Goal: Information Seeking & Learning: Learn about a topic

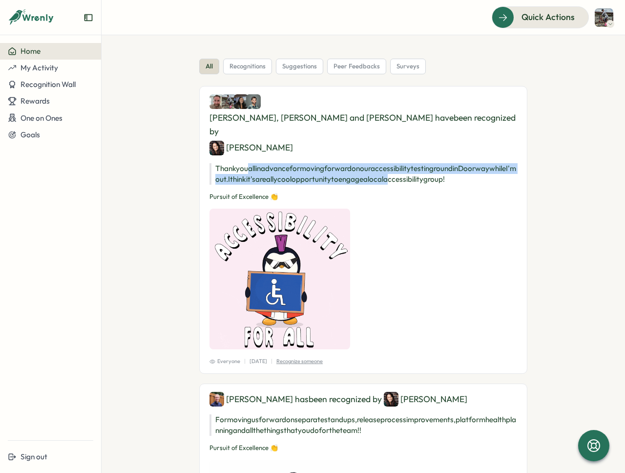
drag, startPoint x: 433, startPoint y: 150, endPoint x: 248, endPoint y: 143, distance: 184.8
click at [248, 163] on p "Thank you all in advance for moving forward on our accessibility testing round …" at bounding box center [364, 173] width 308 height 21
drag, startPoint x: 220, startPoint y: 139, endPoint x: 516, endPoint y: 151, distance: 295.8
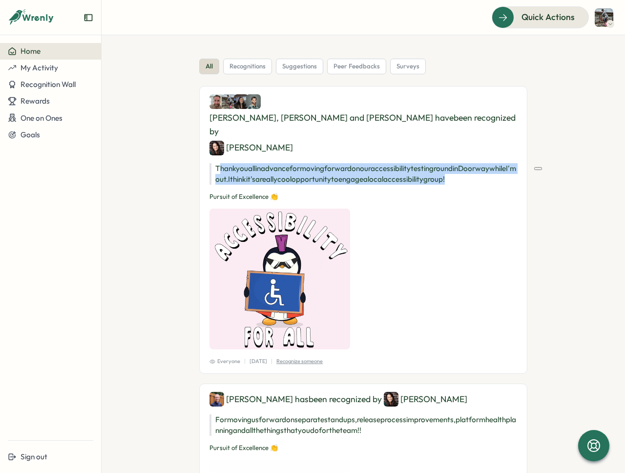
click at [501, 163] on p "Thank you all in advance for moving forward on our accessibility testing round …" at bounding box center [364, 173] width 308 height 21
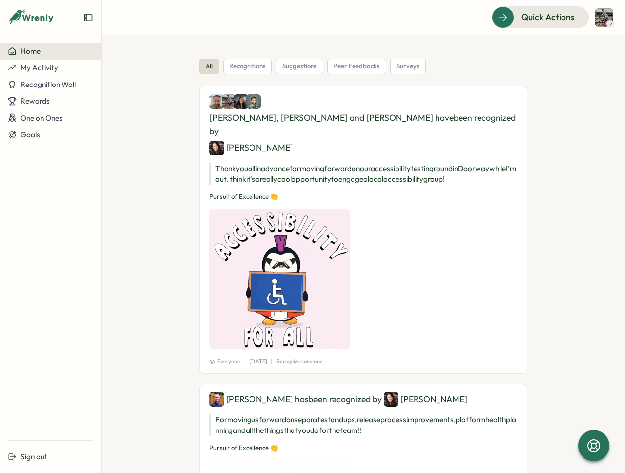
drag, startPoint x: 262, startPoint y: 101, endPoint x: 382, endPoint y: 149, distance: 129.7
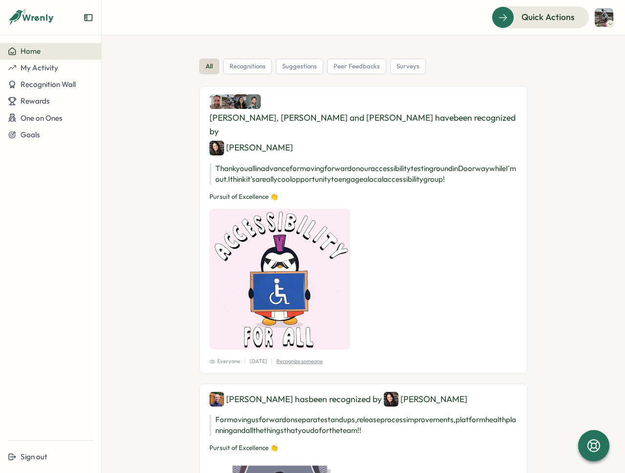
click at [382, 149] on div "[PERSON_NAME], [PERSON_NAME] and [PERSON_NAME] have been recognized by [PERSON_…" at bounding box center [363, 230] width 328 height 288
click at [382, 163] on p "Thank you all in advance for moving forward on our accessibility testing round …" at bounding box center [364, 173] width 308 height 21
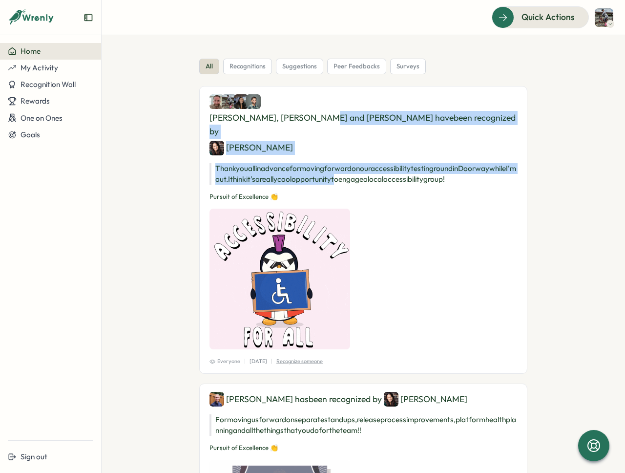
drag, startPoint x: 377, startPoint y: 149, endPoint x: 362, endPoint y: 102, distance: 49.5
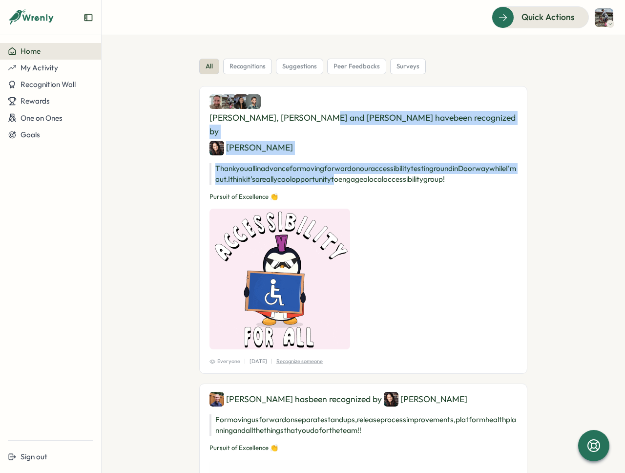
click at [362, 102] on div "[PERSON_NAME], [PERSON_NAME] and [PERSON_NAME] have been recognized by [PERSON_…" at bounding box center [363, 230] width 328 height 288
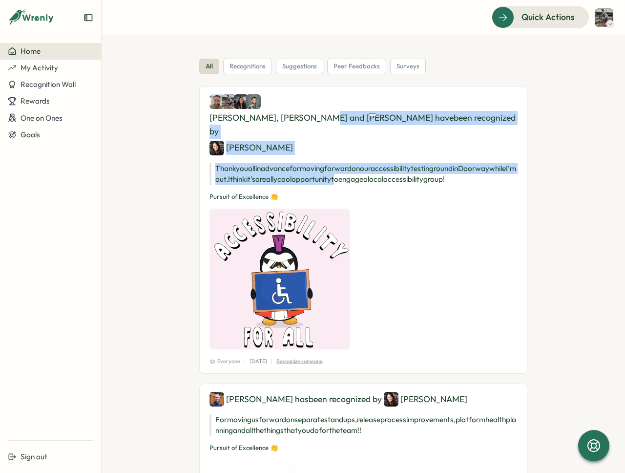
click at [360, 163] on p "Thank you all in advance for moving forward on our accessibility testing round …" at bounding box center [364, 173] width 308 height 21
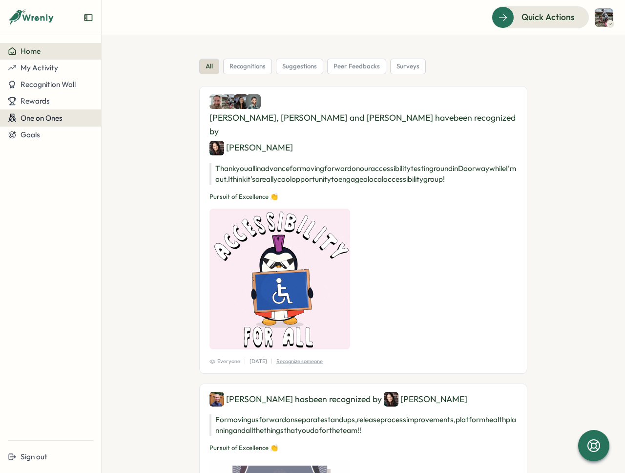
click at [45, 120] on span "One on Ones" at bounding box center [42, 117] width 42 height 9
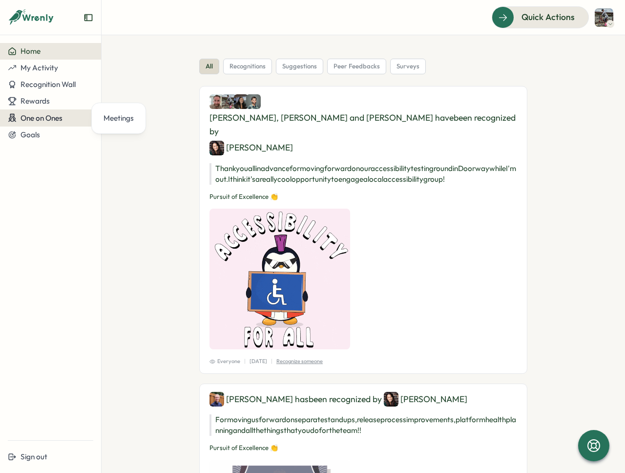
click at [51, 115] on span "One on Ones" at bounding box center [42, 117] width 42 height 9
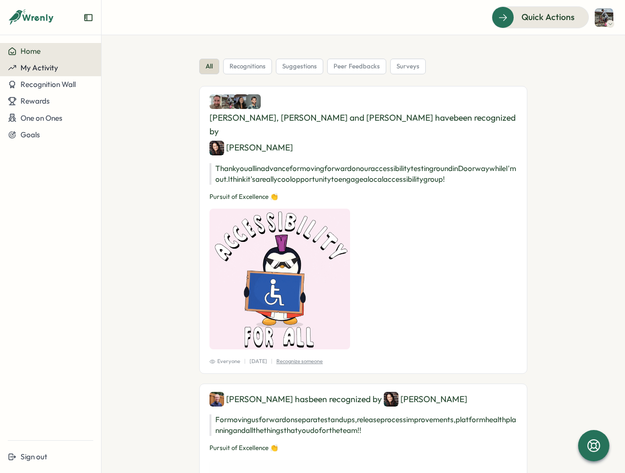
click at [64, 65] on div "My Activity" at bounding box center [50, 68] width 85 height 9
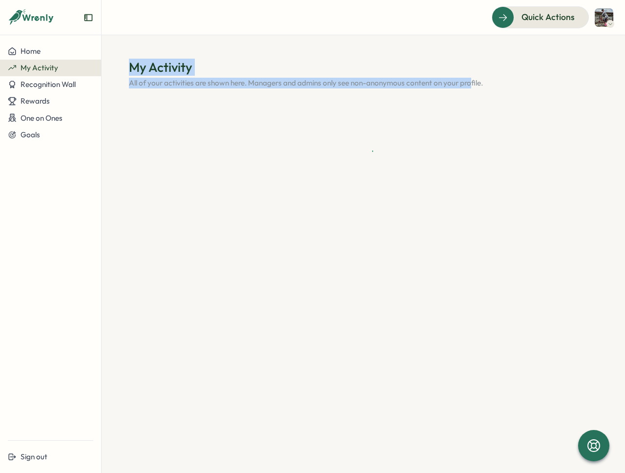
drag, startPoint x: 128, startPoint y: 64, endPoint x: 484, endPoint y: 85, distance: 356.7
click at [484, 85] on section "My Activity All of your activities are shown here. Managers and admins only see…" at bounding box center [364, 254] width 524 height 438
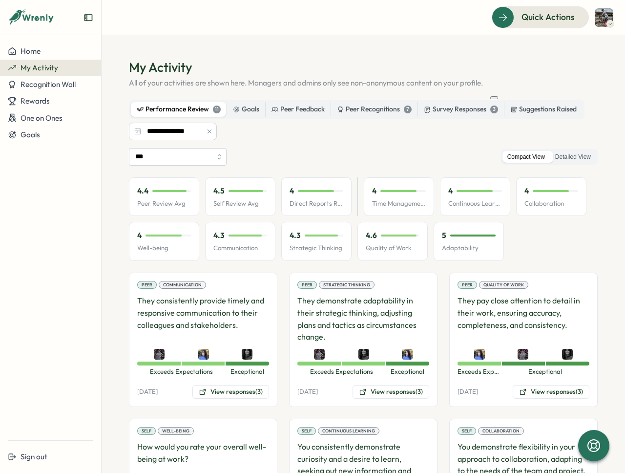
click at [484, 85] on p "All of your activities are shown here. Managers and admins only see non-anonymo…" at bounding box center [363, 83] width 469 height 11
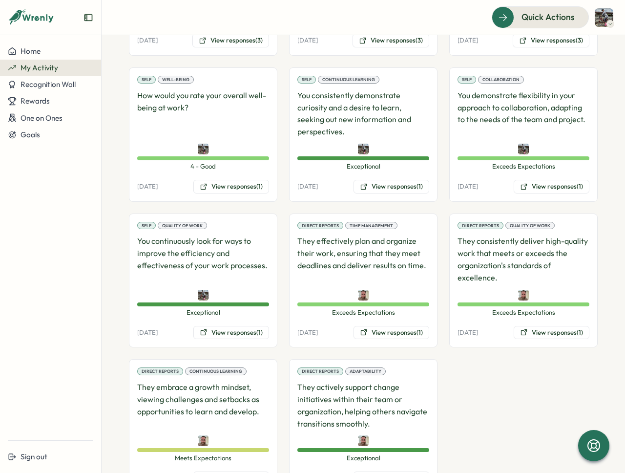
scroll to position [395, 0]
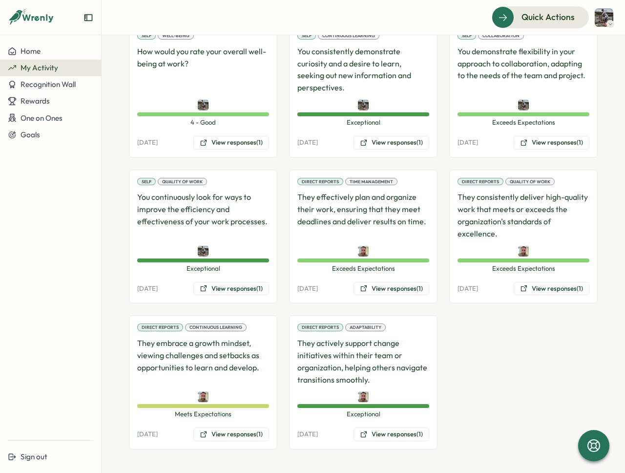
click at [461, 386] on div "Peer Communication They consistently provide timely and responsive communicatio…" at bounding box center [363, 163] width 469 height 572
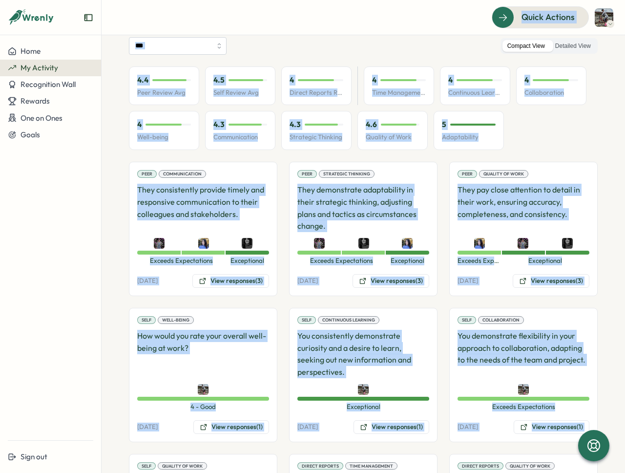
scroll to position [49, 0]
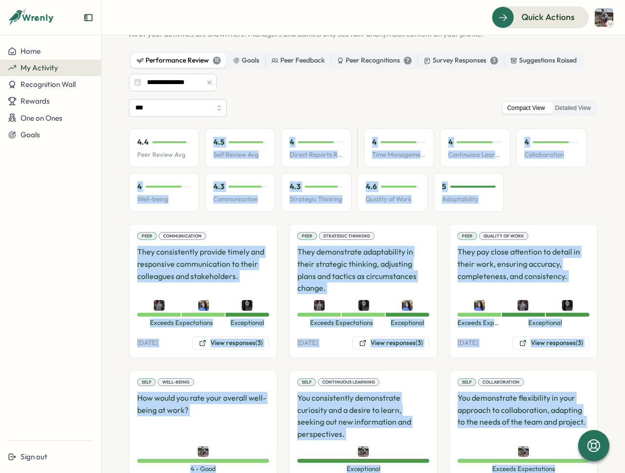
drag, startPoint x: 489, startPoint y: 390, endPoint x: 126, endPoint y: 165, distance: 427.3
click at [126, 165] on section "**********" at bounding box center [364, 254] width 524 height 438
click at [124, 166] on section "**********" at bounding box center [364, 254] width 524 height 438
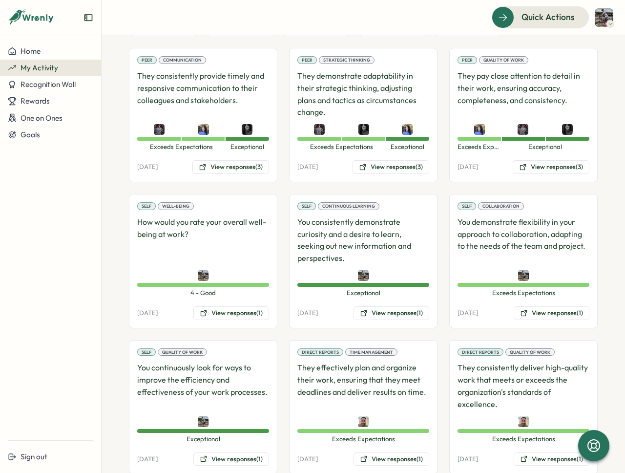
scroll to position [395, 0]
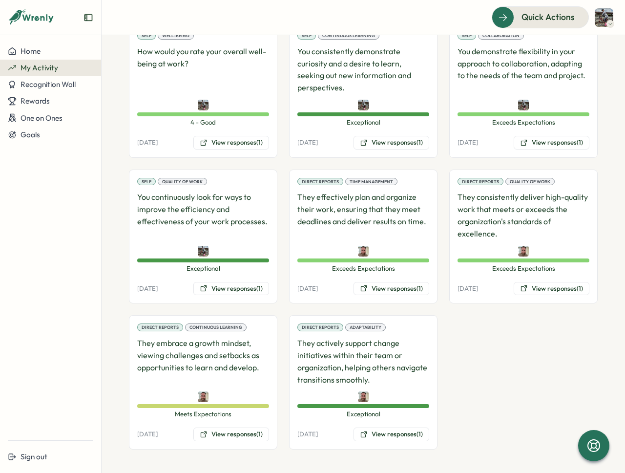
click at [495, 411] on div "Peer Communication They consistently provide timely and responsive communicatio…" at bounding box center [363, 163] width 469 height 572
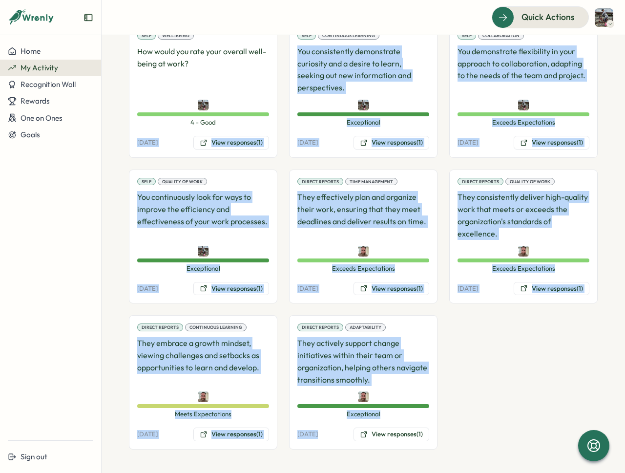
drag, startPoint x: 495, startPoint y: 424, endPoint x: 112, endPoint y: 127, distance: 484.3
click at [112, 127] on section "**********" at bounding box center [364, 254] width 524 height 438
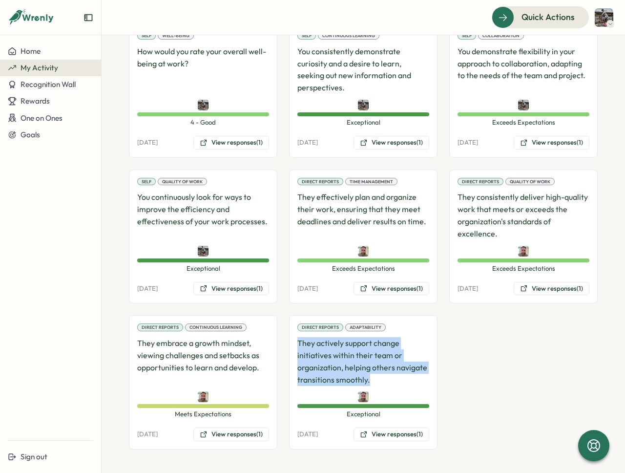
drag, startPoint x: 294, startPoint y: 339, endPoint x: 385, endPoint y: 380, distance: 100.1
click at [385, 380] on div "Direct Reports Adaptability They actively support change initiatives within the…" at bounding box center [363, 382] width 149 height 134
click at [385, 380] on p "They actively support change initiatives within their team or organization, hel…" at bounding box center [363, 361] width 132 height 48
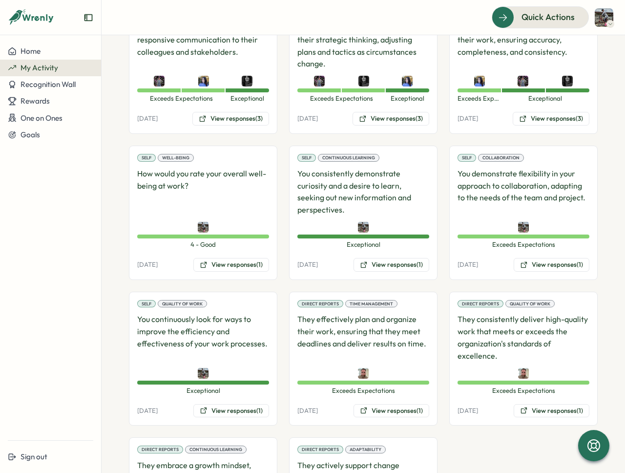
scroll to position [0, 0]
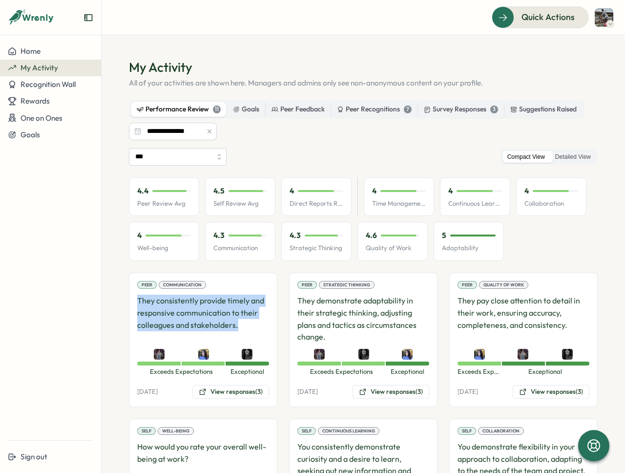
drag, startPoint x: 144, startPoint y: 302, endPoint x: 243, endPoint y: 323, distance: 101.4
click at [243, 323] on div "Peer Communication They consistently provide timely and responsive communicatio…" at bounding box center [203, 340] width 149 height 134
click at [243, 323] on p "They consistently provide timely and responsive communication to their colleagu…" at bounding box center [203, 319] width 132 height 48
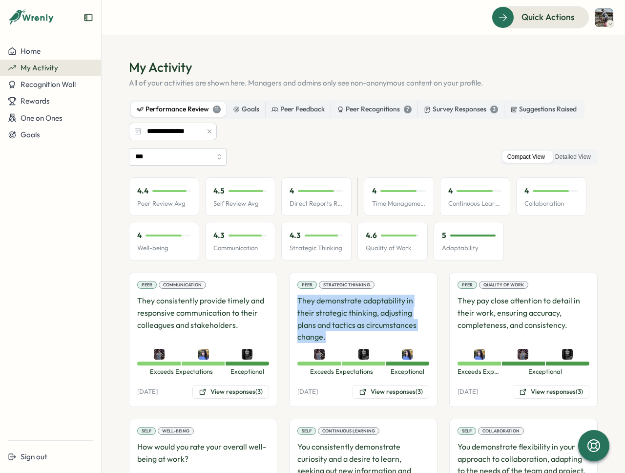
drag, startPoint x: 297, startPoint y: 299, endPoint x: 334, endPoint y: 341, distance: 56.4
click at [334, 341] on p "They demonstrate adaptability in their strategic thinking, adjusting plans and …" at bounding box center [363, 319] width 132 height 48
click at [334, 339] on p "They demonstrate adaptability in their strategic thinking, adjusting plans and …" at bounding box center [363, 319] width 132 height 48
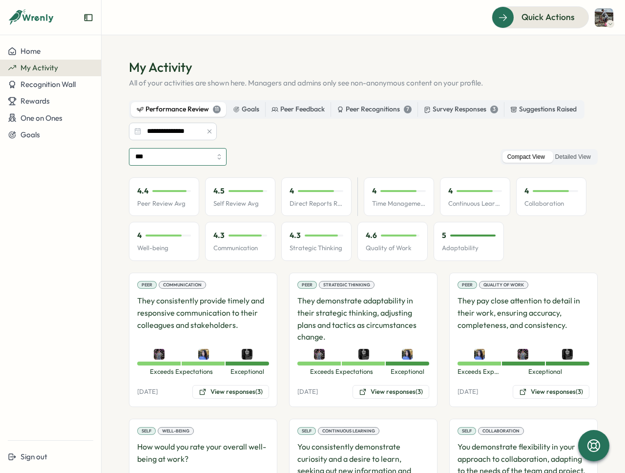
click at [202, 159] on input "***" at bounding box center [178, 157] width 98 height 18
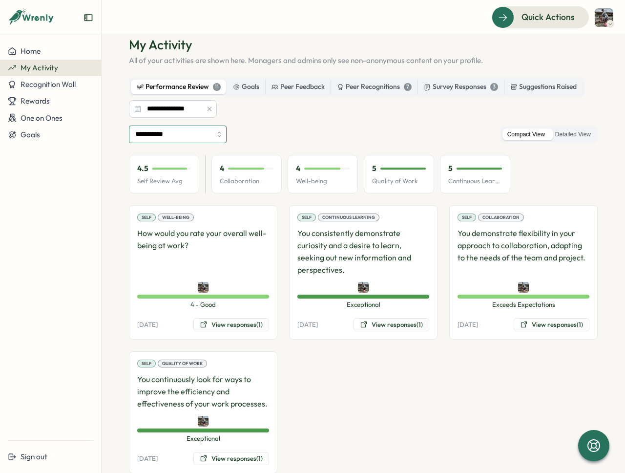
scroll to position [46, 0]
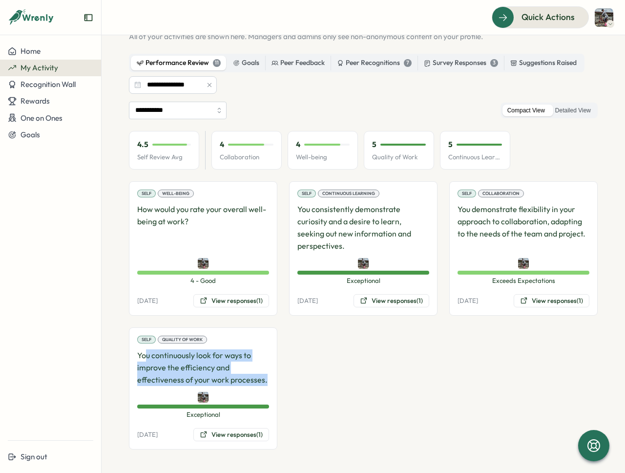
drag, startPoint x: 145, startPoint y: 355, endPoint x: 271, endPoint y: 384, distance: 129.4
click at [271, 384] on div "Self Quality of Work You continuously look for ways to improve the efficiency a…" at bounding box center [203, 388] width 149 height 122
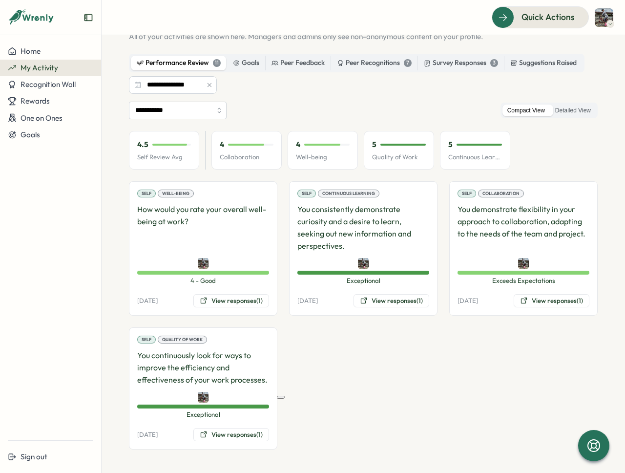
click at [319, 373] on div "Self Well-being How would you rate your overall well-being at work? 4 - Good 4 …" at bounding box center [363, 315] width 469 height 268
drag, startPoint x: 134, startPoint y: 208, endPoint x: 185, endPoint y: 222, distance: 52.4
click at [185, 222] on div "Self Well-being How would you rate your overall well-being at work? 4 - Good 4 …" at bounding box center [203, 248] width 149 height 134
click at [185, 222] on p "How would you rate your overall well-being at work?" at bounding box center [203, 227] width 132 height 48
drag, startPoint x: 191, startPoint y: 221, endPoint x: 133, endPoint y: 209, distance: 58.9
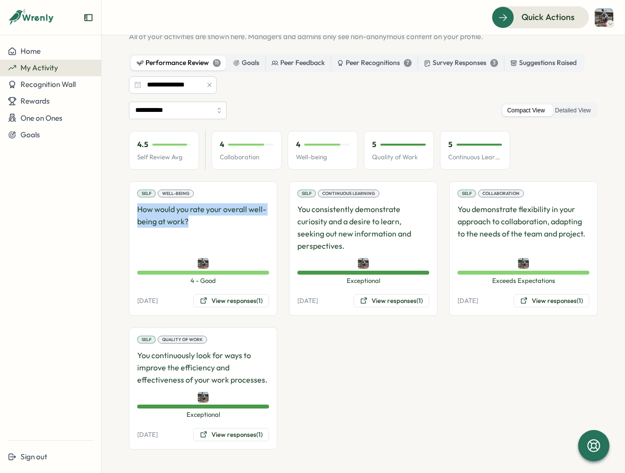
click at [133, 209] on div "Self Well-being How would you rate your overall well-being at work? 4 - Good 4 …" at bounding box center [203, 248] width 149 height 134
click at [178, 224] on p "How would you rate your overall well-being at work?" at bounding box center [203, 227] width 132 height 48
click at [233, 304] on button "View responses (1)" at bounding box center [231, 301] width 76 height 14
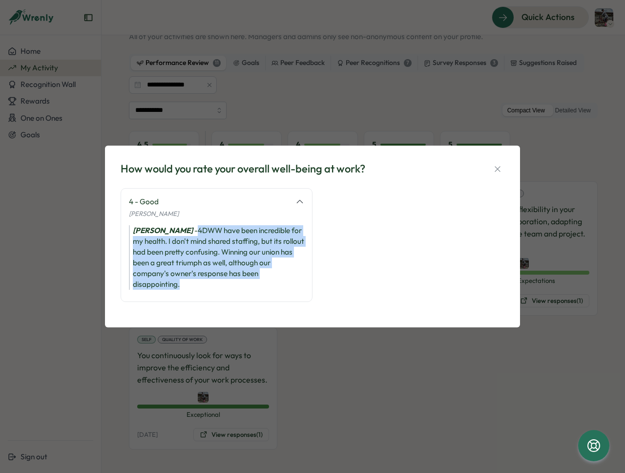
drag, startPoint x: 185, startPoint y: 228, endPoint x: 264, endPoint y: 289, distance: 99.3
click at [264, 289] on div "[PERSON_NAME] - 4DWW have been incredible for my health. I don't mind shared st…" at bounding box center [216, 257] width 175 height 64
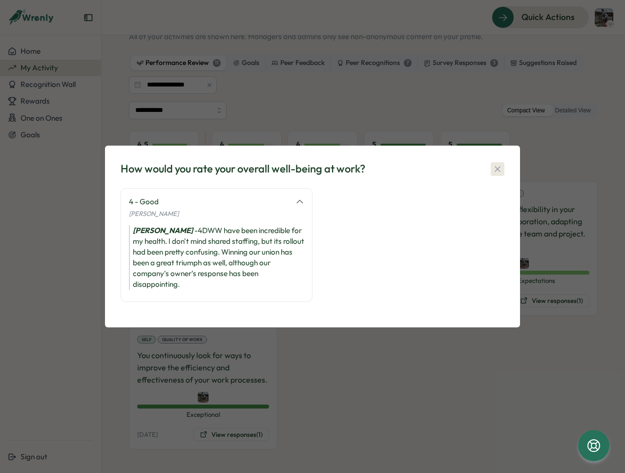
click at [497, 167] on icon "button" at bounding box center [498, 169] width 10 height 10
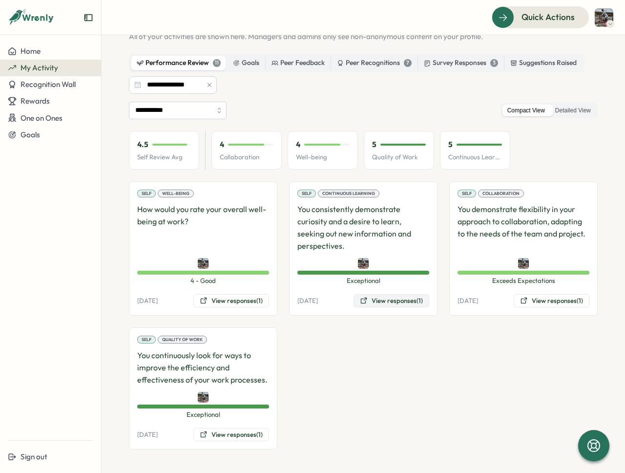
click at [393, 301] on button "View responses (1)" at bounding box center [392, 301] width 76 height 14
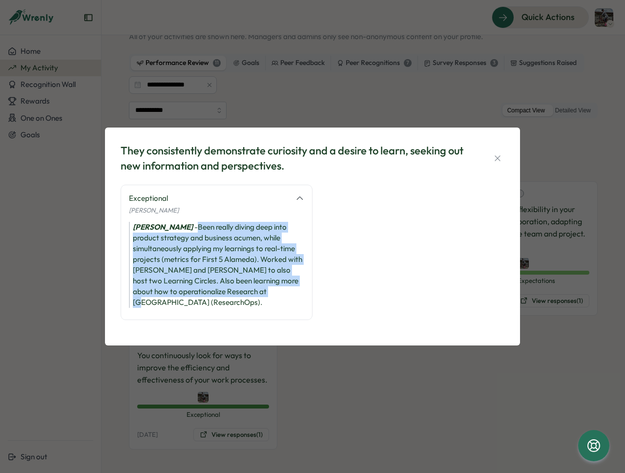
drag, startPoint x: 188, startPoint y: 232, endPoint x: 274, endPoint y: 310, distance: 115.8
click at [274, 310] on div "Exceptional [PERSON_NAME] [PERSON_NAME] - Been really diving deep into product …" at bounding box center [217, 252] width 192 height 135
click at [273, 306] on div "Exceptional [PERSON_NAME] [PERSON_NAME] - Been really diving deep into product …" at bounding box center [217, 252] width 192 height 135
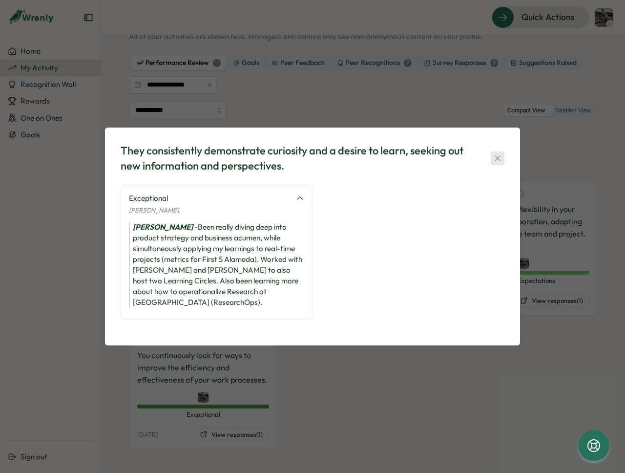
click at [499, 161] on icon "button" at bounding box center [497, 157] width 5 height 5
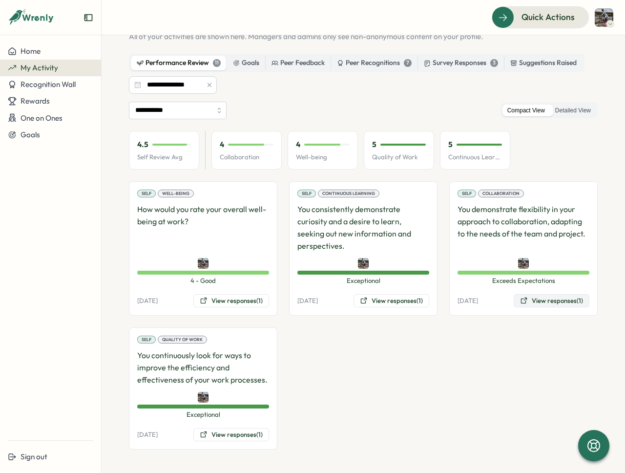
click at [542, 299] on button "View responses (1)" at bounding box center [552, 301] width 76 height 14
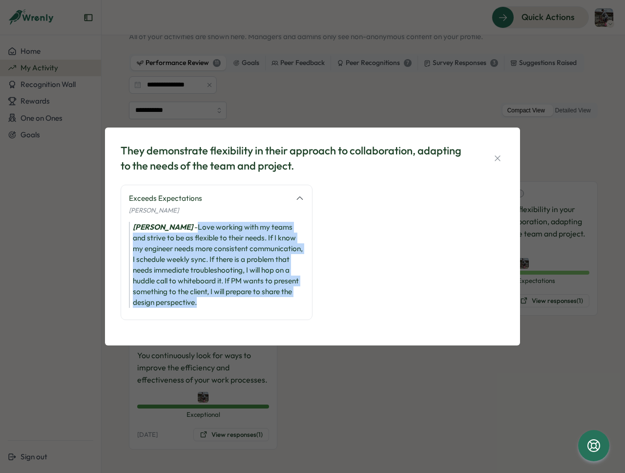
drag, startPoint x: 183, startPoint y: 225, endPoint x: 224, endPoint y: 312, distance: 96.6
click at [224, 312] on div "Exceeds Expectations [PERSON_NAME] [PERSON_NAME] - Love working with my teams a…" at bounding box center [217, 252] width 192 height 135
click at [225, 298] on div "[PERSON_NAME] - Love working with my teams and strive to be as flexible to thei…" at bounding box center [216, 265] width 175 height 86
drag, startPoint x: 185, startPoint y: 224, endPoint x: 253, endPoint y: 309, distance: 108.4
click at [253, 309] on div "Exceeds Expectations [PERSON_NAME] [PERSON_NAME] - Love working with my teams a…" at bounding box center [217, 252] width 192 height 135
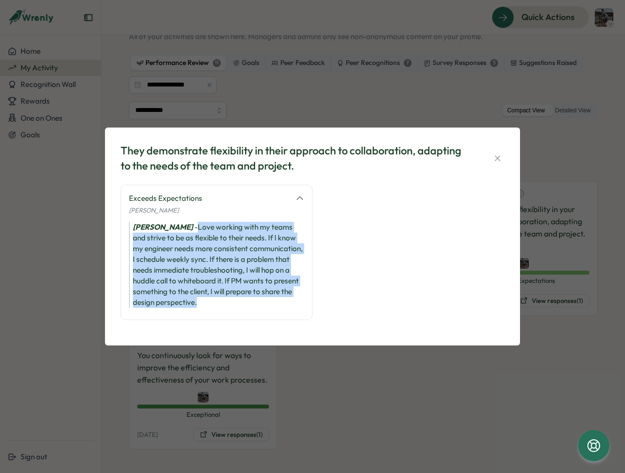
click at [253, 308] on div "Exceeds Expectations [PERSON_NAME] [PERSON_NAME] - Love working with my teams a…" at bounding box center [217, 252] width 192 height 135
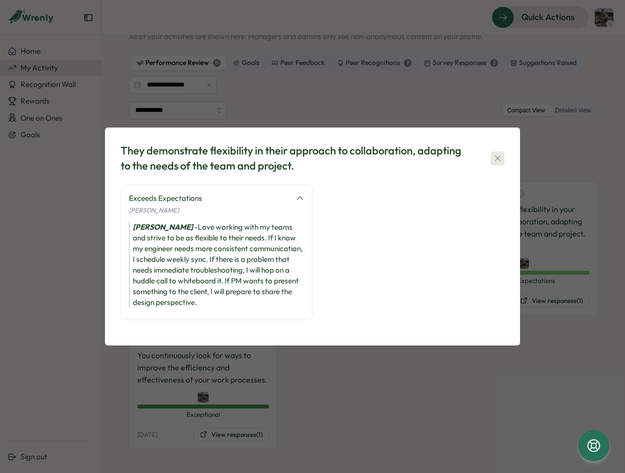
click at [498, 154] on icon "button" at bounding box center [498, 158] width 10 height 10
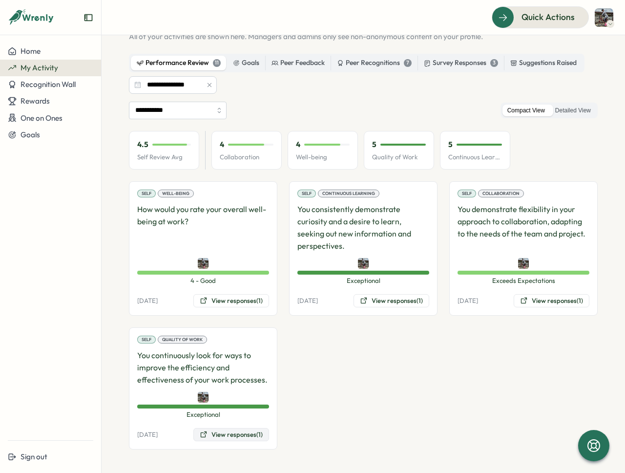
click at [246, 434] on button "View responses (1)" at bounding box center [231, 435] width 76 height 14
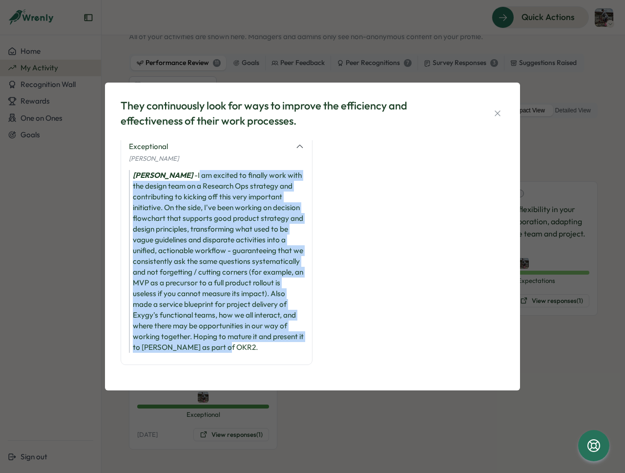
scroll to position [18, 0]
drag, startPoint x: 187, startPoint y: 182, endPoint x: 207, endPoint y: 357, distance: 176.1
click at [207, 357] on div "Exceptional [PERSON_NAME] [PERSON_NAME] - I am excited to finally work with the…" at bounding box center [217, 249] width 192 height 232
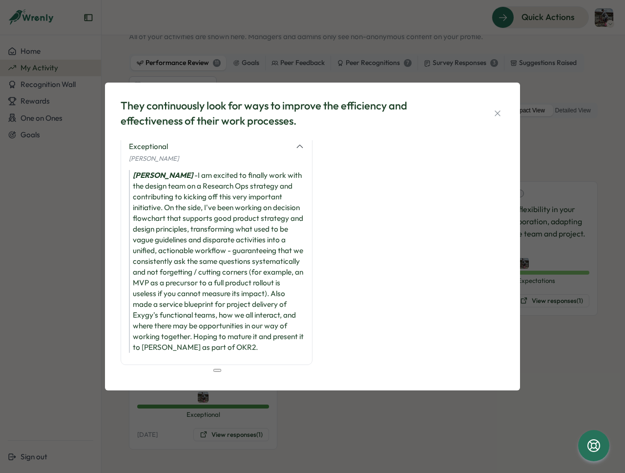
click at [208, 356] on div "Exceptional [PERSON_NAME] [PERSON_NAME] - I am excited to finally work with the…" at bounding box center [217, 249] width 192 height 232
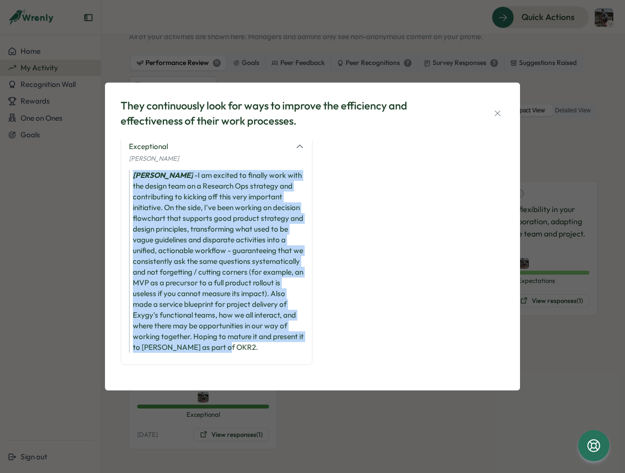
drag, startPoint x: 216, startPoint y: 342, endPoint x: 127, endPoint y: 162, distance: 200.3
click at [127, 162] on div "Exceptional [PERSON_NAME] [PERSON_NAME] - I am excited to finally work with the…" at bounding box center [217, 249] width 192 height 232
click at [259, 261] on div "[PERSON_NAME] am excited to finally work with the design team on a Research Ops…" at bounding box center [216, 261] width 175 height 183
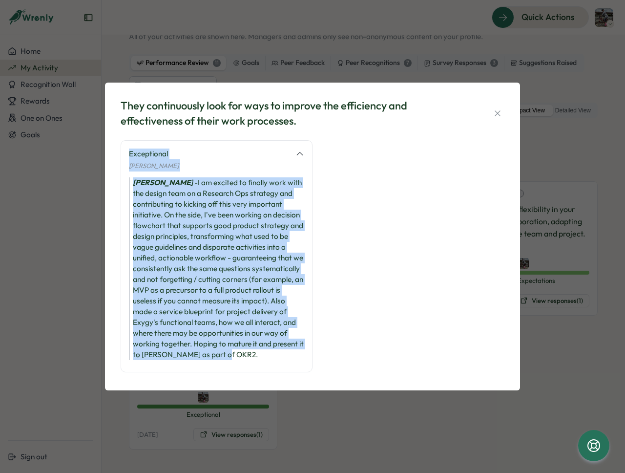
drag, startPoint x: 214, startPoint y: 347, endPoint x: 2, endPoint y: 3, distance: 403.6
click at [131, 145] on div "Exceptional [PERSON_NAME] [PERSON_NAME] - I am excited to finally work with the…" at bounding box center [217, 256] width 192 height 232
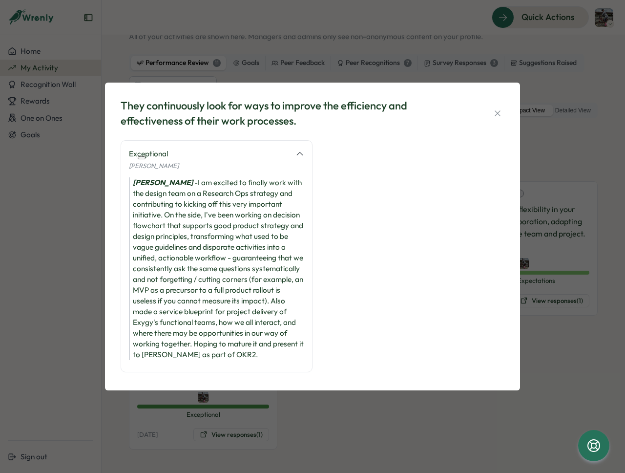
click at [224, 258] on div "[PERSON_NAME] am excited to finally work with the design team on a Research Ops…" at bounding box center [216, 268] width 175 height 183
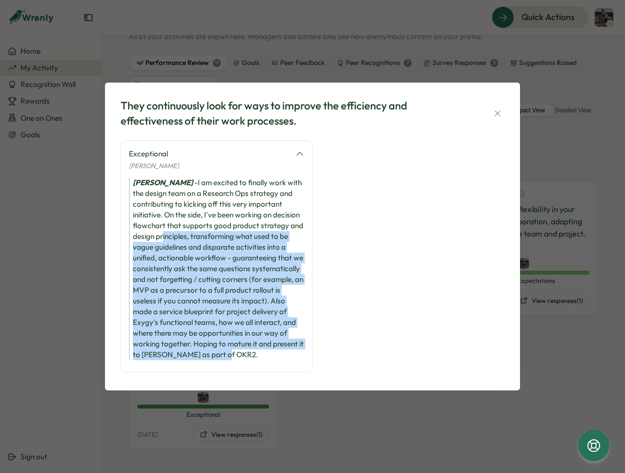
drag, startPoint x: 236, startPoint y: 367, endPoint x: 208, endPoint y: 237, distance: 132.5
click at [208, 237] on div "[PERSON_NAME] am excited to finally work with the design team on a Research Ops…" at bounding box center [216, 268] width 175 height 183
click at [497, 112] on icon "button" at bounding box center [498, 113] width 10 height 10
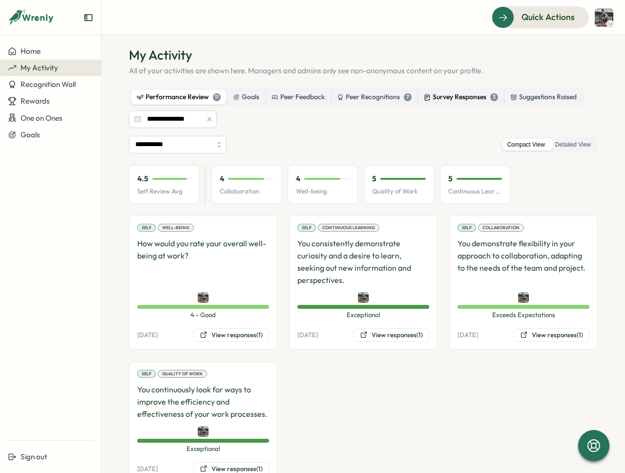
scroll to position [4, 0]
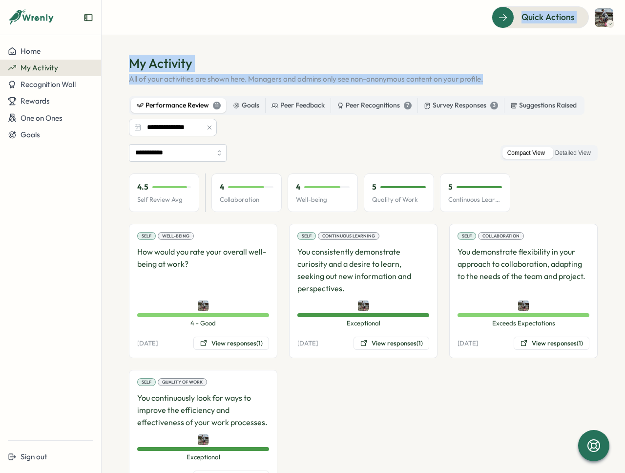
drag, startPoint x: 500, startPoint y: 77, endPoint x: 96, endPoint y: 68, distance: 404.6
click at [96, 68] on div "**********" at bounding box center [312, 236] width 625 height 473
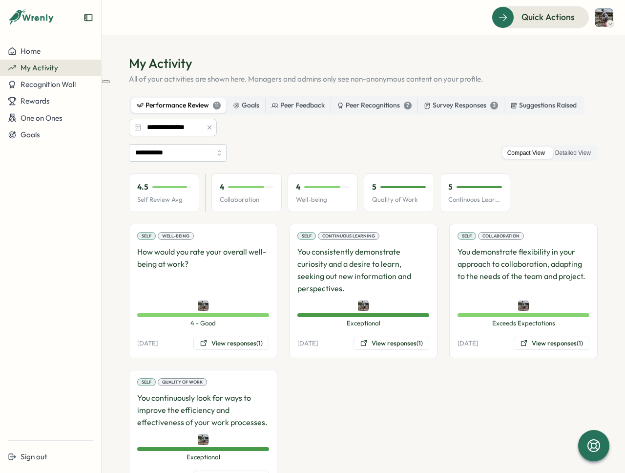
click at [192, 69] on h1 "My Activity" at bounding box center [363, 63] width 469 height 17
click at [189, 152] on input "**********" at bounding box center [178, 153] width 98 height 18
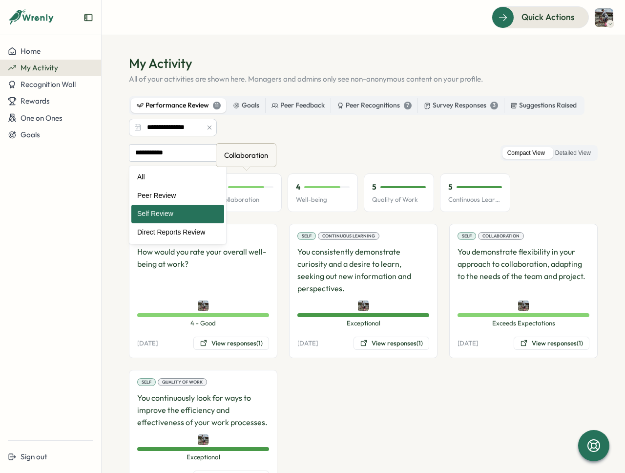
click at [268, 164] on div "Collaboration Collaboration" at bounding box center [246, 155] width 61 height 24
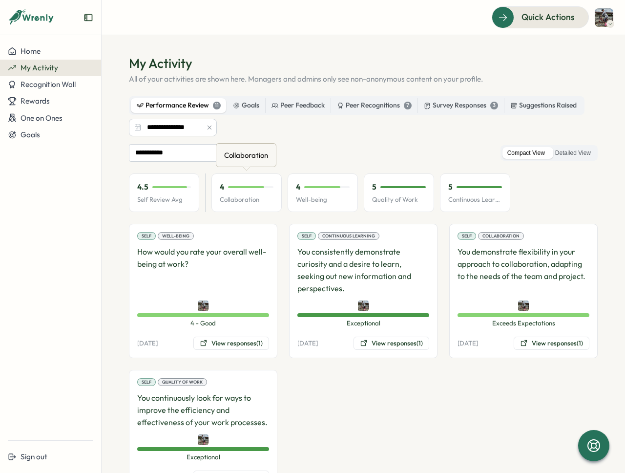
click at [268, 164] on div "Collaboration Collaboration" at bounding box center [246, 155] width 61 height 24
click at [338, 153] on div "**********" at bounding box center [363, 153] width 469 height 18
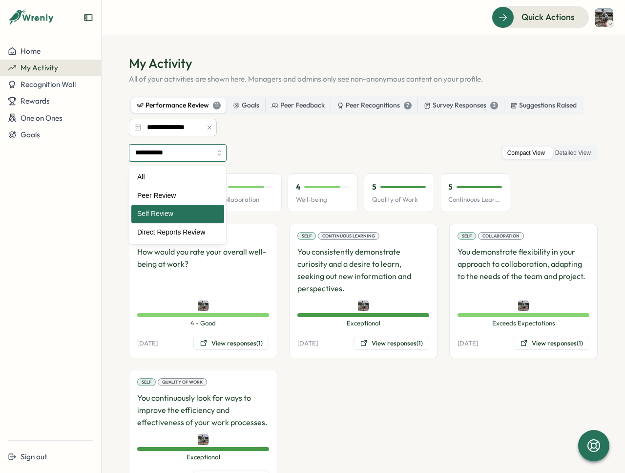
click at [182, 155] on input "**********" at bounding box center [178, 153] width 98 height 18
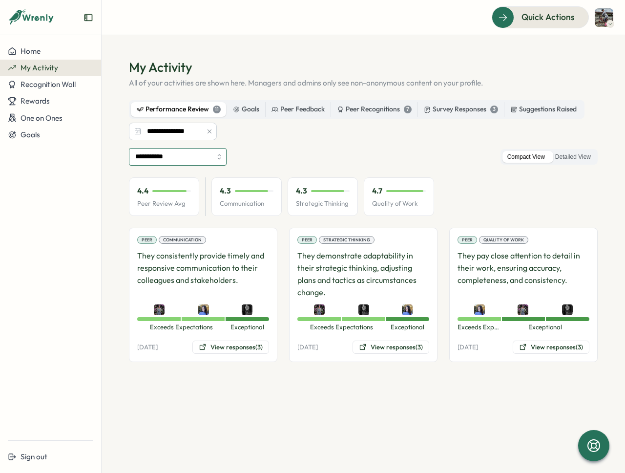
scroll to position [0, 0]
click at [230, 348] on button "View responses (3)" at bounding box center [230, 347] width 77 height 14
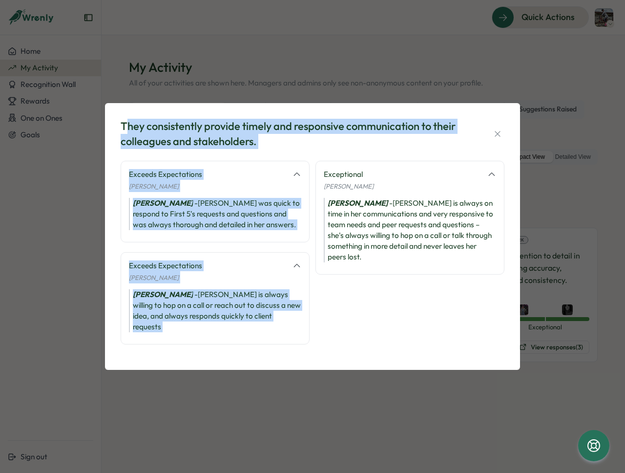
drag, startPoint x: 126, startPoint y: 127, endPoint x: 323, endPoint y: 161, distance: 200.7
click at [323, 161] on div "They consistently provide timely and responsive communication to their colleagu…" at bounding box center [313, 236] width 392 height 243
click at [288, 145] on div "They consistently provide timely and responsive communication to their colleagu…" at bounding box center [294, 134] width 347 height 30
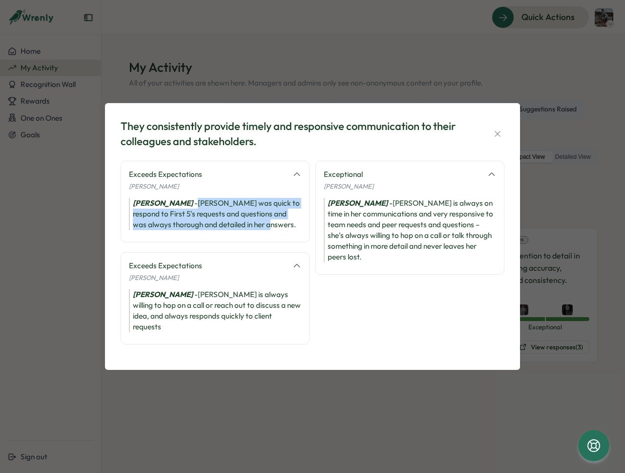
drag, startPoint x: 232, startPoint y: 213, endPoint x: 297, endPoint y: 233, distance: 68.0
click at [297, 230] on div "[PERSON_NAME] was quick to respond to First 5's requests and questions and was …" at bounding box center [215, 214] width 172 height 32
click at [288, 230] on div "[PERSON_NAME] was quick to respond to First 5's requests and questions and was …" at bounding box center [215, 214] width 172 height 32
drag, startPoint x: 224, startPoint y: 228, endPoint x: 220, endPoint y: 200, distance: 28.1
click at [220, 200] on div "Exceeds Expectations [PERSON_NAME] [PERSON_NAME] was quick to respond to First …" at bounding box center [215, 202] width 189 height 82
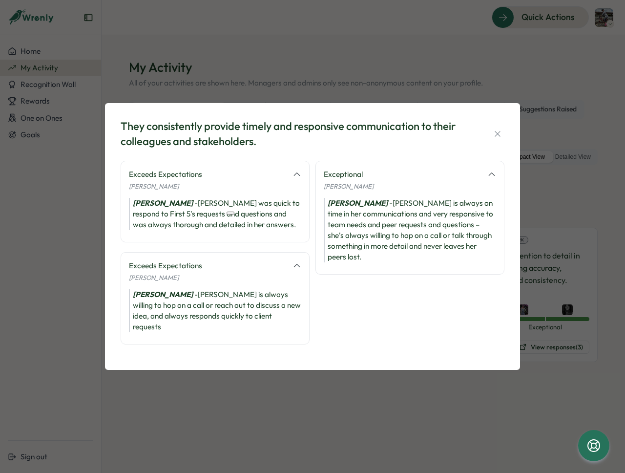
drag, startPoint x: 226, startPoint y: 236, endPoint x: 0, endPoint y: 21, distance: 311.3
click at [226, 236] on div "Exceeds Expectations [PERSON_NAME] [PERSON_NAME] was quick to respond to First …" at bounding box center [215, 202] width 189 height 82
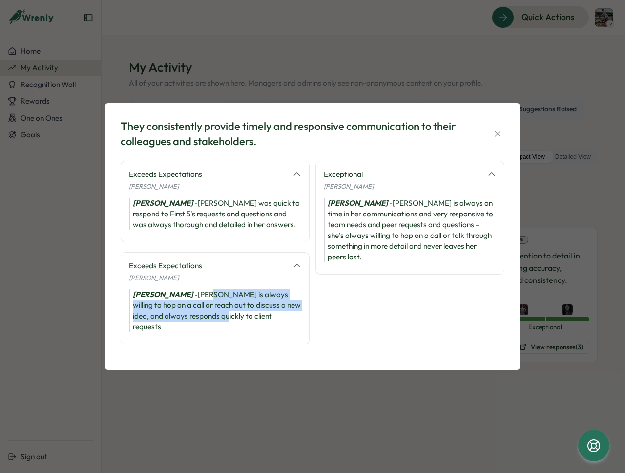
drag, startPoint x: 210, startPoint y: 298, endPoint x: 216, endPoint y: 325, distance: 27.6
click at [216, 325] on div "[PERSON_NAME] - [PERSON_NAME] is always willing to hop on a call or reach out t…" at bounding box center [215, 310] width 172 height 43
click at [216, 324] on div "[PERSON_NAME] - [PERSON_NAME] is always willing to hop on a call or reach out t…" at bounding box center [215, 310] width 172 height 43
drag, startPoint x: 214, startPoint y: 324, endPoint x: 206, endPoint y: 299, distance: 25.8
click at [207, 299] on div "[PERSON_NAME] - [PERSON_NAME] is always willing to hop on a call or reach out t…" at bounding box center [215, 310] width 172 height 43
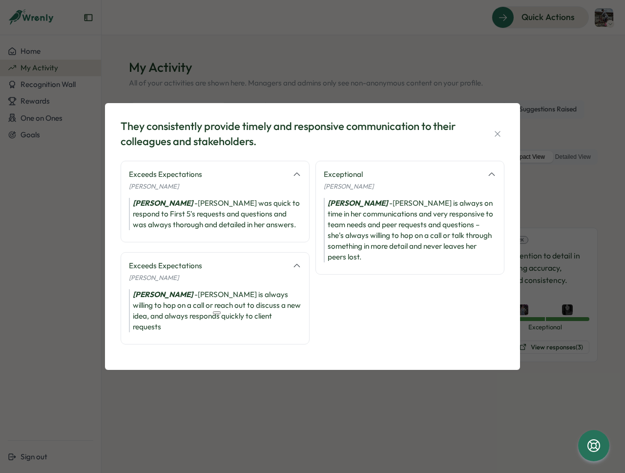
click at [206, 300] on div "[PERSON_NAME] - [PERSON_NAME] is always willing to hop on a call or reach out t…" at bounding box center [215, 310] width 172 height 43
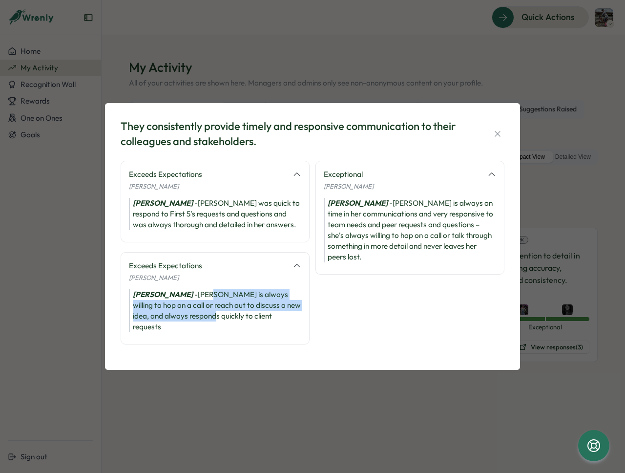
drag, startPoint x: 207, startPoint y: 318, endPoint x: 207, endPoint y: 299, distance: 19.1
click at [207, 299] on div "[PERSON_NAME] - [PERSON_NAME] is always willing to hop on a call or reach out t…" at bounding box center [215, 310] width 172 height 43
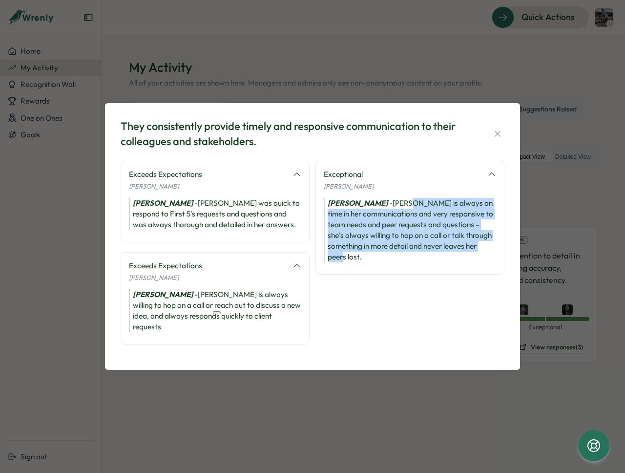
drag, startPoint x: 412, startPoint y: 206, endPoint x: 416, endPoint y: 259, distance: 52.9
click at [416, 259] on div "[PERSON_NAME] is always on time in her communications and very responsive to te…" at bounding box center [410, 230] width 172 height 64
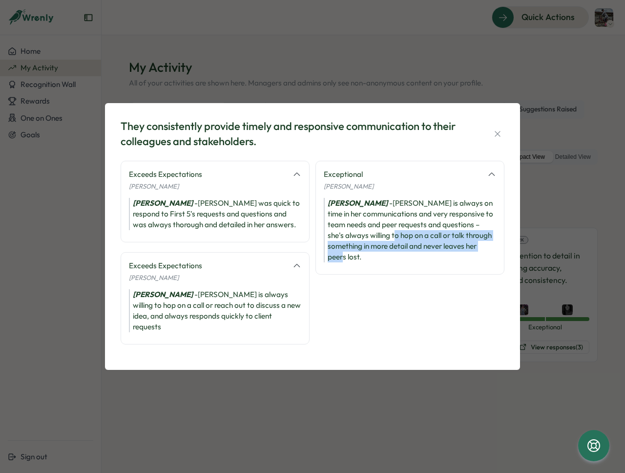
drag, startPoint x: 415, startPoint y: 256, endPoint x: 400, endPoint y: 247, distance: 17.8
click at [400, 247] on div "[PERSON_NAME] is always on time in her communications and very responsive to te…" at bounding box center [410, 230] width 172 height 64
click at [400, 248] on div "[PERSON_NAME] is always on time in her communications and very responsive to te…" at bounding box center [410, 230] width 172 height 64
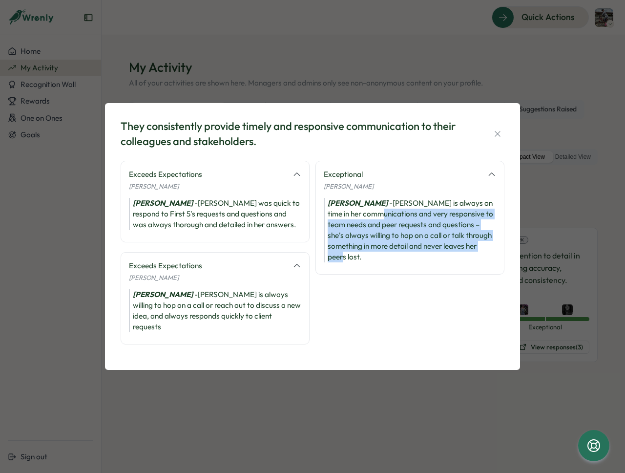
drag, startPoint x: 390, startPoint y: 263, endPoint x: 370, endPoint y: 219, distance: 47.7
click at [370, 219] on div "[PERSON_NAME] is always on time in her communications and very responsive to te…" at bounding box center [410, 230] width 172 height 64
click at [370, 220] on div "[PERSON_NAME] is always on time in her communications and very responsive to te…" at bounding box center [410, 230] width 172 height 64
drag, startPoint x: 366, startPoint y: 261, endPoint x: 330, endPoint y: 211, distance: 61.8
click at [330, 211] on div "[PERSON_NAME] is always on time in her communications and very responsive to te…" at bounding box center [410, 230] width 172 height 64
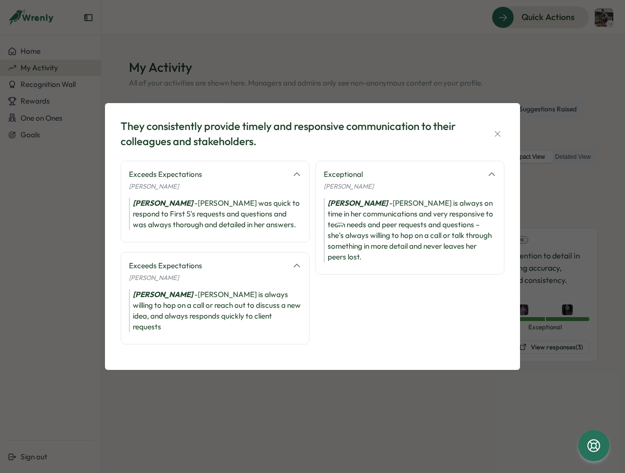
click at [369, 256] on div "[PERSON_NAME] is always on time in her communications and very responsive to te…" at bounding box center [410, 230] width 172 height 64
click at [497, 137] on icon "button" at bounding box center [497, 133] width 5 height 5
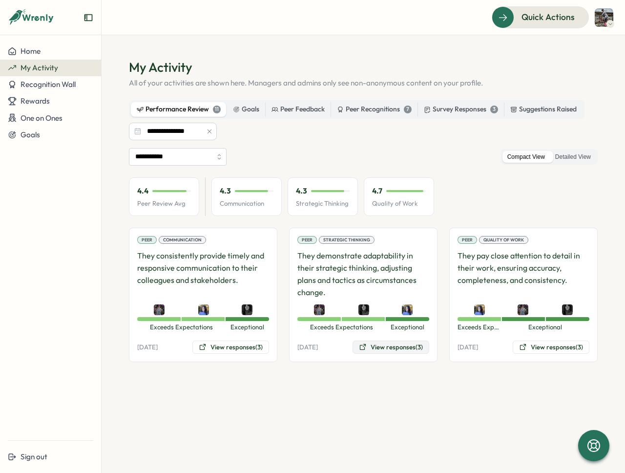
click at [394, 345] on button "View responses (3)" at bounding box center [391, 347] width 77 height 14
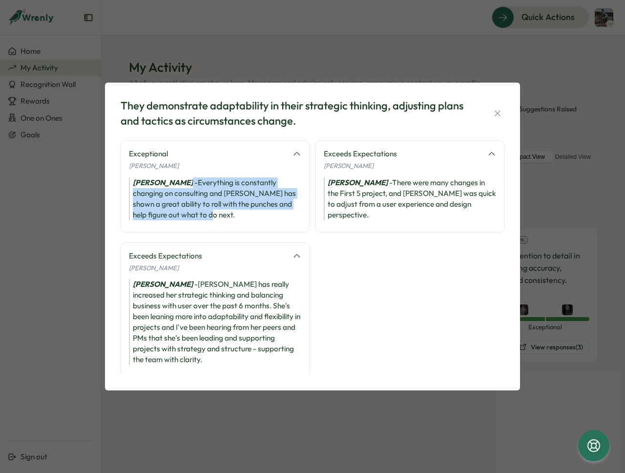
drag, startPoint x: 189, startPoint y: 184, endPoint x: 224, endPoint y: 215, distance: 46.7
click at [224, 215] on div "[PERSON_NAME] - Everything is constantly changing on consulting and [PERSON_NAM…" at bounding box center [215, 198] width 172 height 43
drag, startPoint x: 223, startPoint y: 213, endPoint x: 195, endPoint y: 183, distance: 40.8
click at [195, 183] on div "[PERSON_NAME] - Everything is constantly changing on consulting and [PERSON_NAM…" at bounding box center [215, 198] width 172 height 43
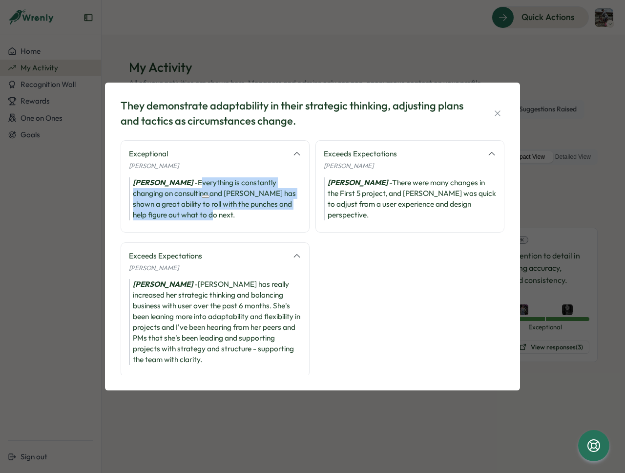
click at [195, 183] on div "[PERSON_NAME] - Everything is constantly changing on consulting and [PERSON_NAM…" at bounding box center [215, 198] width 172 height 43
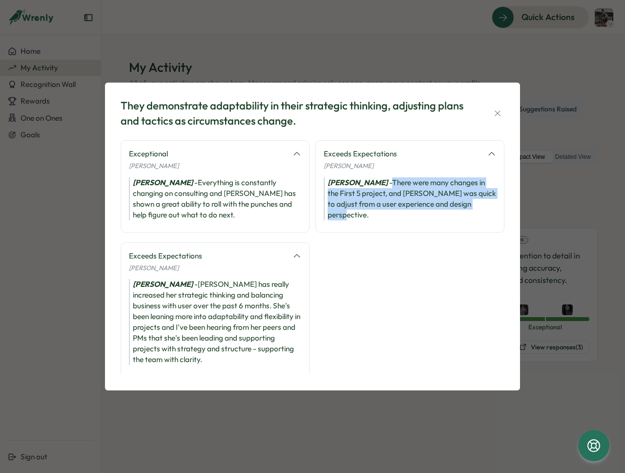
drag, startPoint x: 417, startPoint y: 183, endPoint x: 425, endPoint y: 214, distance: 32.8
click at [425, 214] on div "[PERSON_NAME] - There were many changes in the First 5 project, and [PERSON_NAM…" at bounding box center [410, 198] width 172 height 43
drag, startPoint x: 403, startPoint y: 213, endPoint x: 412, endPoint y: 179, distance: 35.4
click at [412, 179] on div "[PERSON_NAME] - There were many changes in the First 5 project, and [PERSON_NAM…" at bounding box center [410, 198] width 172 height 43
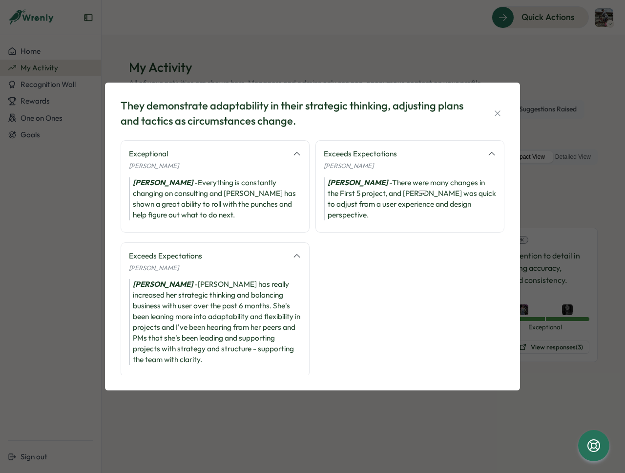
click at [412, 181] on div "[PERSON_NAME] - There were many changes in the First 5 project, and [PERSON_NAM…" at bounding box center [410, 198] width 172 height 43
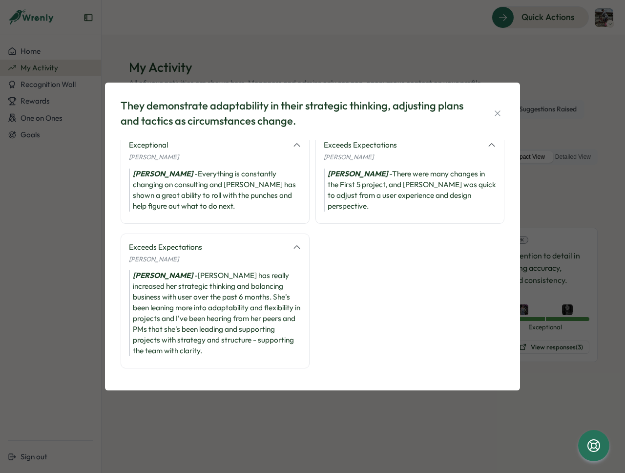
scroll to position [12, 0]
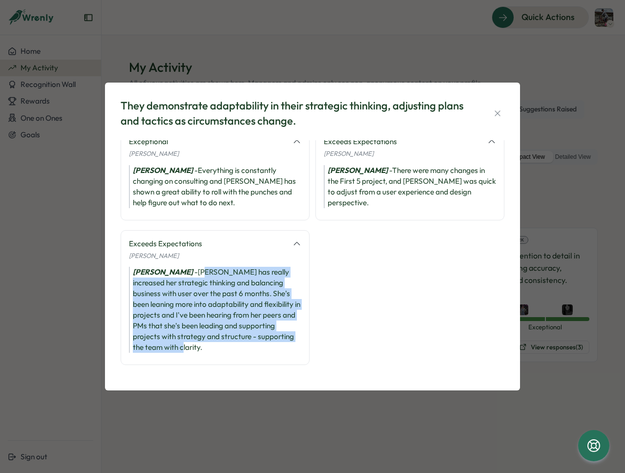
drag, startPoint x: 203, startPoint y: 273, endPoint x: 243, endPoint y: 349, distance: 85.9
click at [243, 349] on div "[PERSON_NAME] has really increased her strategic thinking and balancing busines…" at bounding box center [215, 310] width 172 height 86
drag, startPoint x: 223, startPoint y: 350, endPoint x: 144, endPoint y: 273, distance: 110.5
click at [144, 273] on div "[PERSON_NAME] has really increased her strategic thinking and balancing busines…" at bounding box center [215, 310] width 172 height 86
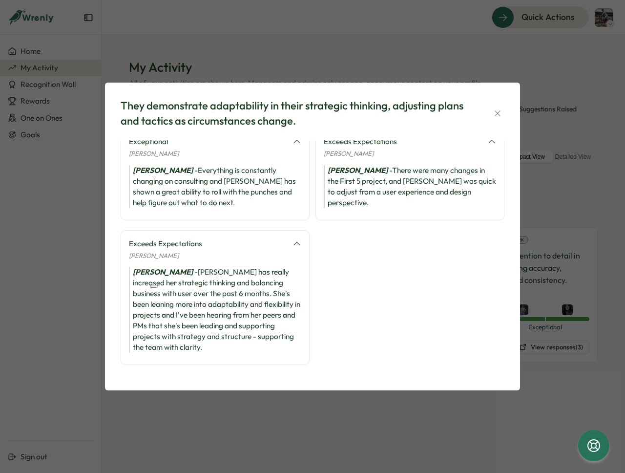
click at [191, 290] on div "[PERSON_NAME] has really increased her strategic thinking and balancing busines…" at bounding box center [215, 310] width 172 height 86
click at [503, 112] on button "button" at bounding box center [498, 113] width 14 height 14
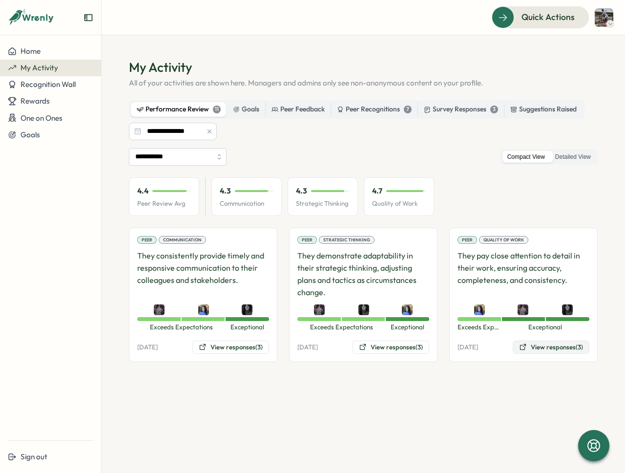
click at [557, 343] on button "View responses (3)" at bounding box center [551, 347] width 77 height 14
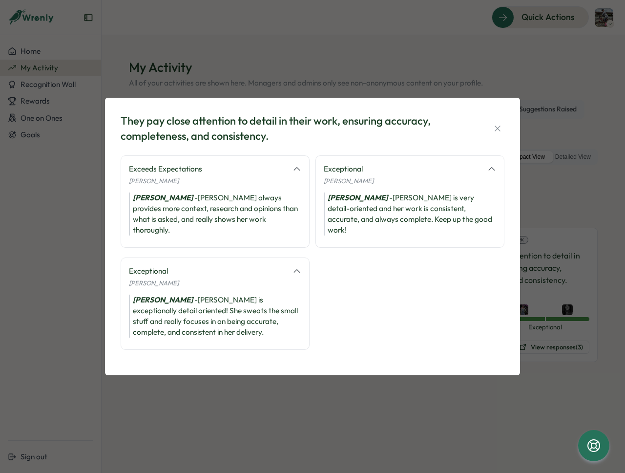
drag, startPoint x: 190, startPoint y: 203, endPoint x: 270, endPoint y: 222, distance: 82.3
click at [270, 222] on div "[PERSON_NAME] - [PERSON_NAME] always provides more context, research and opinio…" at bounding box center [215, 213] width 172 height 43
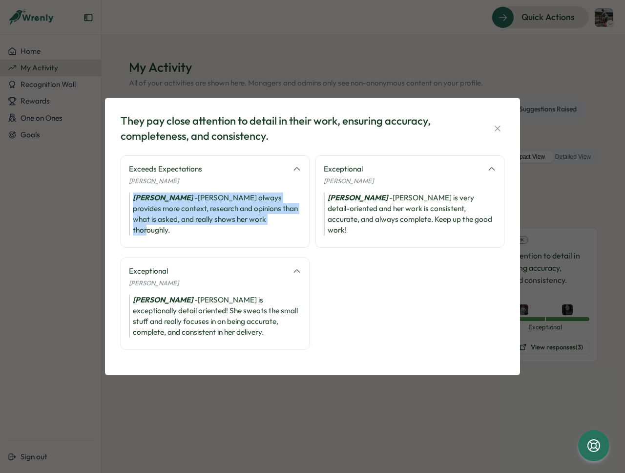
drag, startPoint x: 267, startPoint y: 224, endPoint x: 122, endPoint y: 202, distance: 146.7
click at [122, 202] on div "Exceeds Expectations [PERSON_NAME] [PERSON_NAME] - [PERSON_NAME] always provide…" at bounding box center [215, 201] width 189 height 92
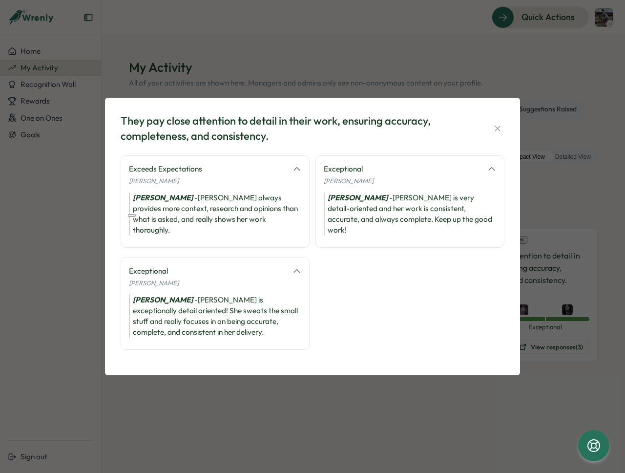
click at [244, 223] on div "[PERSON_NAME] - [PERSON_NAME] always provides more context, research and opinio…" at bounding box center [215, 213] width 172 height 43
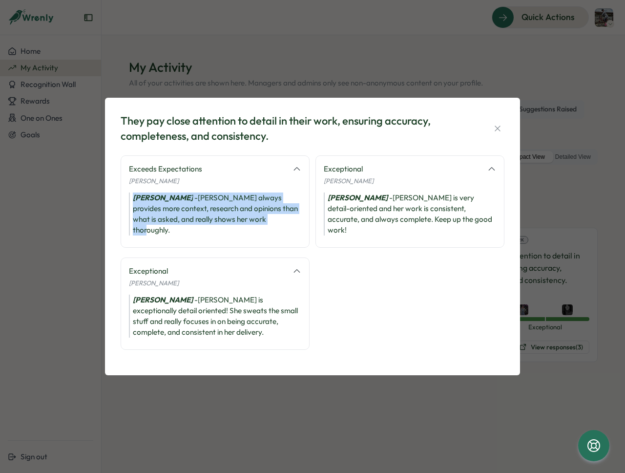
drag, startPoint x: 268, startPoint y: 223, endPoint x: 130, endPoint y: 195, distance: 140.5
click at [130, 195] on div "Exceeds Expectations [PERSON_NAME] [PERSON_NAME] - [PERSON_NAME] always provide…" at bounding box center [215, 201] width 189 height 92
click at [228, 213] on div "[PERSON_NAME] - [PERSON_NAME] always provides more context, research and opinio…" at bounding box center [215, 213] width 172 height 43
drag, startPoint x: 276, startPoint y: 226, endPoint x: 128, endPoint y: 201, distance: 150.0
click at [129, 201] on div "[PERSON_NAME] - [PERSON_NAME] always provides more context, research and opinio…" at bounding box center [215, 213] width 172 height 43
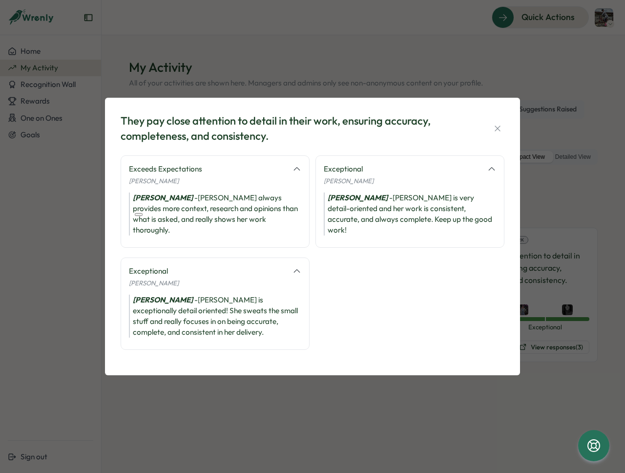
drag, startPoint x: 199, startPoint y: 215, endPoint x: 21, endPoint y: 2, distance: 277.4
click at [199, 215] on div "[PERSON_NAME] - [PERSON_NAME] always provides more context, research and opinio…" at bounding box center [215, 213] width 172 height 43
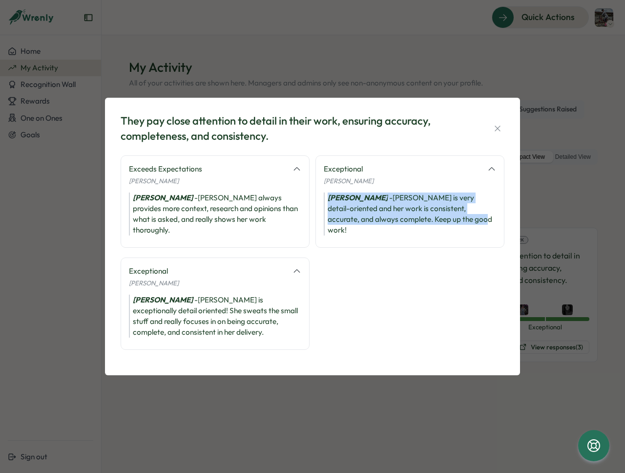
drag, startPoint x: 328, startPoint y: 196, endPoint x: 470, endPoint y: 227, distance: 145.3
click at [470, 227] on div "Exceptional [PERSON_NAME] [PERSON_NAME] is very detail-oriented and her work is…" at bounding box center [410, 201] width 189 height 92
click at [473, 226] on div "[PERSON_NAME] is very detail-oriented and her work is consistent, accurate, and…" at bounding box center [410, 213] width 172 height 43
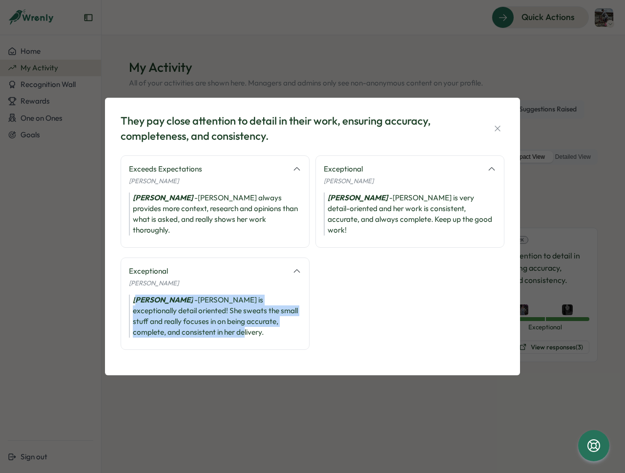
drag, startPoint x: 138, startPoint y: 296, endPoint x: 256, endPoint y: 325, distance: 121.8
click at [256, 325] on div "[PERSON_NAME] is exceptionally detail oriented! She sweats the small stuff and …" at bounding box center [215, 316] width 172 height 43
click at [255, 325] on div "[PERSON_NAME] is exceptionally detail oriented! She sweats the small stuff and …" at bounding box center [215, 316] width 172 height 43
drag, startPoint x: 207, startPoint y: 323, endPoint x: 110, endPoint y: 293, distance: 101.2
click at [110, 293] on div "They pay close attention to detail in their work, ensuring accuracy, completene…" at bounding box center [312, 236] width 415 height 277
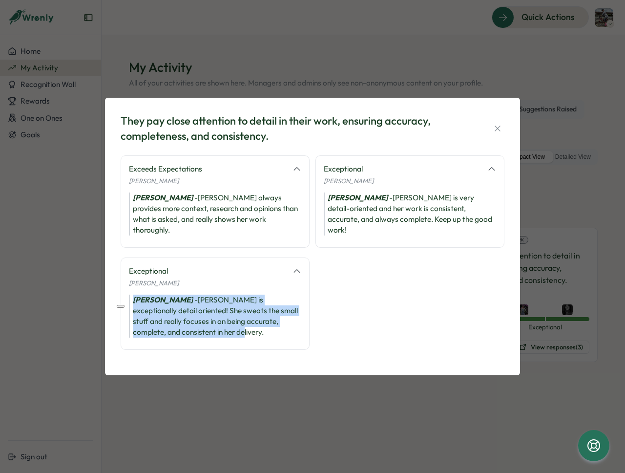
click at [219, 323] on div "[PERSON_NAME] is exceptionally detail oriented! She sweats the small stuff and …" at bounding box center [215, 316] width 172 height 43
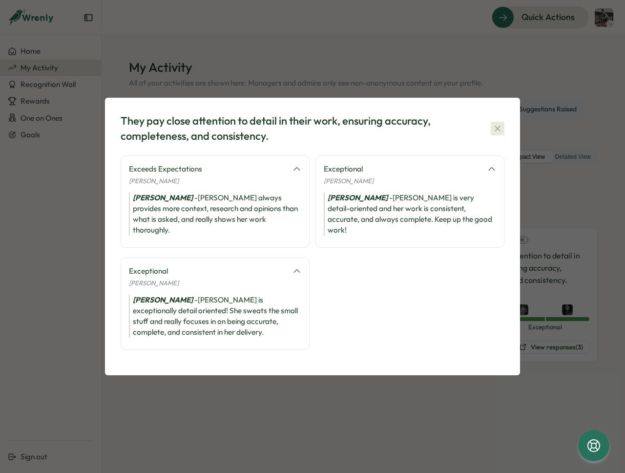
click at [497, 135] on button "button" at bounding box center [498, 129] width 14 height 14
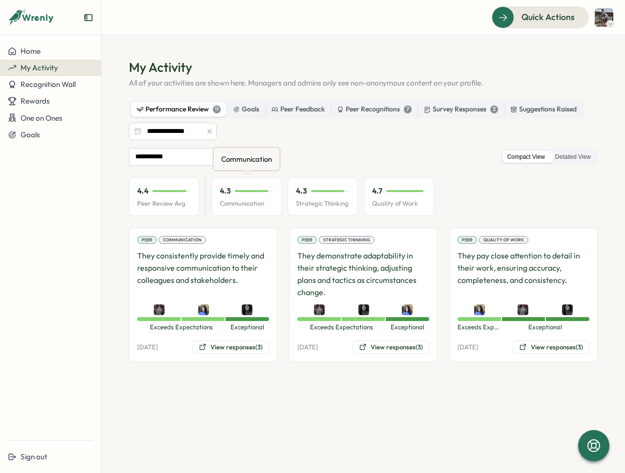
click at [221, 203] on p "Communication" at bounding box center [247, 203] width 54 height 9
click at [385, 203] on p "Quality of Work" at bounding box center [399, 203] width 54 height 9
drag, startPoint x: 299, startPoint y: 203, endPoint x: 383, endPoint y: 201, distance: 84.5
click at [383, 201] on div "4.4 Peer Review Avg 4.3 Communication 4.3 Strategic Thinking 4.7 Quality of Work" at bounding box center [281, 196] width 305 height 39
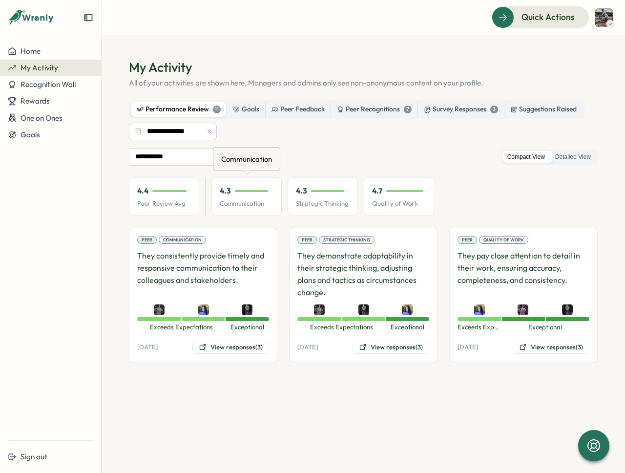
click at [252, 204] on p "Communication" at bounding box center [247, 203] width 54 height 9
click at [307, 226] on div "**********" at bounding box center [363, 255] width 469 height 214
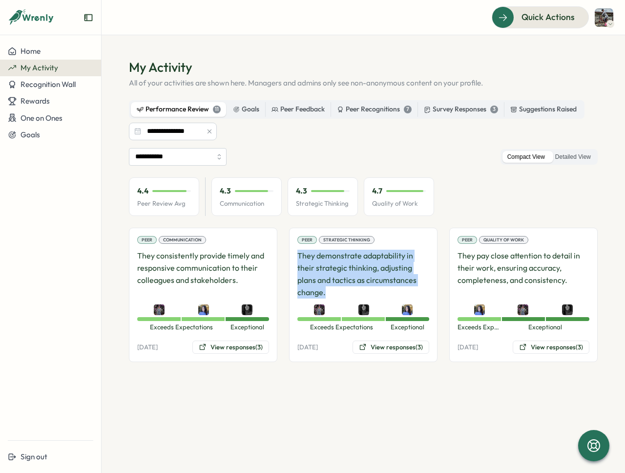
drag, startPoint x: 298, startPoint y: 256, endPoint x: 325, endPoint y: 289, distance: 43.0
click at [325, 289] on p "They demonstrate adaptability in their strategic thinking, adjusting plans and …" at bounding box center [363, 274] width 132 height 48
click at [326, 289] on p "They demonstrate adaptability in their strategic thinking, adjusting plans and …" at bounding box center [363, 274] width 132 height 48
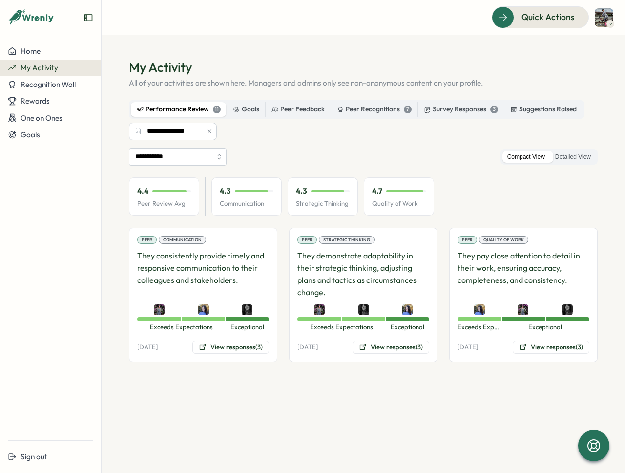
click at [262, 420] on section "**********" at bounding box center [364, 254] width 524 height 438
drag, startPoint x: 140, startPoint y: 254, endPoint x: 233, endPoint y: 278, distance: 96.9
click at [233, 278] on p "They consistently provide timely and responsive communication to their colleagu…" at bounding box center [203, 274] width 132 height 48
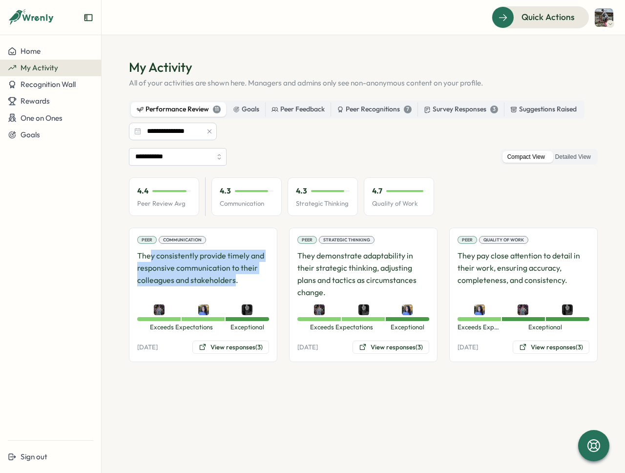
drag, startPoint x: 234, startPoint y: 279, endPoint x: 152, endPoint y: 256, distance: 85.2
click at [152, 256] on p "They consistently provide timely and responsive communication to their colleagu…" at bounding box center [203, 274] width 132 height 48
click at [217, 286] on p "They consistently provide timely and responsive communication to their colleagu…" at bounding box center [203, 274] width 132 height 48
drag, startPoint x: 194, startPoint y: 254, endPoint x: 199, endPoint y: 283, distance: 29.8
click at [199, 283] on p "They consistently provide timely and responsive communication to their colleagu…" at bounding box center [203, 274] width 132 height 48
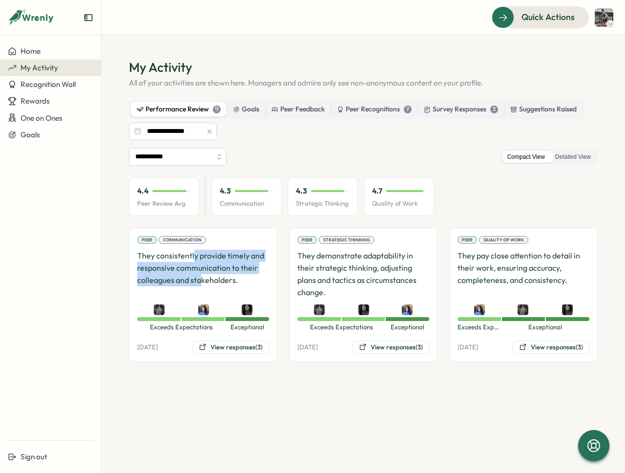
click at [199, 283] on p "They consistently provide timely and responsive communication to their colleagu…" at bounding box center [203, 274] width 132 height 48
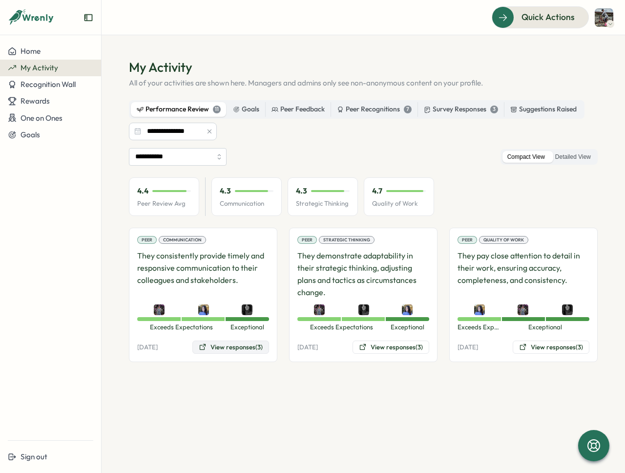
click at [223, 347] on button "View responses (3)" at bounding box center [230, 347] width 77 height 14
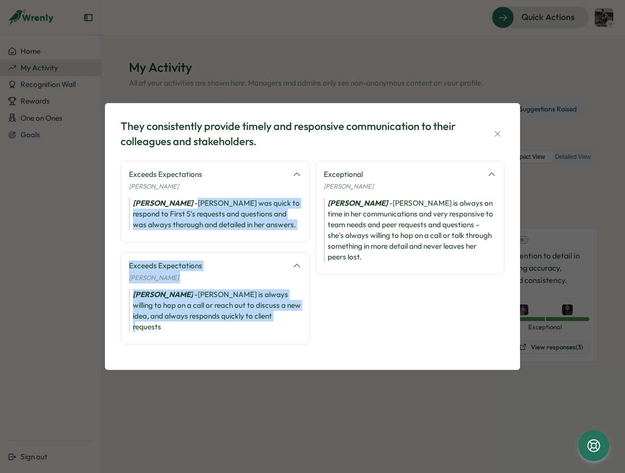
drag, startPoint x: 222, startPoint y: 205, endPoint x: 282, endPoint y: 322, distance: 132.4
click at [282, 322] on div "Exceeds Expectations [PERSON_NAME] [PERSON_NAME] was quick to respond to First …" at bounding box center [215, 257] width 189 height 193
click at [282, 322] on div "[PERSON_NAME] - [PERSON_NAME] is always willing to hop on a call or reach out t…" at bounding box center [215, 310] width 172 height 43
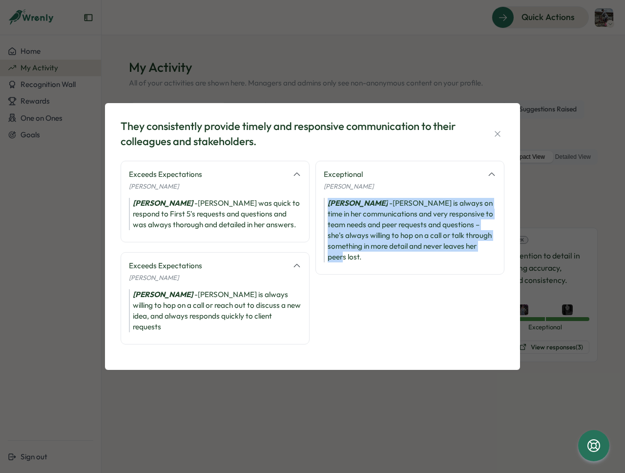
drag, startPoint x: 399, startPoint y: 267, endPoint x: 325, endPoint y: 206, distance: 95.1
click at [325, 206] on div "[PERSON_NAME] is always on time in her communications and very responsive to te…" at bounding box center [410, 230] width 172 height 64
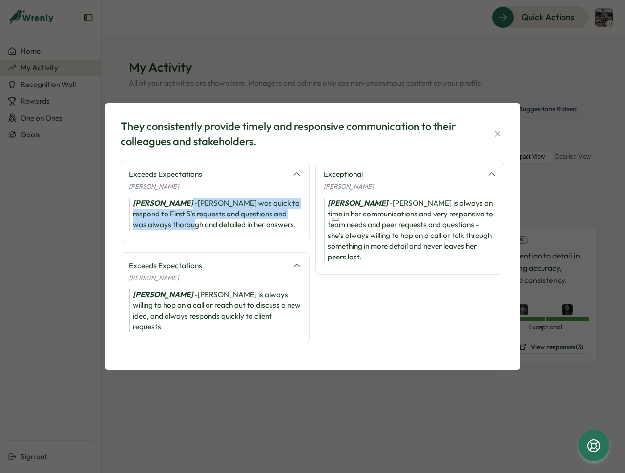
drag, startPoint x: 216, startPoint y: 209, endPoint x: 218, endPoint y: 230, distance: 21.1
click at [218, 230] on div "[PERSON_NAME] was quick to respond to First 5's requests and questions and was …" at bounding box center [215, 214] width 172 height 32
click at [498, 136] on icon "button" at bounding box center [498, 134] width 10 height 10
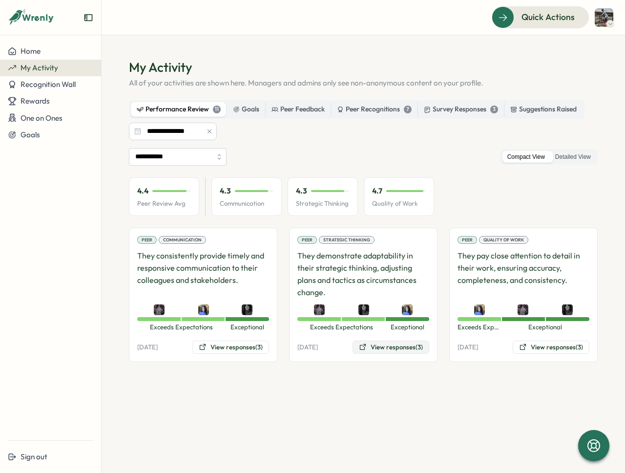
click at [389, 345] on button "View responses (3)" at bounding box center [391, 347] width 77 height 14
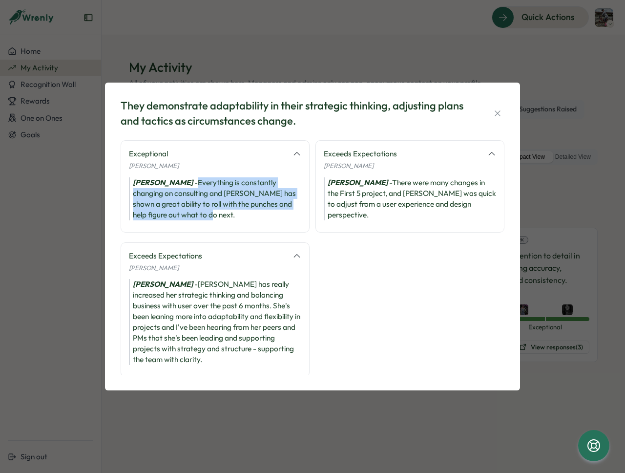
drag, startPoint x: 189, startPoint y: 181, endPoint x: 232, endPoint y: 221, distance: 58.4
click at [231, 223] on div "Exceptional [PERSON_NAME] [PERSON_NAME] - Everything is constantly changing on …" at bounding box center [215, 186] width 189 height 92
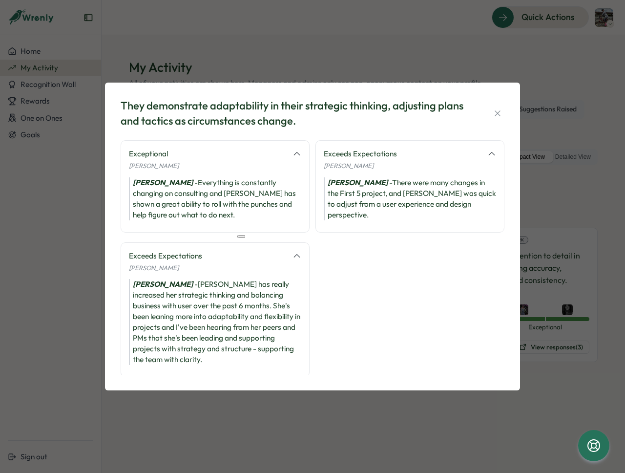
click at [232, 219] on div "[PERSON_NAME] - Everything is constantly changing on consulting and [PERSON_NAM…" at bounding box center [215, 198] width 172 height 43
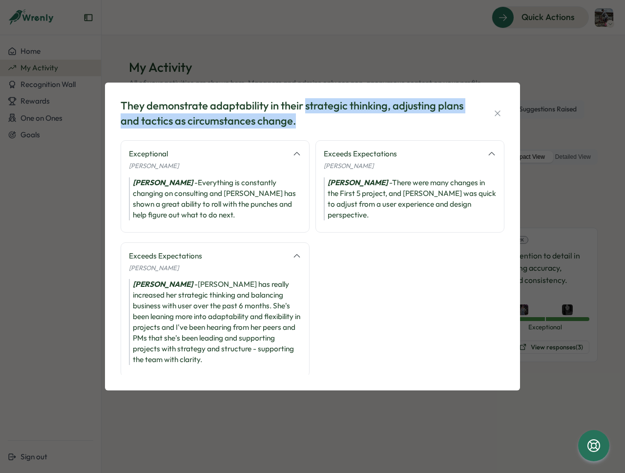
drag, startPoint x: 306, startPoint y: 106, endPoint x: 353, endPoint y: 124, distance: 49.9
click at [353, 124] on div "They demonstrate adaptability in their strategic thinking, adjusting plans and …" at bounding box center [294, 113] width 347 height 30
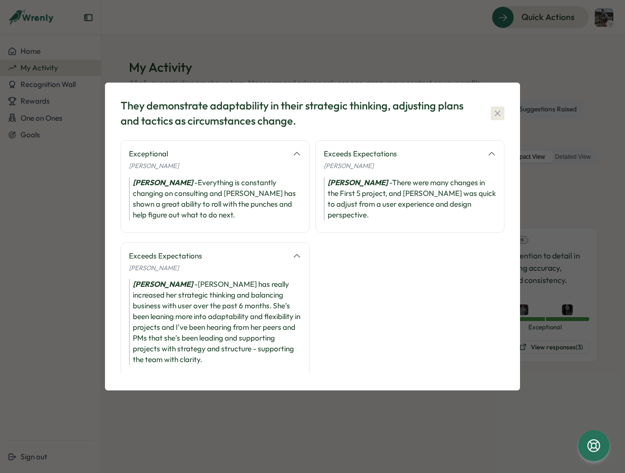
click at [502, 111] on icon "button" at bounding box center [498, 113] width 10 height 10
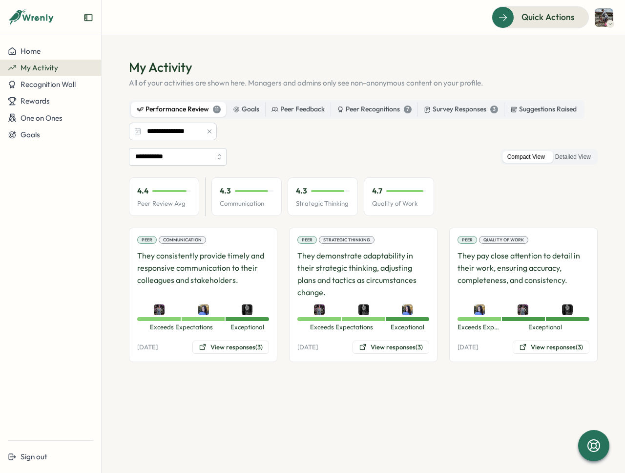
drag, startPoint x: 328, startPoint y: 237, endPoint x: 402, endPoint y: 238, distance: 74.3
click at [402, 238] on div "Peer Strategic Thinking" at bounding box center [363, 240] width 132 height 8
click at [382, 347] on button "View responses (3)" at bounding box center [391, 347] width 77 height 14
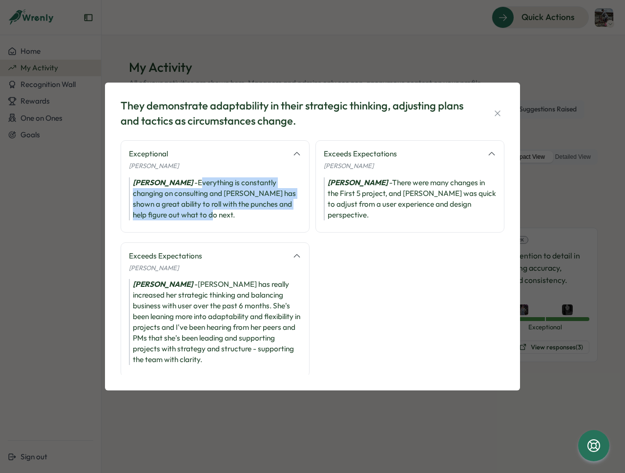
drag, startPoint x: 195, startPoint y: 180, endPoint x: 220, endPoint y: 220, distance: 47.4
click at [220, 220] on div "Exceptional [PERSON_NAME] [PERSON_NAME] - Everything is constantly changing on …" at bounding box center [215, 186] width 189 height 92
click at [233, 212] on div "[PERSON_NAME] - Everything is constantly changing on consulting and [PERSON_NAM…" at bounding box center [215, 198] width 172 height 43
drag, startPoint x: 241, startPoint y: 212, endPoint x: 181, endPoint y: 181, distance: 68.4
click at [181, 181] on div "[PERSON_NAME] - Everything is constantly changing on consulting and [PERSON_NAM…" at bounding box center [215, 198] width 172 height 43
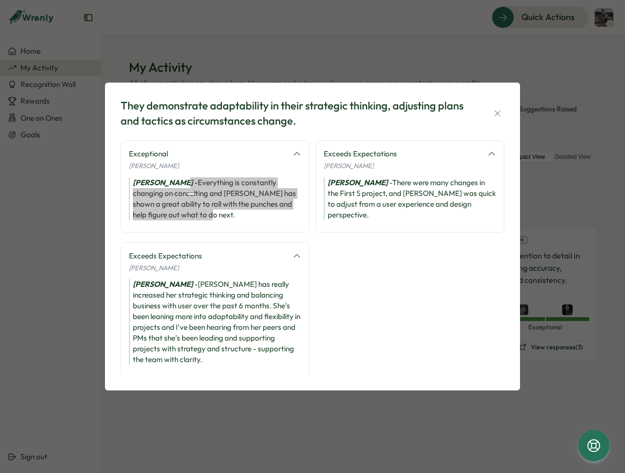
click at [184, 185] on html at bounding box center [195, 191] width 24 height 17
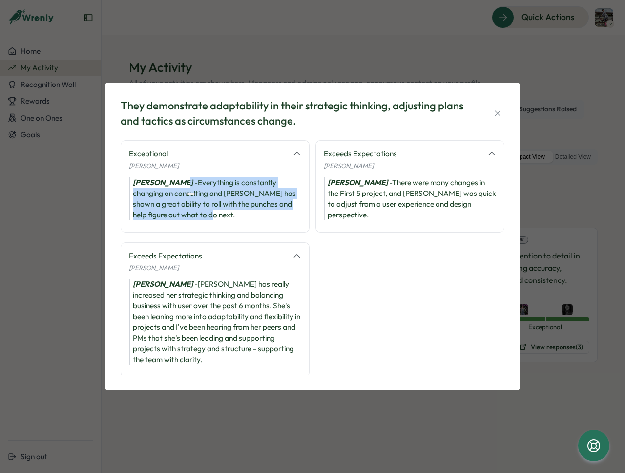
click at [181, 183] on icon "[PERSON_NAME]" at bounding box center [163, 182] width 60 height 9
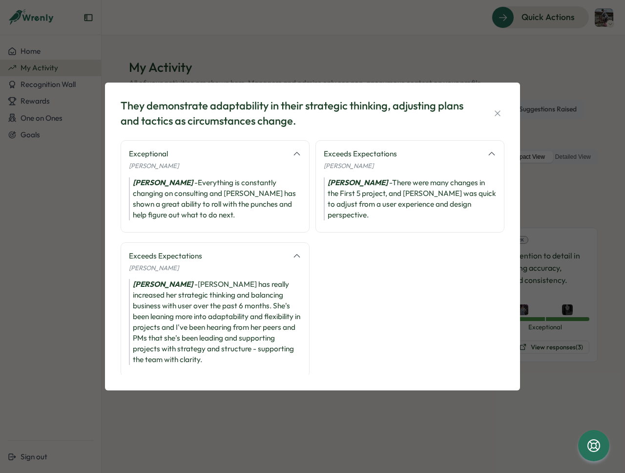
drag, startPoint x: 498, startPoint y: 113, endPoint x: 512, endPoint y: 133, distance: 24.9
click at [498, 113] on icon "button" at bounding box center [497, 112] width 5 height 5
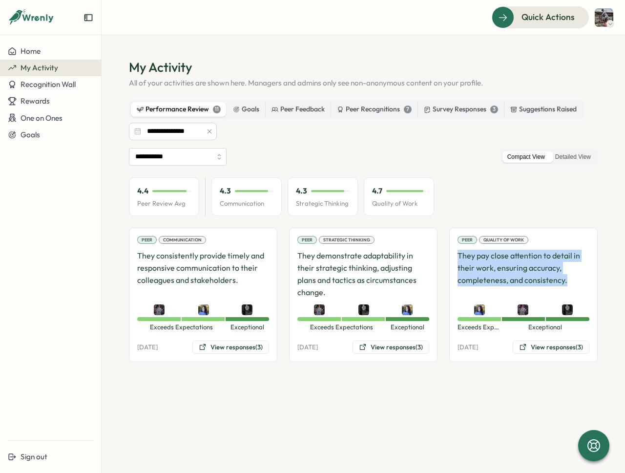
drag, startPoint x: 458, startPoint y: 253, endPoint x: 572, endPoint y: 278, distance: 116.6
click at [572, 278] on div "Peer Quality of Work They pay close attention to detail in their work, ensuring…" at bounding box center [523, 295] width 149 height 134
click at [572, 278] on p "They pay close attention to detail in their work, ensuring accuracy, completene…" at bounding box center [524, 274] width 132 height 48
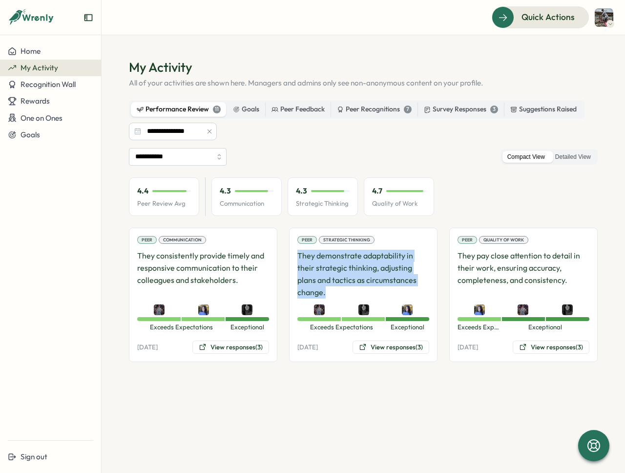
drag, startPoint x: 299, startPoint y: 255, endPoint x: 331, endPoint y: 287, distance: 44.9
click at [330, 287] on p "They demonstrate adaptability in their strategic thinking, adjusting plans and …" at bounding box center [363, 274] width 132 height 48
click at [331, 287] on p "They demonstrate adaptability in their strategic thinking, adjusting plans and …" at bounding box center [363, 274] width 132 height 48
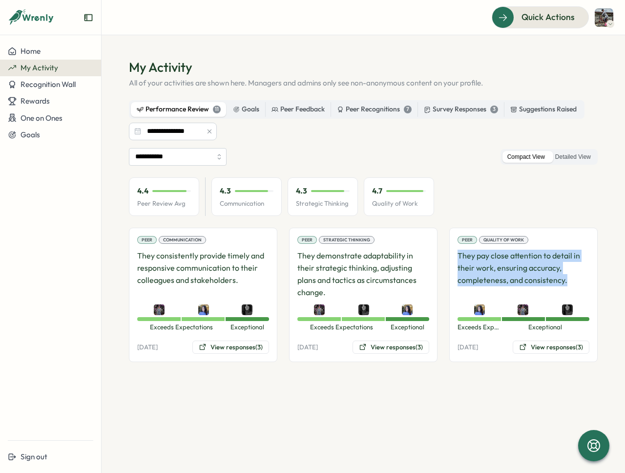
drag, startPoint x: 575, startPoint y: 283, endPoint x: 459, endPoint y: 253, distance: 119.5
click at [459, 253] on p "They pay close attention to detail in their work, ensuring accuracy, completene…" at bounding box center [524, 274] width 132 height 48
click at [529, 346] on button "View responses (3)" at bounding box center [551, 347] width 77 height 14
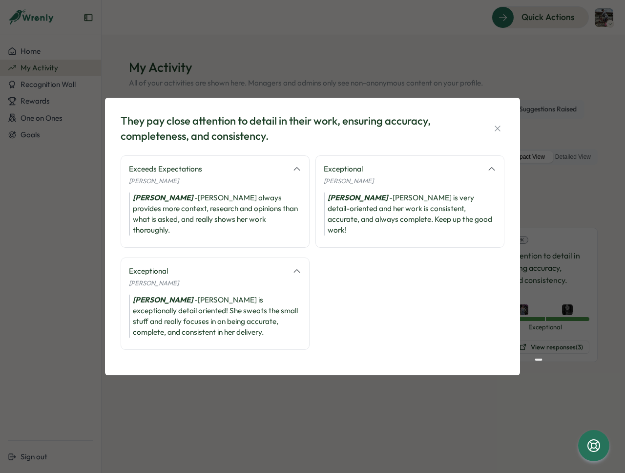
drag, startPoint x: 206, startPoint y: 205, endPoint x: 258, endPoint y: 226, distance: 55.9
click at [258, 226] on div "[PERSON_NAME] - [PERSON_NAME] always provides more context, research and opinio…" at bounding box center [215, 213] width 172 height 43
drag, startPoint x: 259, startPoint y: 225, endPoint x: 186, endPoint y: 209, distance: 75.1
click at [186, 209] on div "[PERSON_NAME] - [PERSON_NAME] always provides more context, research and opinio…" at bounding box center [215, 213] width 172 height 43
click at [190, 207] on div "[PERSON_NAME] - [PERSON_NAME] always provides more context, research and opinio…" at bounding box center [215, 213] width 172 height 43
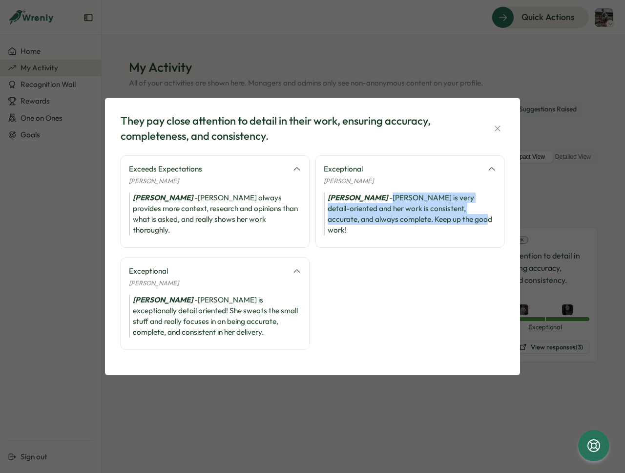
drag, startPoint x: 432, startPoint y: 204, endPoint x: 488, endPoint y: 235, distance: 64.7
click at [488, 235] on div "Exceptional [PERSON_NAME] [PERSON_NAME] is very detail-oriented and her work is…" at bounding box center [410, 201] width 189 height 92
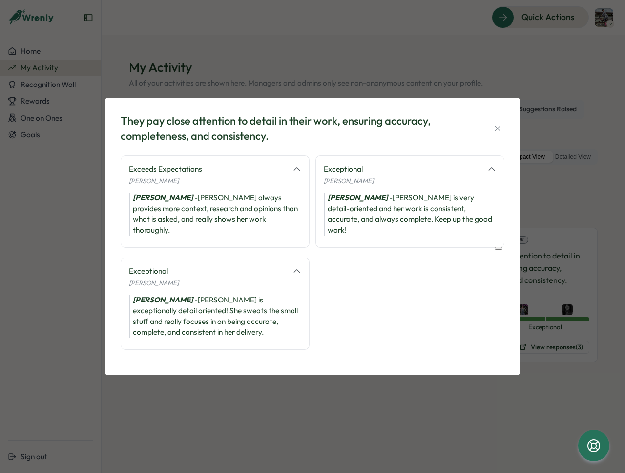
click at [476, 225] on div "[PERSON_NAME] is very detail-oriented and her work is consistent, accurate, and…" at bounding box center [410, 213] width 172 height 43
click at [494, 133] on icon "button" at bounding box center [498, 129] width 10 height 10
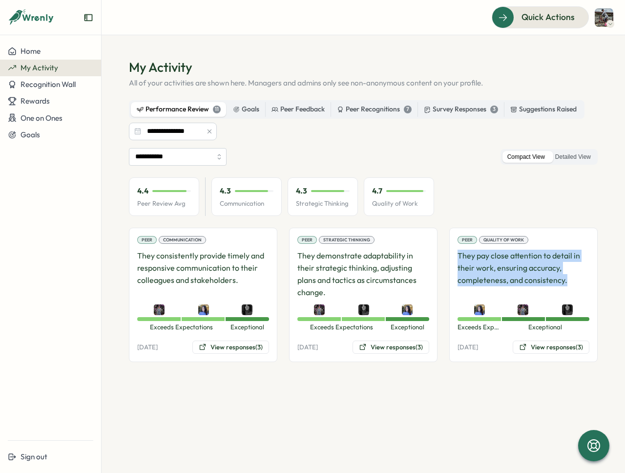
drag, startPoint x: 456, startPoint y: 253, endPoint x: 571, endPoint y: 285, distance: 118.8
click at [571, 285] on div "Peer Quality of Work They pay close attention to detail in their work, ensuring…" at bounding box center [523, 295] width 149 height 134
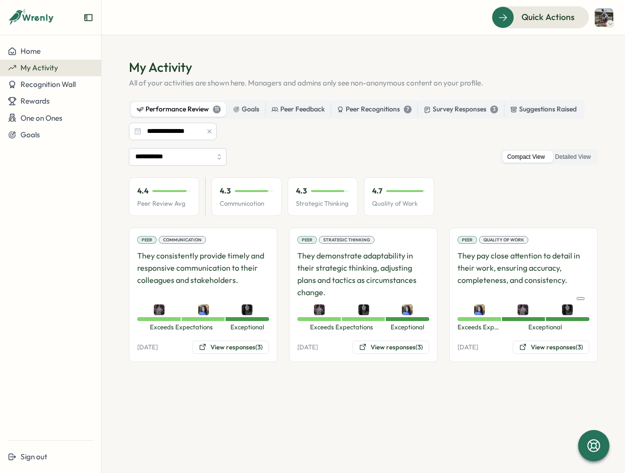
click at [458, 253] on p "They pay close attention to detail in their work, ensuring accuracy, completene…" at bounding box center [524, 274] width 132 height 48
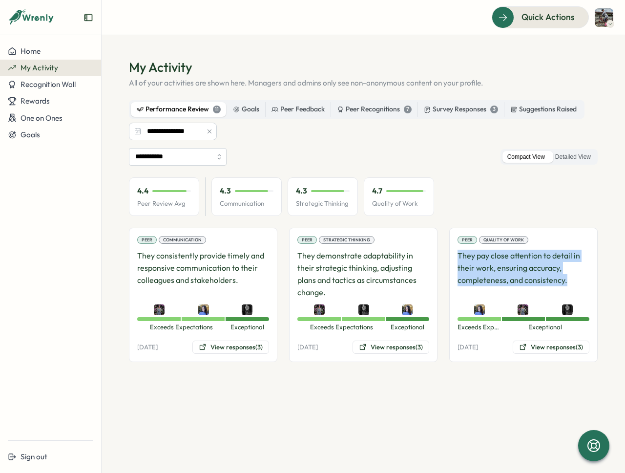
drag, startPoint x: 457, startPoint y: 255, endPoint x: 566, endPoint y: 282, distance: 111.8
click at [565, 282] on p "They pay close attention to detail in their work, ensuring accuracy, completene…" at bounding box center [524, 274] width 132 height 48
click at [566, 282] on p "They pay close attention to detail in their work, ensuring accuracy, completene…" at bounding box center [524, 274] width 132 height 48
drag, startPoint x: 573, startPoint y: 282, endPoint x: 459, endPoint y: 255, distance: 116.5
click at [459, 255] on p "They pay close attention to detail in their work, ensuring accuracy, completene…" at bounding box center [524, 274] width 132 height 48
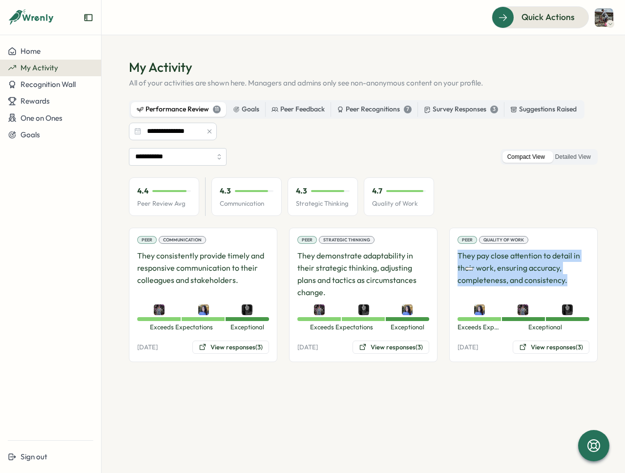
click at [459, 253] on p "They pay close attention to detail in their work, ensuring accuracy, completene…" at bounding box center [524, 274] width 132 height 48
drag, startPoint x: 458, startPoint y: 254, endPoint x: 581, endPoint y: 286, distance: 127.4
click at [581, 286] on p "They pay close attention to detail in their work, ensuring accuracy, completene…" at bounding box center [524, 274] width 132 height 48
click at [579, 279] on p "They pay close attention to detail in their work, ensuring accuracy, completene…" at bounding box center [524, 274] width 132 height 48
drag, startPoint x: 580, startPoint y: 280, endPoint x: 460, endPoint y: 258, distance: 122.1
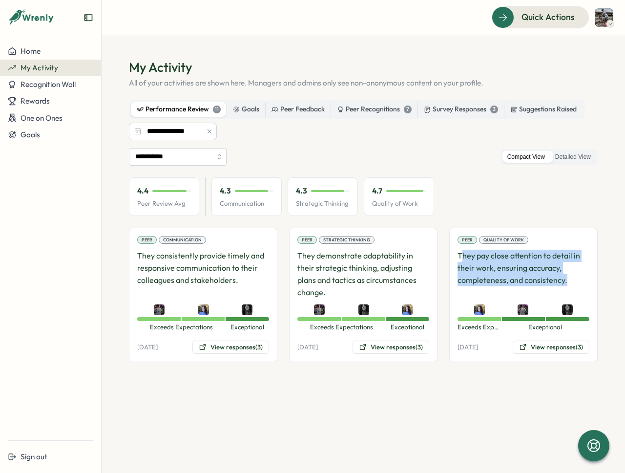
click at [460, 258] on p "They pay close attention to detail in their work, ensuring accuracy, completene…" at bounding box center [524, 274] width 132 height 48
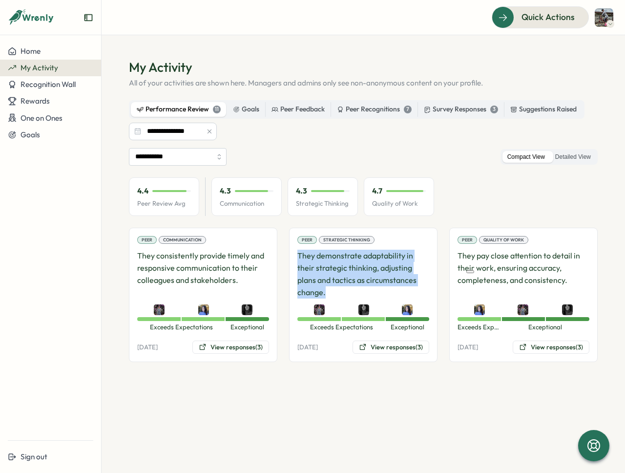
drag, startPoint x: 299, startPoint y: 255, endPoint x: 351, endPoint y: 292, distance: 63.6
click at [351, 292] on p "They demonstrate adaptability in their strategic thinking, adjusting plans and …" at bounding box center [363, 274] width 132 height 48
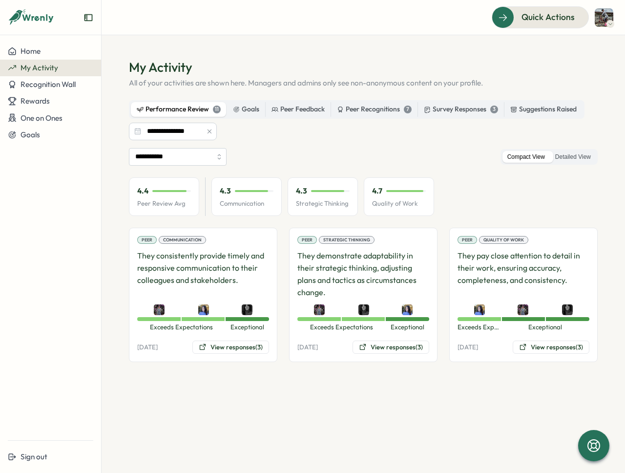
click at [467, 252] on p "They pay close attention to detail in their work, ensuring accuracy, completene…" at bounding box center [524, 274] width 132 height 48
drag, startPoint x: 460, startPoint y: 255, endPoint x: 562, endPoint y: 275, distance: 103.9
click at [562, 275] on p "They pay close attention to detail in their work, ensuring accuracy, completene…" at bounding box center [524, 274] width 132 height 48
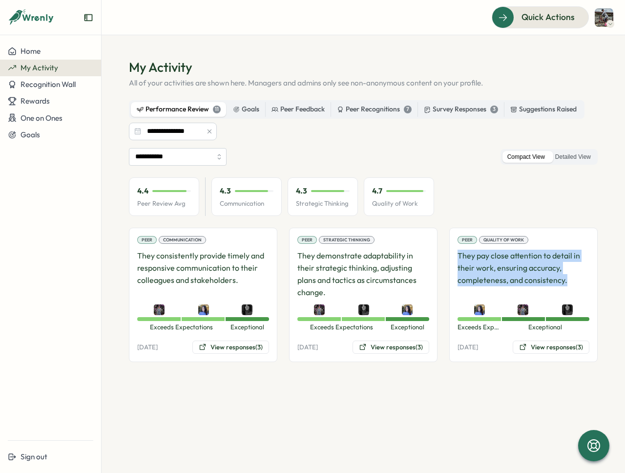
drag, startPoint x: 454, startPoint y: 252, endPoint x: 576, endPoint y: 284, distance: 125.7
click at [576, 284] on div "Peer Quality of Work They pay close attention to detail in their work, ensuring…" at bounding box center [523, 295] width 149 height 134
click at [572, 282] on p "They pay close attention to detail in their work, ensuring accuracy, completene…" at bounding box center [524, 274] width 132 height 48
drag, startPoint x: 570, startPoint y: 282, endPoint x: 458, endPoint y: 255, distance: 114.6
click at [458, 255] on p "They pay close attention to detail in their work, ensuring accuracy, completene…" at bounding box center [524, 274] width 132 height 48
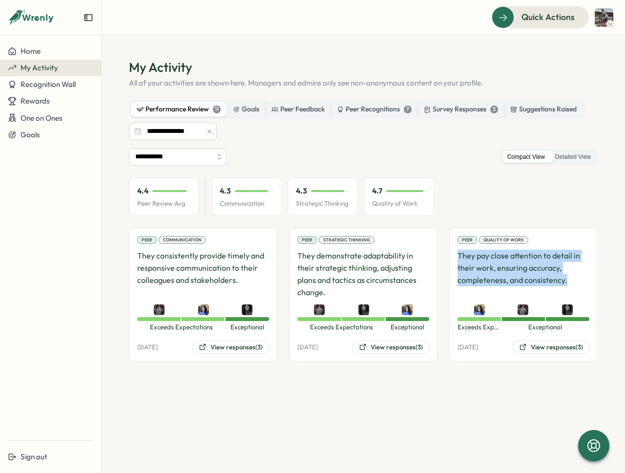
click at [476, 258] on p "They pay close attention to detail in their work, ensuring accuracy, completene…" at bounding box center [524, 274] width 132 height 48
drag, startPoint x: 511, startPoint y: 257, endPoint x: 509, endPoint y: 276, distance: 18.6
click at [509, 276] on p "They pay close attention to detail in their work, ensuring accuracy, completene…" at bounding box center [524, 274] width 132 height 48
click at [554, 344] on button "View responses (3)" at bounding box center [551, 347] width 77 height 14
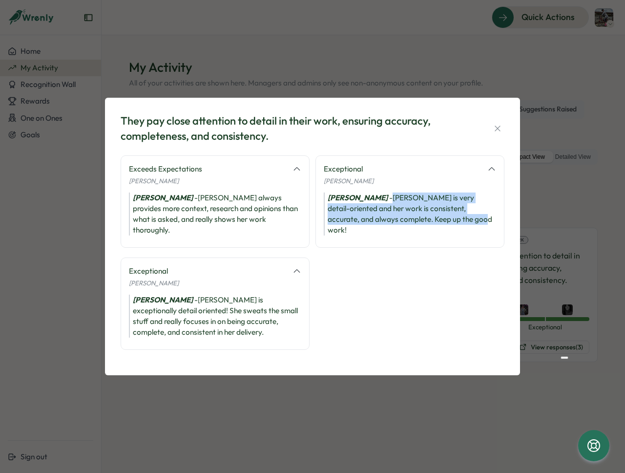
drag, startPoint x: 419, startPoint y: 200, endPoint x: 468, endPoint y: 226, distance: 56.2
click at [469, 225] on div "[PERSON_NAME] is very detail-oriented and her work is consistent, accurate, and…" at bounding box center [410, 213] width 172 height 43
click at [469, 226] on div "[PERSON_NAME] is very detail-oriented and her work is consistent, accurate, and…" at bounding box center [410, 213] width 172 height 43
drag, startPoint x: 419, startPoint y: 202, endPoint x: 415, endPoint y: 225, distance: 23.8
click at [415, 225] on div "[PERSON_NAME] is very detail-oriented and her work is consistent, accurate, and…" at bounding box center [410, 213] width 172 height 43
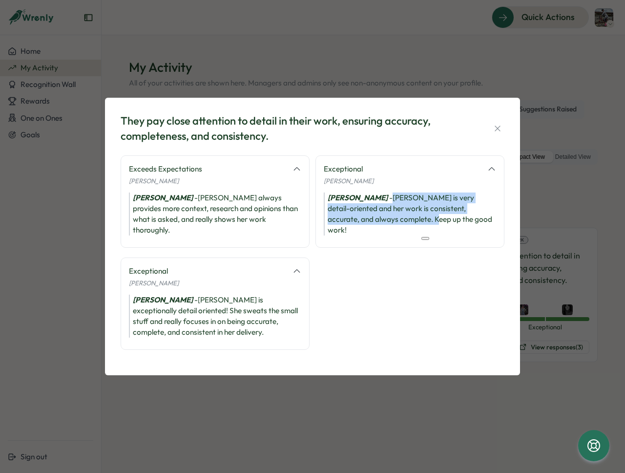
click at [414, 226] on div "[PERSON_NAME] is very detail-oriented and her work is consistent, accurate, and…" at bounding box center [410, 213] width 172 height 43
drag, startPoint x: 414, startPoint y: 224, endPoint x: 415, endPoint y: 200, distance: 23.9
click at [415, 200] on div "[PERSON_NAME] is very detail-oriented and her work is consistent, accurate, and…" at bounding box center [410, 213] width 172 height 43
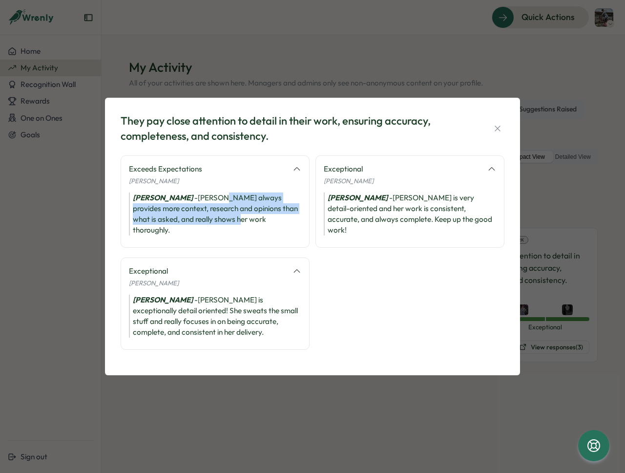
drag, startPoint x: 219, startPoint y: 203, endPoint x: 217, endPoint y: 224, distance: 21.5
click at [217, 224] on div "[PERSON_NAME] - [PERSON_NAME] always provides more context, research and opinio…" at bounding box center [215, 213] width 172 height 43
drag, startPoint x: 189, startPoint y: 202, endPoint x: 227, endPoint y: 224, distance: 43.6
click at [227, 224] on div "[PERSON_NAME] - [PERSON_NAME] always provides more context, research and opinio…" at bounding box center [215, 213] width 172 height 43
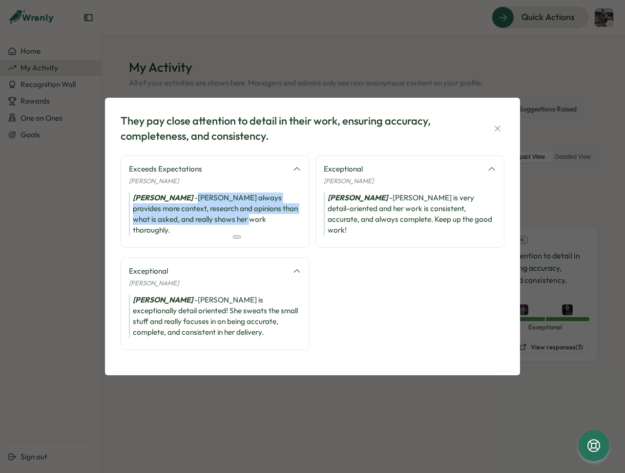
click at [216, 226] on div "[PERSON_NAME] - [PERSON_NAME] always provides more context, research and opinio…" at bounding box center [215, 213] width 172 height 43
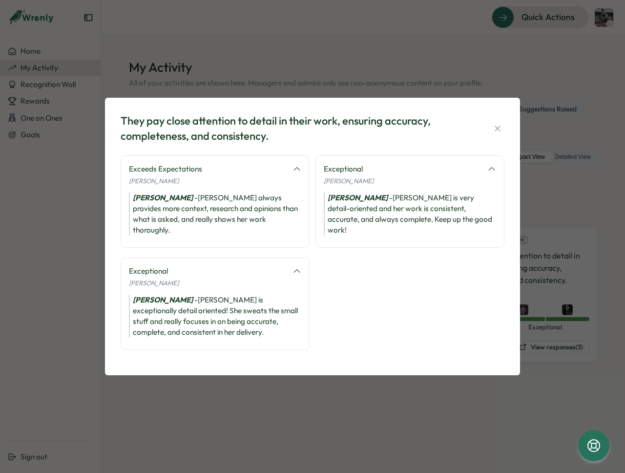
click at [506, 130] on div "They pay close attention to detail in their work, ensuring accuracy, completene…" at bounding box center [313, 236] width 392 height 254
click at [499, 133] on icon "button" at bounding box center [498, 129] width 10 height 10
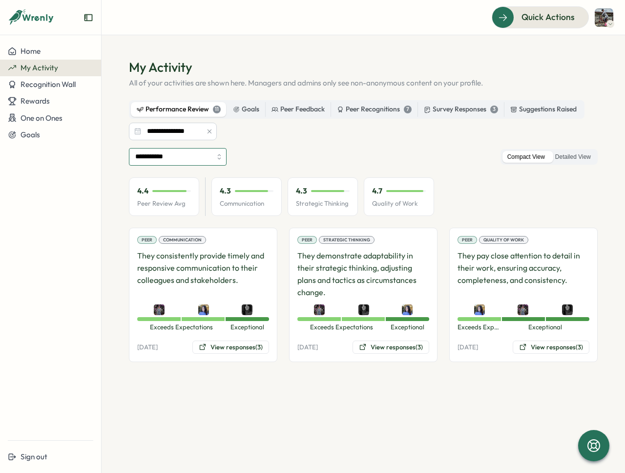
click at [193, 164] on input "**********" at bounding box center [178, 157] width 98 height 18
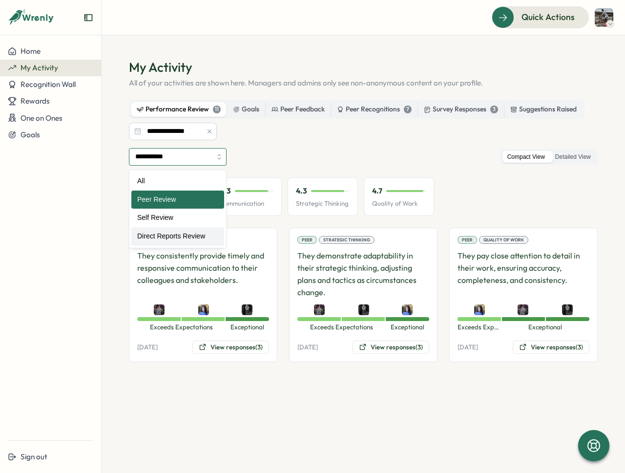
type input "**********"
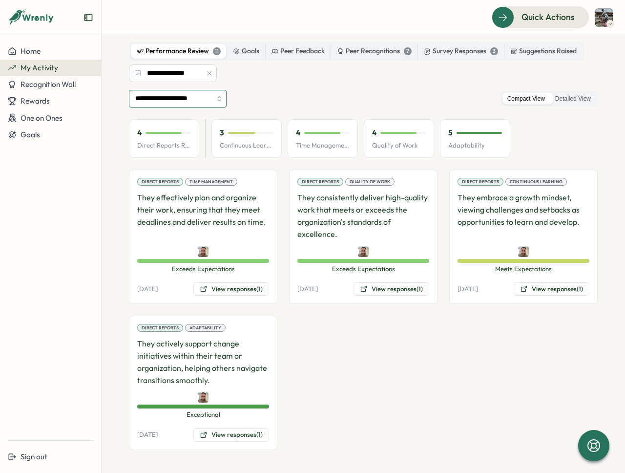
scroll to position [59, 0]
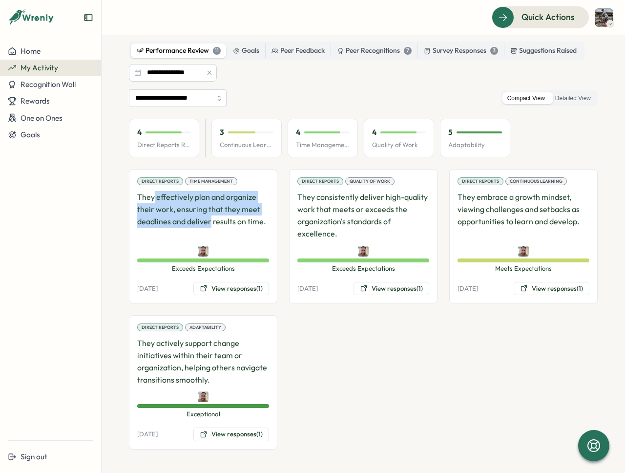
drag, startPoint x: 154, startPoint y: 198, endPoint x: 209, endPoint y: 219, distance: 58.6
click at [209, 219] on p "They effectively plan and organize their work, ensuring that they meet deadline…" at bounding box center [203, 215] width 132 height 48
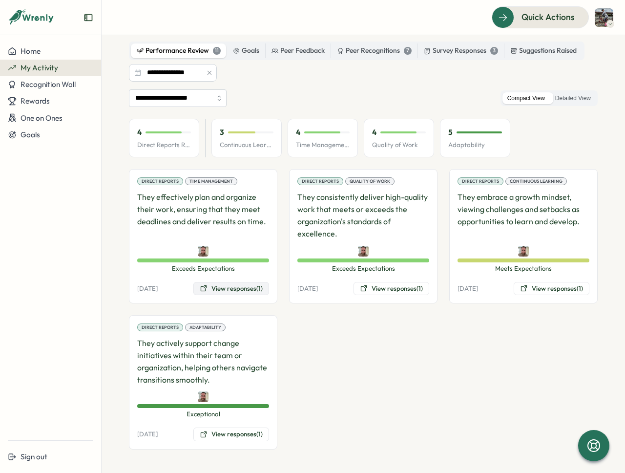
click at [224, 284] on button "View responses (1)" at bounding box center [231, 289] width 76 height 14
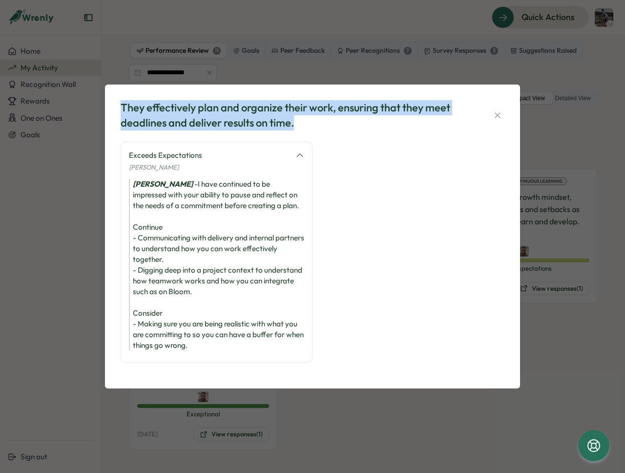
drag, startPoint x: 123, startPoint y: 105, endPoint x: 320, endPoint y: 121, distance: 198.0
click at [320, 121] on div "They effectively plan and organize their work, ensuring that they meet deadline…" at bounding box center [294, 115] width 347 height 30
drag, startPoint x: 316, startPoint y: 121, endPoint x: 96, endPoint y: 111, distance: 220.0
click at [96, 111] on div "They effectively plan and organize their work, ensuring that they meet deadline…" at bounding box center [312, 236] width 625 height 473
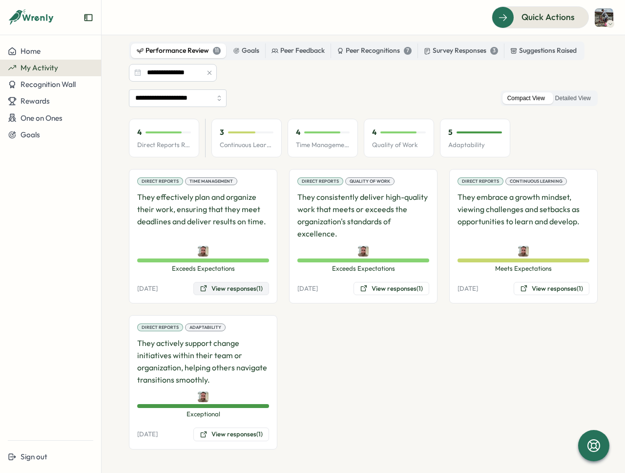
click at [245, 284] on button "View responses (1)" at bounding box center [231, 289] width 76 height 14
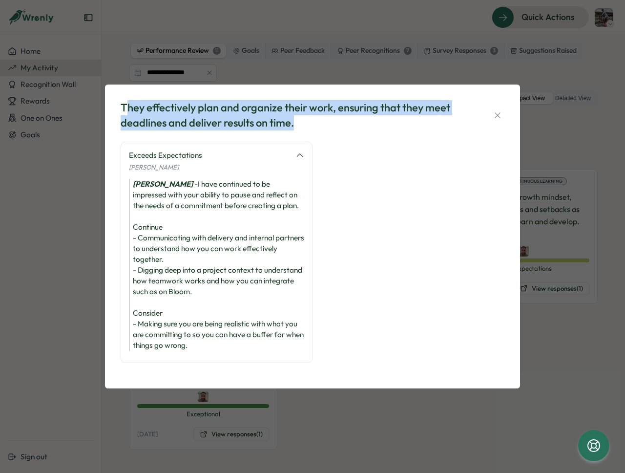
drag, startPoint x: 126, startPoint y: 106, endPoint x: 322, endPoint y: 121, distance: 197.5
click at [323, 122] on div "They effectively plan and organize their work, ensuring that they meet deadline…" at bounding box center [294, 115] width 347 height 30
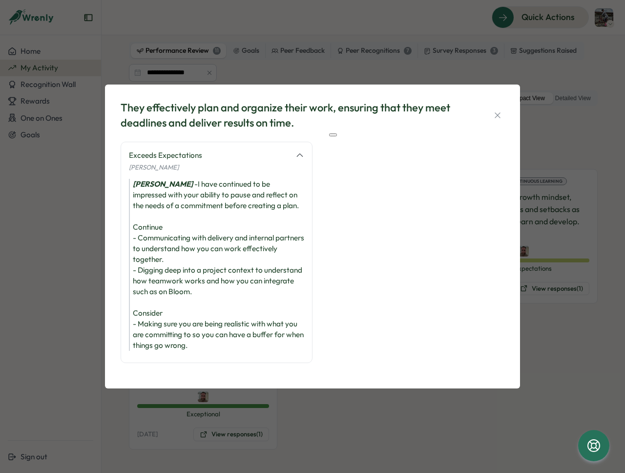
drag, startPoint x: 322, startPoint y: 121, endPoint x: 315, endPoint y: 122, distance: 7.8
click at [322, 121] on div "They effectively plan and organize their work, ensuring that they meet deadline…" at bounding box center [294, 115] width 347 height 30
drag, startPoint x: 307, startPoint y: 123, endPoint x: 140, endPoint y: 118, distance: 167.1
click at [188, 120] on div "They effectively plan and organize their work, ensuring that they meet deadline…" at bounding box center [294, 115] width 347 height 30
click at [102, 111] on div "They effectively plan and organize their work, ensuring that they meet deadline…" at bounding box center [312, 236] width 625 height 473
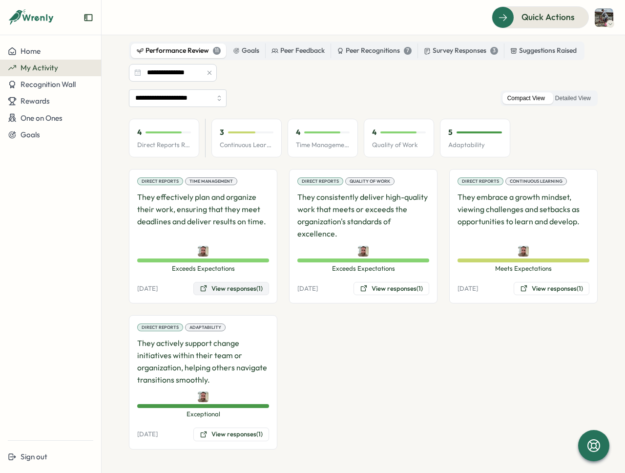
click at [229, 287] on button "View responses (1)" at bounding box center [231, 289] width 76 height 14
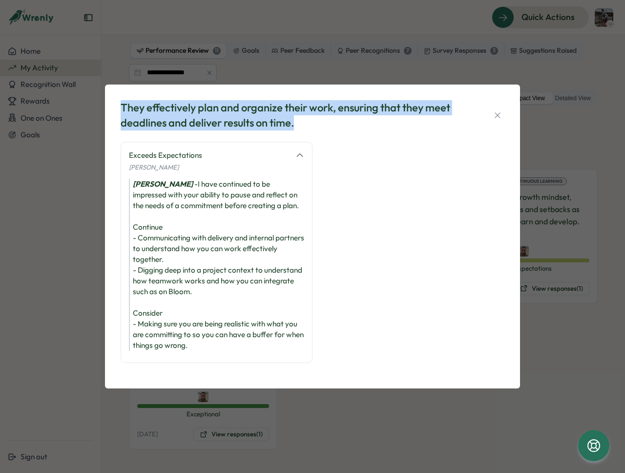
drag, startPoint x: 120, startPoint y: 104, endPoint x: 326, endPoint y: 118, distance: 206.7
click at [326, 118] on div "They effectively plan and organize their work, ensuring that they meet deadline…" at bounding box center [313, 236] width 392 height 280
click at [326, 118] on div "They effectively plan and organize their work, ensuring that they meet deadline…" at bounding box center [294, 115] width 347 height 30
drag, startPoint x: 317, startPoint y: 122, endPoint x: 116, endPoint y: 106, distance: 200.9
click at [116, 106] on div "They effectively plan and organize their work, ensuring that they meet deadline…" at bounding box center [312, 237] width 415 height 304
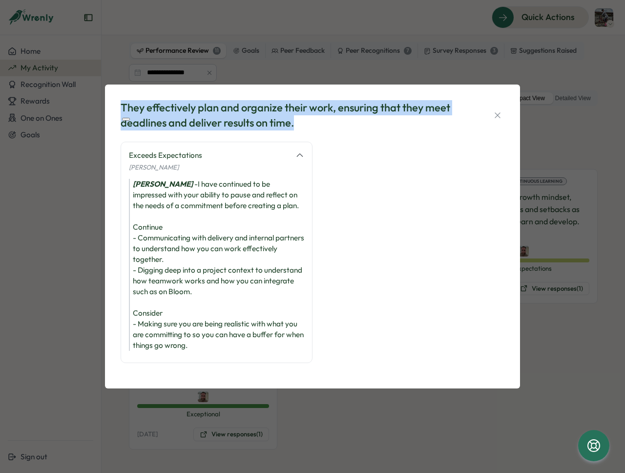
click at [224, 119] on div "They effectively plan and organize their work, ensuring that they meet deadline…" at bounding box center [294, 115] width 347 height 30
drag, startPoint x: 307, startPoint y: 122, endPoint x: 117, endPoint y: 105, distance: 190.7
click at [117, 105] on div "They effectively plan and organize their work, ensuring that they meet deadline…" at bounding box center [313, 236] width 392 height 280
click at [302, 124] on div "They effectively plan and organize their work, ensuring that they meet deadline…" at bounding box center [294, 115] width 347 height 30
drag, startPoint x: 302, startPoint y: 120, endPoint x: 307, endPoint y: 105, distance: 16.4
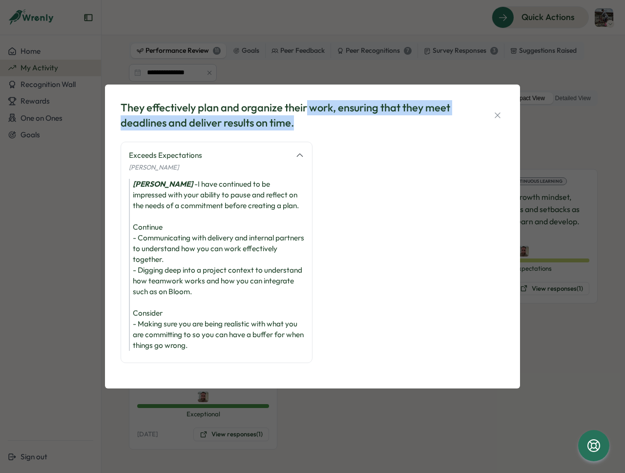
click at [307, 105] on div "They effectively plan and organize their work, ensuring that they meet deadline…" at bounding box center [294, 115] width 347 height 30
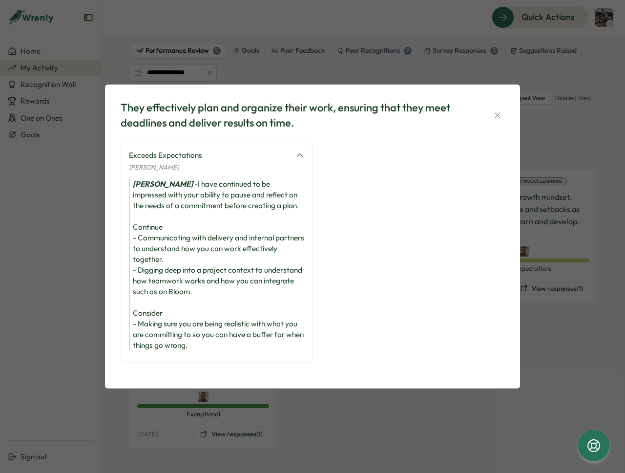
click at [300, 125] on div "They effectively plan and organize their work, ensuring that they meet deadline…" at bounding box center [294, 115] width 347 height 30
click at [214, 186] on div "[PERSON_NAME] - I have continued to be impressed with your ability to pause and…" at bounding box center [216, 265] width 175 height 172
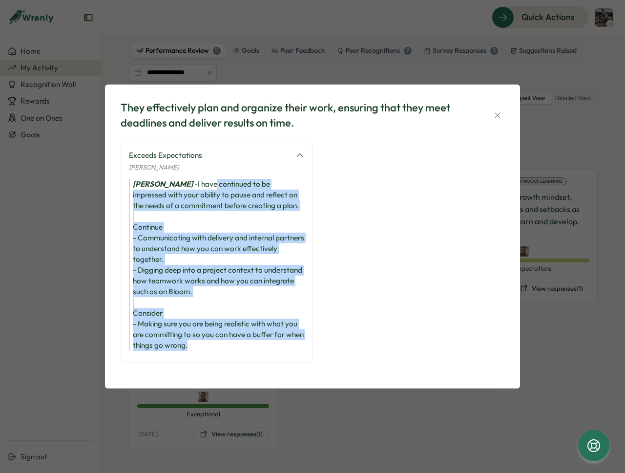
drag, startPoint x: 200, startPoint y: 183, endPoint x: 218, endPoint y: 347, distance: 165.1
click at [218, 347] on div "[PERSON_NAME] - I have continued to be impressed with your ability to pause and…" at bounding box center [216, 265] width 175 height 172
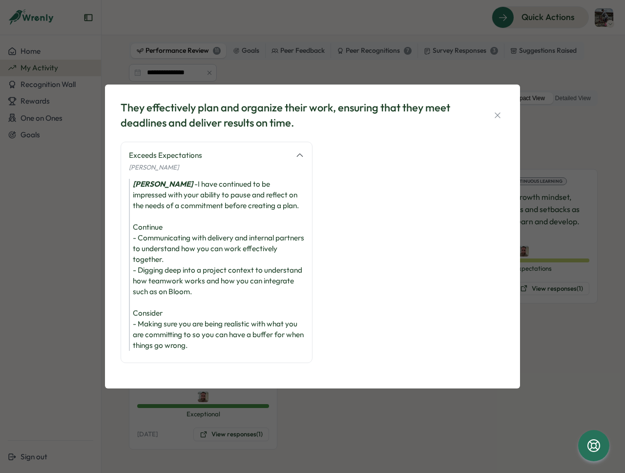
drag, startPoint x: 310, startPoint y: 114, endPoint x: 309, endPoint y: 121, distance: 6.4
click at [309, 121] on div "They effectively plan and organize their work, ensuring that they meet deadline…" at bounding box center [294, 115] width 347 height 30
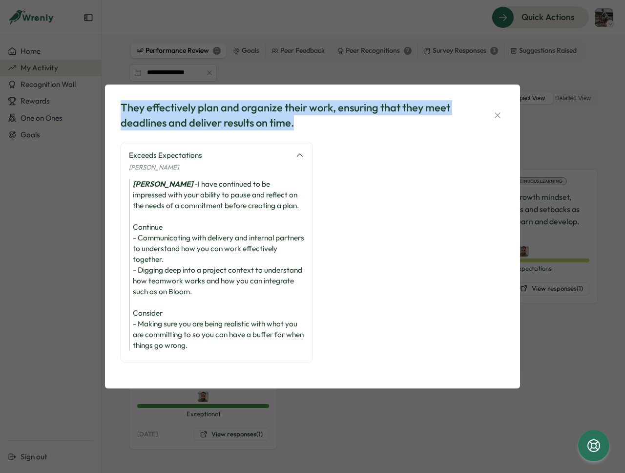
drag, startPoint x: 298, startPoint y: 125, endPoint x: 112, endPoint y: 113, distance: 186.5
click at [112, 113] on div "They effectively plan and organize their work, ensuring that they meet deadline…" at bounding box center [312, 237] width 415 height 304
click at [249, 118] on div "They effectively plan and organize their work, ensuring that they meet deadline…" at bounding box center [294, 115] width 347 height 30
drag, startPoint x: 305, startPoint y: 121, endPoint x: 309, endPoint y: 106, distance: 14.7
click at [309, 106] on div "They effectively plan and organize their work, ensuring that they meet deadline…" at bounding box center [294, 115] width 347 height 30
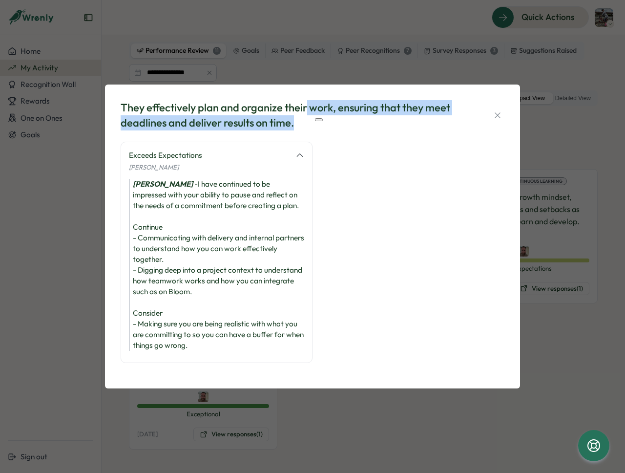
click at [309, 106] on div "They effectively plan and organize their work, ensuring that they meet deadline…" at bounding box center [294, 115] width 347 height 30
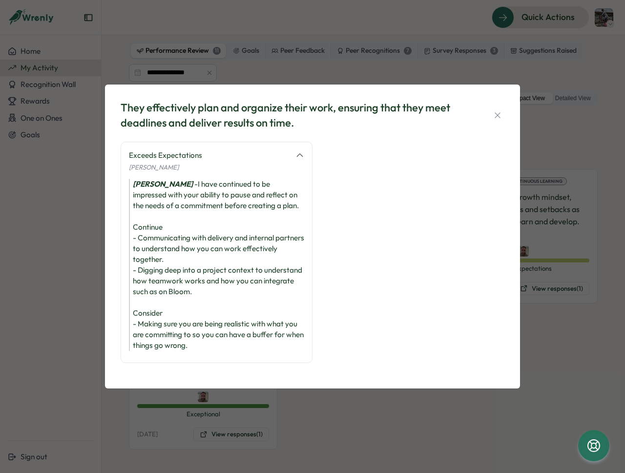
click at [145, 241] on div "[PERSON_NAME] - I have continued to be impressed with your ability to pause and…" at bounding box center [216, 265] width 175 height 172
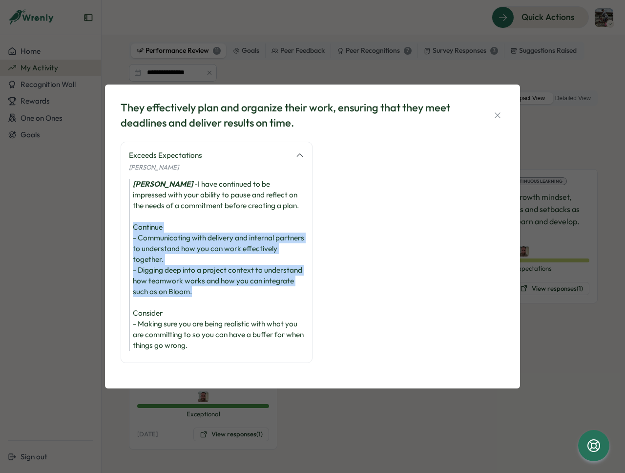
drag, startPoint x: 135, startPoint y: 226, endPoint x: 200, endPoint y: 291, distance: 91.9
click at [200, 291] on div "[PERSON_NAME] - I have continued to be impressed with your ability to pause and…" at bounding box center [216, 265] width 175 height 172
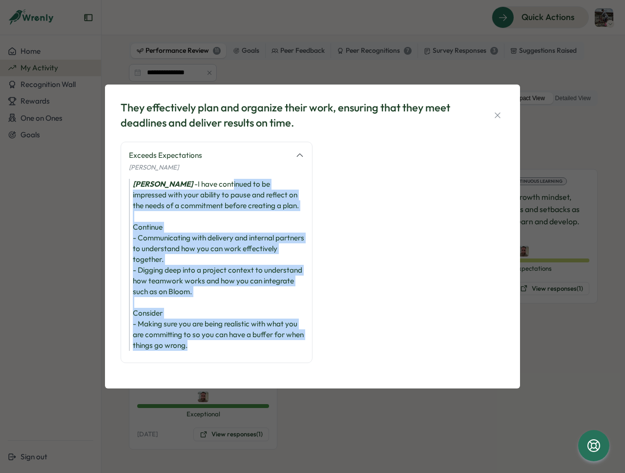
drag, startPoint x: 217, startPoint y: 183, endPoint x: 216, endPoint y: 342, distance: 158.8
click at [216, 342] on div "[PERSON_NAME] - I have continued to be impressed with your ability to pause and…" at bounding box center [216, 265] width 175 height 172
click at [214, 340] on div "[PERSON_NAME] - I have continued to be impressed with your ability to pause and…" at bounding box center [216, 265] width 175 height 172
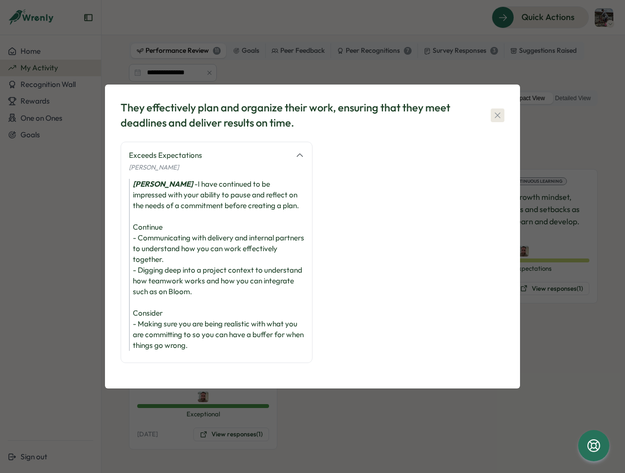
click at [496, 113] on icon "button" at bounding box center [498, 115] width 10 height 10
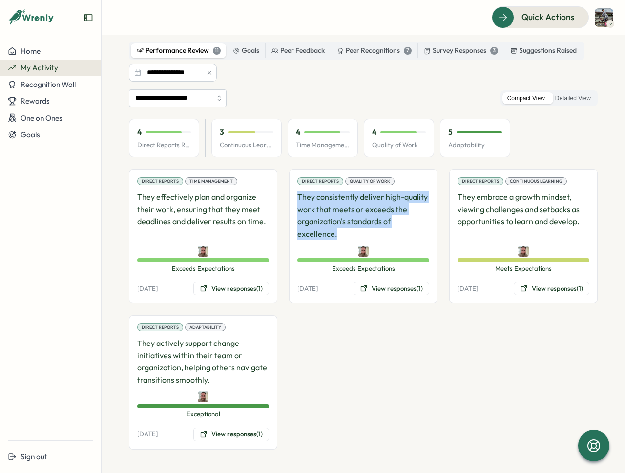
drag, startPoint x: 300, startPoint y: 199, endPoint x: 341, endPoint y: 233, distance: 52.8
click at [341, 233] on p "They consistently deliver high-quality work that meets or exceeds the organizat…" at bounding box center [363, 215] width 132 height 48
drag, startPoint x: 341, startPoint y: 233, endPoint x: 286, endPoint y: 196, distance: 66.0
click at [286, 196] on div "Direct Reports Time Management They effectively plan and organize their work, e…" at bounding box center [363, 309] width 469 height 280
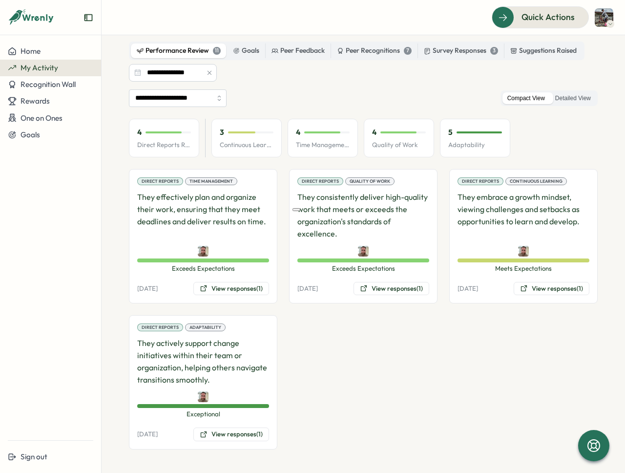
click at [371, 355] on div "Direct Reports Time Management They effectively plan and organize their work, e…" at bounding box center [363, 309] width 469 height 280
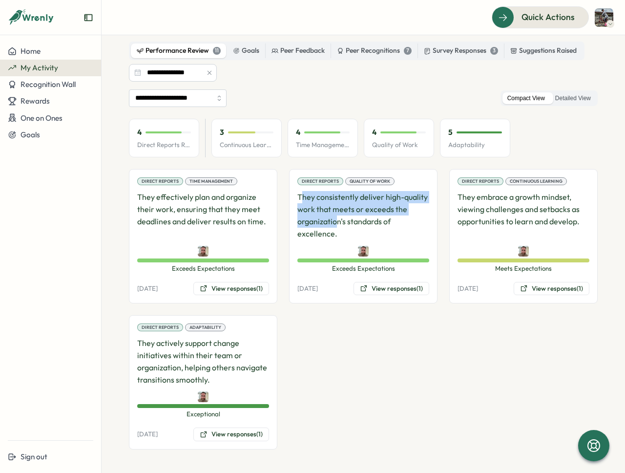
drag, startPoint x: 301, startPoint y: 196, endPoint x: 337, endPoint y: 227, distance: 47.4
click at [337, 227] on p "They consistently deliver high-quality work that meets or exceeds the organizat…" at bounding box center [363, 215] width 132 height 48
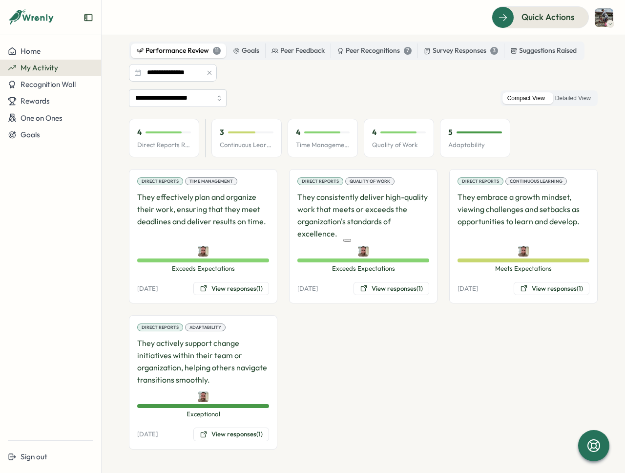
click at [338, 229] on p "They consistently deliver high-quality work that meets or exceeds the organizat…" at bounding box center [363, 215] width 132 height 48
click at [382, 287] on button "View responses (1)" at bounding box center [392, 289] width 76 height 14
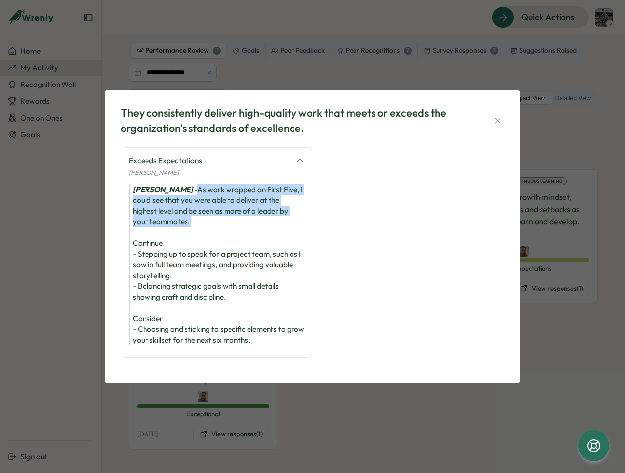
drag, startPoint x: 190, startPoint y: 191, endPoint x: 205, endPoint y: 223, distance: 36.1
click at [205, 223] on div "[PERSON_NAME] - As work wrapped on First Five, I could see that you were able t…" at bounding box center [216, 264] width 175 height 161
click at [199, 213] on div "[PERSON_NAME] - As work wrapped on First Five, I could see that you were able t…" at bounding box center [216, 264] width 175 height 161
drag, startPoint x: 186, startPoint y: 208, endPoint x: 176, endPoint y: 209, distance: 9.8
click at [131, 184] on div "[PERSON_NAME] - As work wrapped on First Five, I could see that you were able t…" at bounding box center [216, 264] width 175 height 161
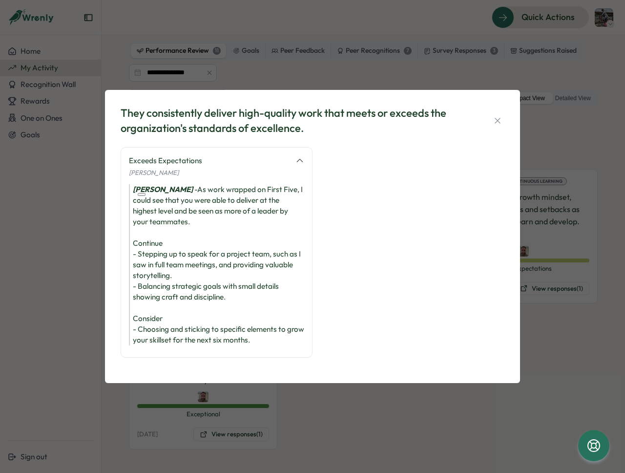
click at [202, 226] on div "[PERSON_NAME] - As work wrapped on First Five, I could see that you were able t…" at bounding box center [216, 264] width 175 height 161
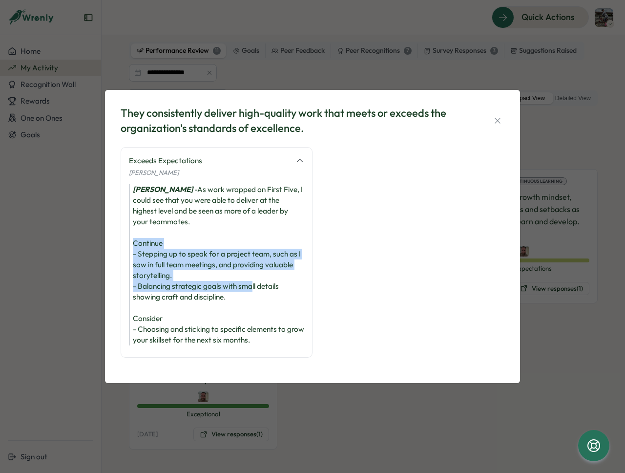
drag, startPoint x: 135, startPoint y: 236, endPoint x: 253, endPoint y: 275, distance: 123.7
click at [253, 275] on div "[PERSON_NAME] - As work wrapped on First Five, I could see that you were able t…" at bounding box center [216, 264] width 175 height 161
click at [251, 267] on div "[PERSON_NAME] - As work wrapped on First Five, I could see that you were able t…" at bounding box center [216, 264] width 175 height 161
drag, startPoint x: 241, startPoint y: 267, endPoint x: 125, endPoint y: 243, distance: 118.8
click at [125, 243] on div "Exceeds Expectations [PERSON_NAME] [PERSON_NAME] - As work wrapped on First Fiv…" at bounding box center [217, 252] width 192 height 211
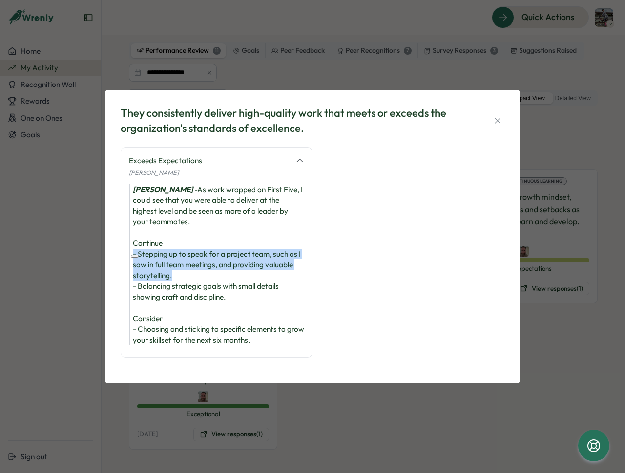
click at [198, 265] on div "[PERSON_NAME] - As work wrapped on First Five, I could see that you were able t…" at bounding box center [216, 264] width 175 height 161
drag, startPoint x: 238, startPoint y: 290, endPoint x: 11, endPoint y: 6, distance: 363.8
click at [122, 245] on div "Exceeds Expectations [PERSON_NAME] [PERSON_NAME] - As work wrapped on First Fiv…" at bounding box center [217, 252] width 192 height 211
click at [191, 279] on div "[PERSON_NAME] - As work wrapped on First Five, I could see that you were able t…" at bounding box center [216, 264] width 175 height 161
drag, startPoint x: 244, startPoint y: 296, endPoint x: 123, endPoint y: 242, distance: 132.1
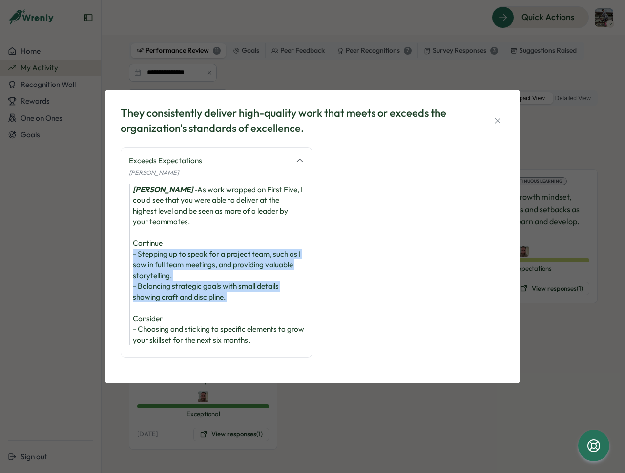
click at [123, 242] on div "Exceeds Expectations [PERSON_NAME] [PERSON_NAME] - As work wrapped on First Fiv…" at bounding box center [217, 252] width 192 height 211
click at [234, 285] on div "[PERSON_NAME] - As work wrapped on First Five, I could see that you were able t…" at bounding box center [216, 264] width 175 height 161
drag, startPoint x: 240, startPoint y: 293, endPoint x: 121, endPoint y: 234, distance: 133.0
click at [121, 234] on div "Exceeds Expectations [PERSON_NAME] [PERSON_NAME] - As work wrapped on First Fiv…" at bounding box center [217, 252] width 192 height 211
click at [240, 287] on div "[PERSON_NAME] - As work wrapped on First Five, I could see that you were able t…" at bounding box center [216, 264] width 175 height 161
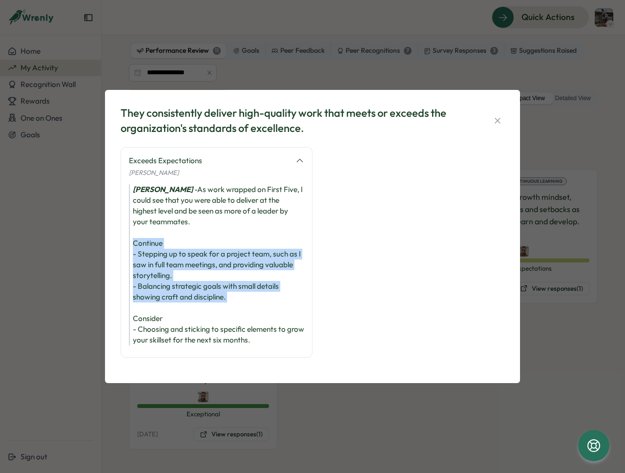
drag, startPoint x: 272, startPoint y: 337, endPoint x: 127, endPoint y: 310, distance: 146.7
click at [127, 310] on div "Exceeds Expectations [PERSON_NAME] [PERSON_NAME] - As work wrapped on First Fiv…" at bounding box center [217, 252] width 192 height 211
click at [275, 333] on div "[PERSON_NAME] - As work wrapped on First Five, I could see that you were able t…" at bounding box center [216, 264] width 175 height 161
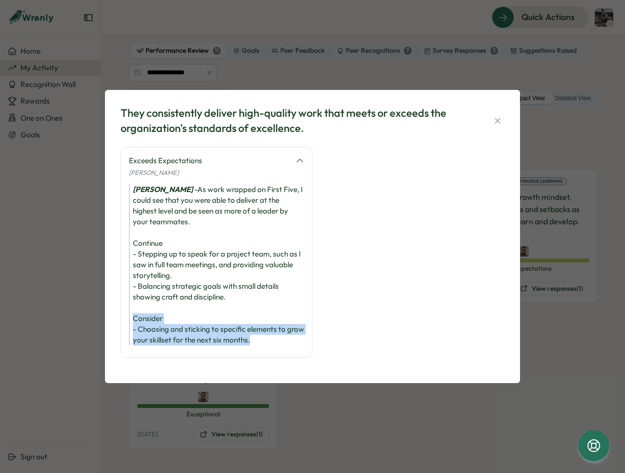
drag, startPoint x: 248, startPoint y: 329, endPoint x: 128, endPoint y: 309, distance: 120.9
click at [129, 309] on div "[PERSON_NAME] - As work wrapped on First Five, I could see that you were able t…" at bounding box center [216, 264] width 175 height 161
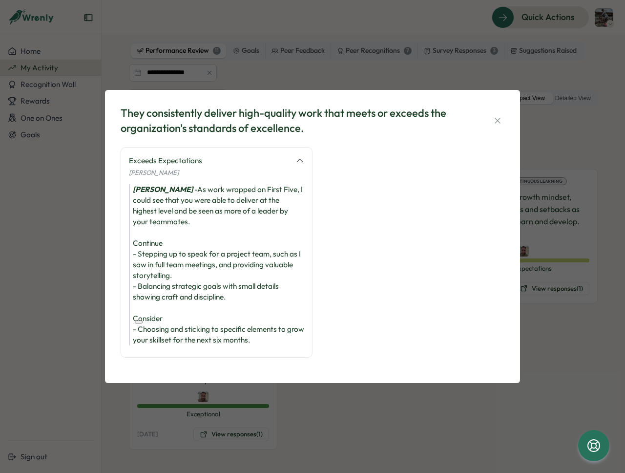
click at [236, 329] on div "[PERSON_NAME] - As work wrapped on First Five, I could see that you were able t…" at bounding box center [216, 264] width 175 height 161
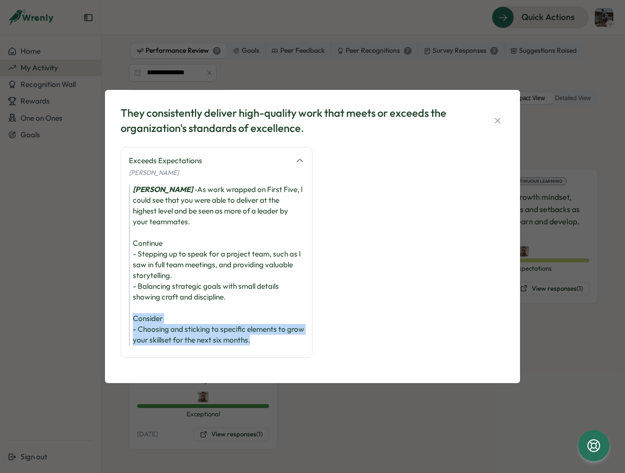
drag, startPoint x: 278, startPoint y: 334, endPoint x: 124, endPoint y: 310, distance: 156.1
click at [124, 310] on div "Exceeds Expectations [PERSON_NAME] [PERSON_NAME] - As work wrapped on First Fiv…" at bounding box center [217, 252] width 192 height 211
drag, startPoint x: 230, startPoint y: 320, endPoint x: 218, endPoint y: 322, distance: 12.0
click at [230, 320] on div "[PERSON_NAME] - As work wrapped on First Five, I could see that you were able t…" at bounding box center [216, 264] width 175 height 161
drag, startPoint x: 190, startPoint y: 318, endPoint x: 272, endPoint y: 334, distance: 83.6
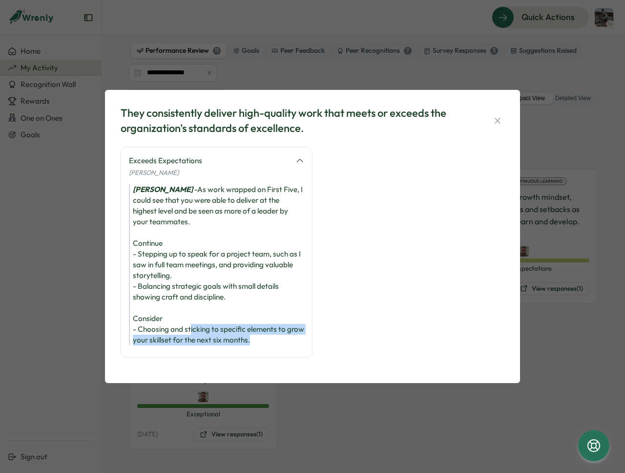
click at [272, 334] on div "[PERSON_NAME] - As work wrapped on First Five, I could see that you were able t…" at bounding box center [216, 264] width 175 height 161
click at [272, 333] on div "[PERSON_NAME] - As work wrapped on First Five, I could see that you were able t…" at bounding box center [216, 264] width 175 height 161
click at [498, 116] on icon "button" at bounding box center [498, 121] width 10 height 10
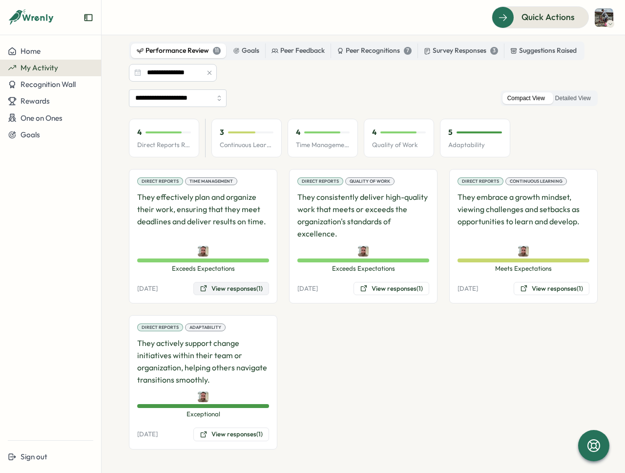
click at [223, 289] on button "View responses (1)" at bounding box center [231, 289] width 76 height 14
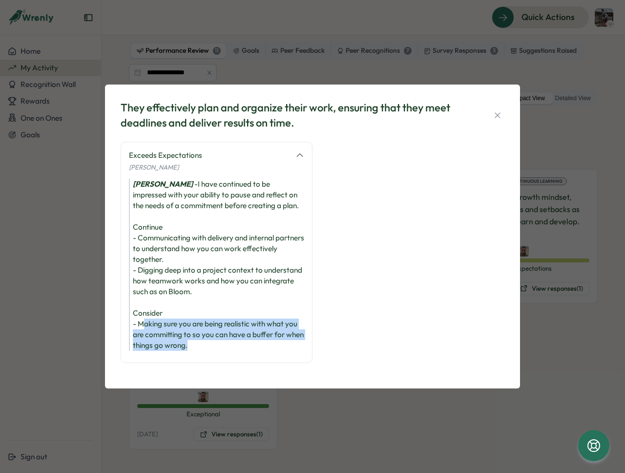
drag, startPoint x: 141, startPoint y: 326, endPoint x: 207, endPoint y: 348, distance: 69.0
click at [207, 348] on div "[PERSON_NAME] - I have continued to be impressed with your ability to pause and…" at bounding box center [216, 265] width 175 height 172
click at [209, 348] on div "[PERSON_NAME] - I have continued to be impressed with your ability to pause and…" at bounding box center [216, 265] width 175 height 172
drag, startPoint x: 219, startPoint y: 347, endPoint x: 131, endPoint y: 321, distance: 92.1
click at [131, 321] on div "[PERSON_NAME] - I have continued to be impressed with your ability to pause and…" at bounding box center [216, 265] width 175 height 172
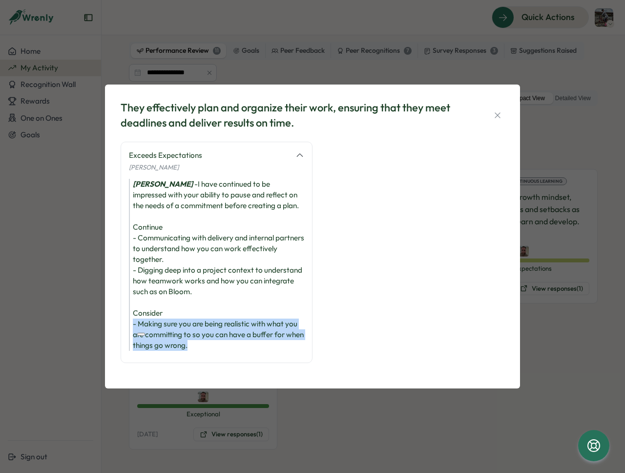
click at [228, 339] on div "[PERSON_NAME] - I have continued to be impressed with your ability to pause and…" at bounding box center [216, 265] width 175 height 172
drag, startPoint x: 228, startPoint y: 345, endPoint x: 135, endPoint y: 325, distance: 95.1
click at [135, 325] on div "[PERSON_NAME] - I have continued to be impressed with your ability to pause and…" at bounding box center [216, 265] width 175 height 172
drag, startPoint x: 212, startPoint y: 339, endPoint x: 21, endPoint y: 3, distance: 385.2
click at [212, 339] on div "[PERSON_NAME] - I have continued to be impressed with your ability to pause and…" at bounding box center [216, 265] width 175 height 172
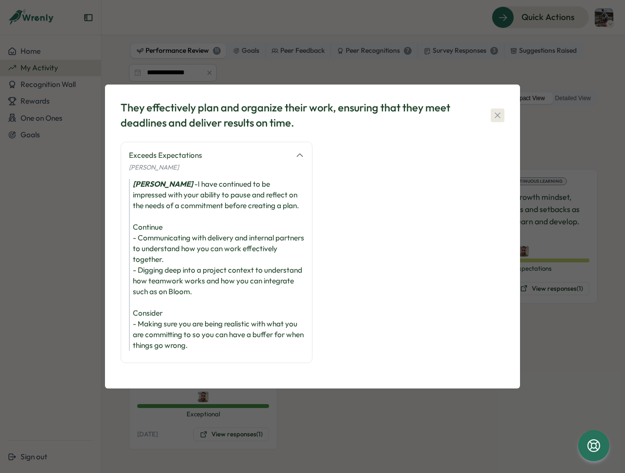
click at [500, 115] on icon "button" at bounding box center [498, 115] width 10 height 10
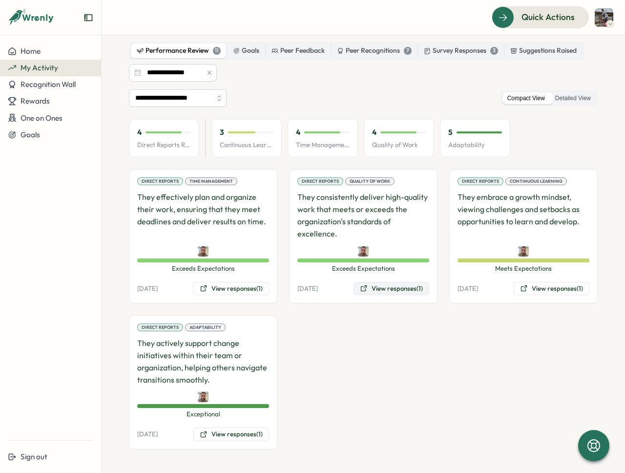
click at [379, 289] on button "View responses (1)" at bounding box center [392, 289] width 76 height 14
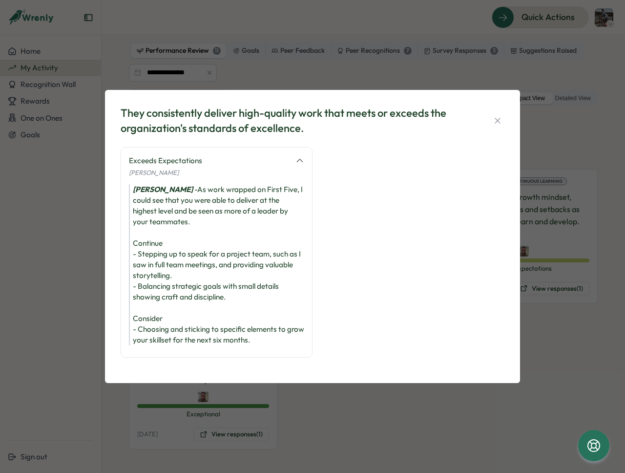
scroll to position [18, 0]
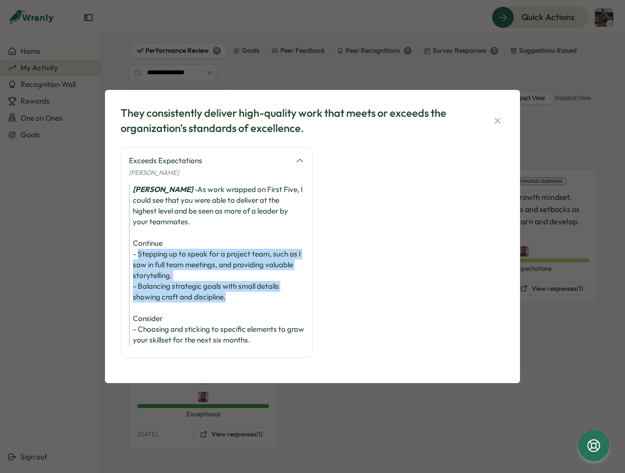
drag, startPoint x: 137, startPoint y: 227, endPoint x: 257, endPoint y: 273, distance: 128.6
click at [257, 273] on div "[PERSON_NAME] - As work wrapped on First Five, I could see that you were able t…" at bounding box center [216, 264] width 175 height 161
click at [258, 273] on div "[PERSON_NAME] - As work wrapped on First Five, I could see that you were able t…" at bounding box center [216, 264] width 175 height 161
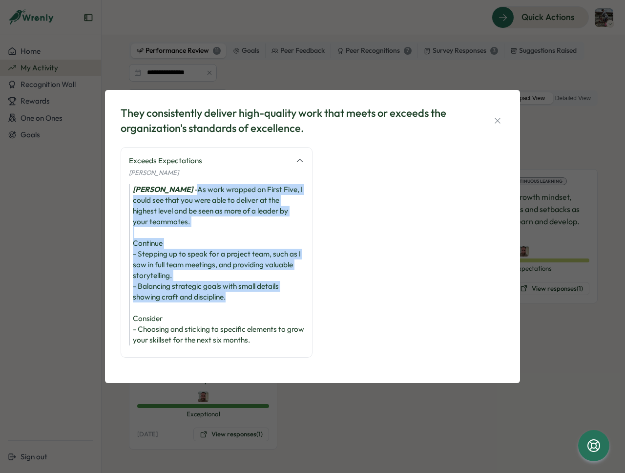
drag, startPoint x: 254, startPoint y: 275, endPoint x: 183, endPoint y: 164, distance: 131.6
click at [183, 184] on div "[PERSON_NAME] - As work wrapped on First Five, I could see that you were able t…" at bounding box center [216, 264] width 175 height 161
drag, startPoint x: 183, startPoint y: 162, endPoint x: 238, endPoint y: 274, distance: 124.5
click at [238, 274] on div "[PERSON_NAME] - As work wrapped on First Five, I could see that you were able t…" at bounding box center [216, 264] width 175 height 161
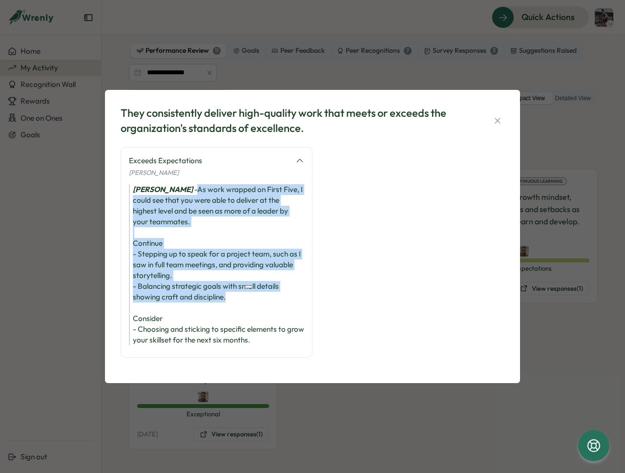
click at [238, 274] on div "[PERSON_NAME] - As work wrapped on First Five, I could see that you were able t…" at bounding box center [216, 264] width 175 height 161
drag, startPoint x: 237, startPoint y: 262, endPoint x: 212, endPoint y: 167, distance: 99.2
click at [212, 184] on div "[PERSON_NAME] - As work wrapped on First Five, I could see that you were able t…" at bounding box center [216, 264] width 175 height 161
drag, startPoint x: 211, startPoint y: 163, endPoint x: 238, endPoint y: 276, distance: 117.1
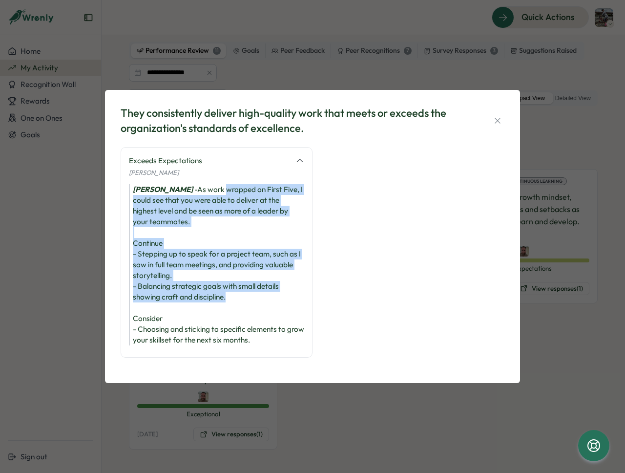
click at [238, 276] on div "[PERSON_NAME] - As work wrapped on First Five, I could see that you were able t…" at bounding box center [216, 264] width 175 height 161
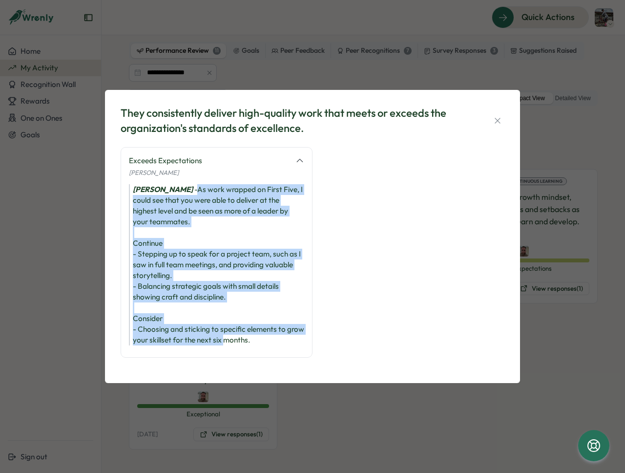
drag, startPoint x: 184, startPoint y: 164, endPoint x: 246, endPoint y: 314, distance: 162.0
click at [244, 314] on div "[PERSON_NAME] - As work wrapped on First Five, I could see that you were able t…" at bounding box center [216, 264] width 175 height 161
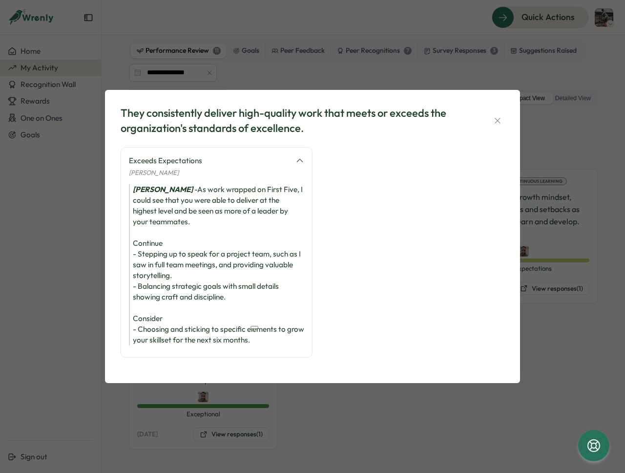
click at [246, 314] on div "[PERSON_NAME] - As work wrapped on First Five, I could see that you were able t…" at bounding box center [216, 264] width 175 height 161
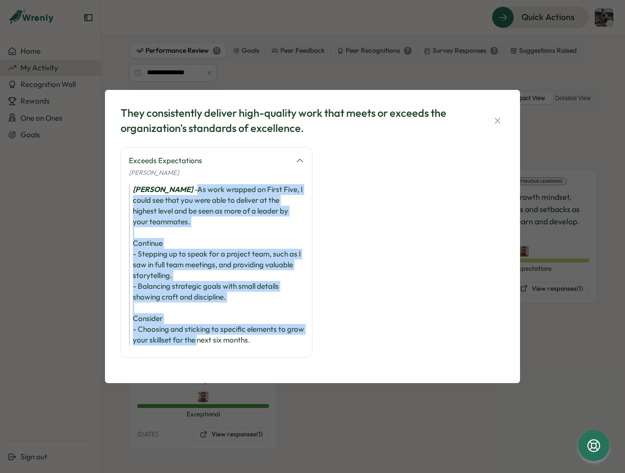
drag, startPoint x: 215, startPoint y: 318, endPoint x: 183, endPoint y: 160, distance: 160.9
click at [183, 184] on div "[PERSON_NAME] - As work wrapped on First Five, I could see that you were able t…" at bounding box center [216, 264] width 175 height 161
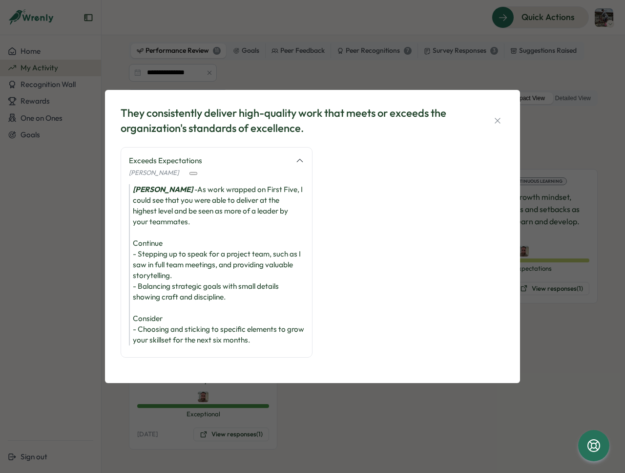
click at [182, 184] on div "[PERSON_NAME] - As work wrapped on First Five, I could see that you were able t…" at bounding box center [216, 264] width 175 height 161
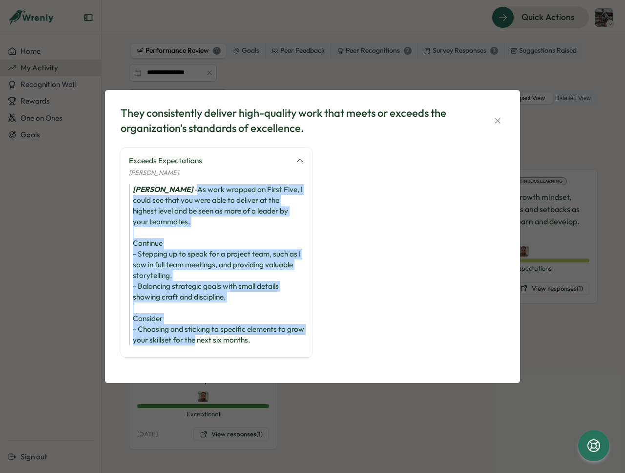
drag, startPoint x: 205, startPoint y: 191, endPoint x: 214, endPoint y: 318, distance: 126.8
click at [214, 318] on div "[PERSON_NAME] - As work wrapped on First Five, I could see that you were able t…" at bounding box center [216, 264] width 175 height 161
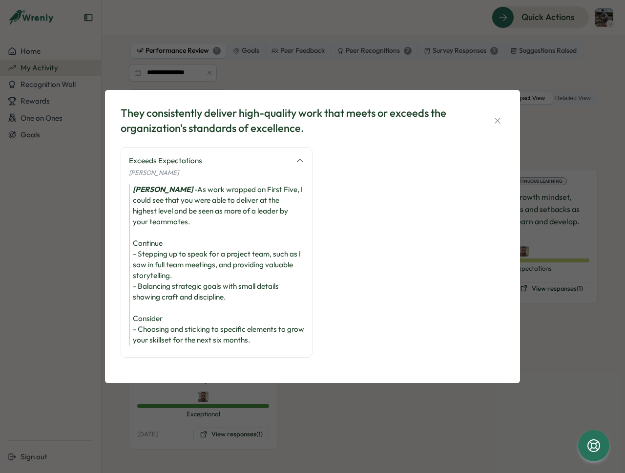
click at [219, 316] on div "[PERSON_NAME] - As work wrapped on First Five, I could see that you were able t…" at bounding box center [216, 264] width 175 height 161
drag, startPoint x: 212, startPoint y: 316, endPoint x: 209, endPoint y: 304, distance: 12.4
click at [209, 304] on div "[PERSON_NAME] - As work wrapped on First Five, I could see that you were able t…" at bounding box center [216, 264] width 175 height 161
drag, startPoint x: 212, startPoint y: 303, endPoint x: 214, endPoint y: 314, distance: 11.0
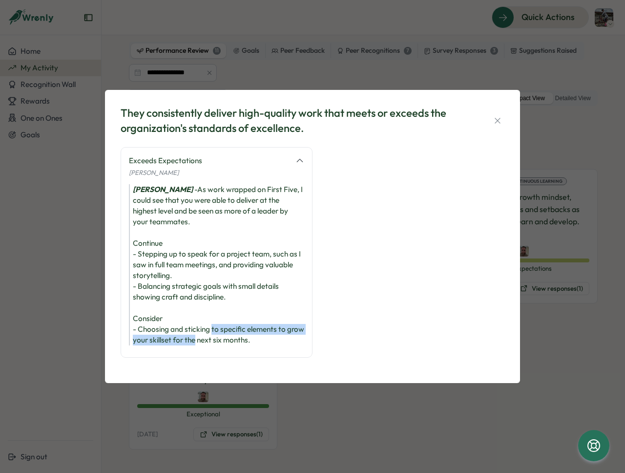
click at [214, 314] on div "[PERSON_NAME] - As work wrapped on First Five, I could see that you were able t…" at bounding box center [216, 264] width 175 height 161
drag, startPoint x: 214, startPoint y: 316, endPoint x: 212, endPoint y: 305, distance: 11.1
click at [212, 305] on div "[PERSON_NAME] - As work wrapped on First Five, I could see that you were able t…" at bounding box center [216, 264] width 175 height 161
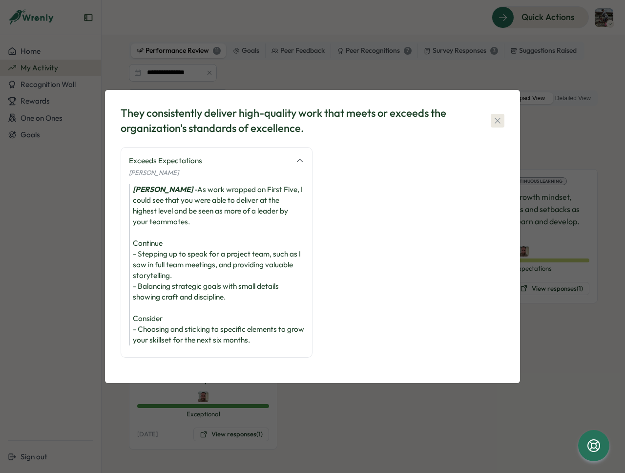
click at [498, 116] on icon "button" at bounding box center [498, 121] width 10 height 10
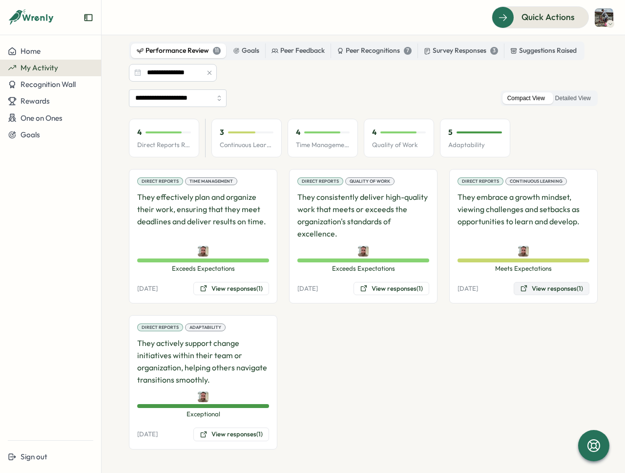
click at [552, 289] on button "View responses (1)" at bounding box center [552, 289] width 76 height 14
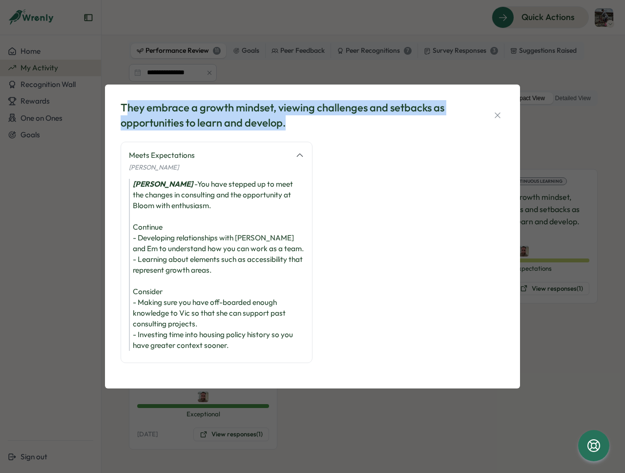
drag, startPoint x: 124, startPoint y: 101, endPoint x: 333, endPoint y: 127, distance: 210.7
click at [334, 128] on div "They embrace a growth mindset, viewing challenges and setbacks as opportunities…" at bounding box center [294, 115] width 347 height 30
click at [330, 124] on div "They embrace a growth mindset, viewing challenges and setbacks as opportunities…" at bounding box center [294, 115] width 347 height 30
drag, startPoint x: 292, startPoint y: 120, endPoint x: 122, endPoint y: 106, distance: 170.5
click at [122, 106] on div "They embrace a growth mindset, viewing challenges and setbacks as opportunities…" at bounding box center [294, 115] width 347 height 30
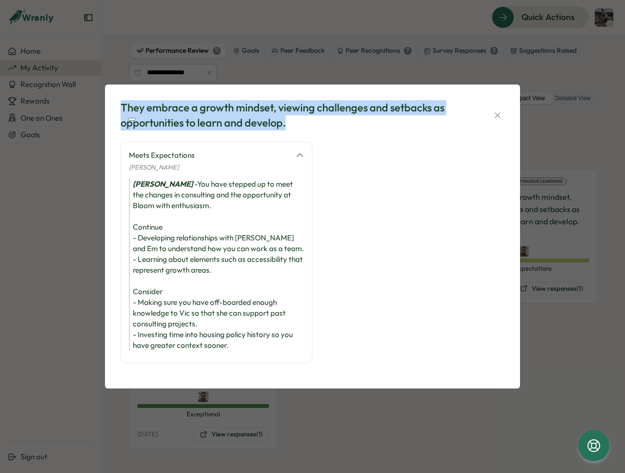
click at [122, 106] on div "They embrace a growth mindset, viewing challenges and setbacks as opportunities…" at bounding box center [294, 115] width 347 height 30
drag, startPoint x: 281, startPoint y: 110, endPoint x: 288, endPoint y: 128, distance: 19.5
click at [288, 128] on div "They embrace a growth mindset, viewing challenges and setbacks as opportunities…" at bounding box center [294, 115] width 347 height 30
click at [291, 123] on div "They embrace a growth mindset, viewing challenges and setbacks as opportunities…" at bounding box center [294, 115] width 347 height 30
drag, startPoint x: 292, startPoint y: 123, endPoint x: 276, endPoint y: 104, distance: 24.7
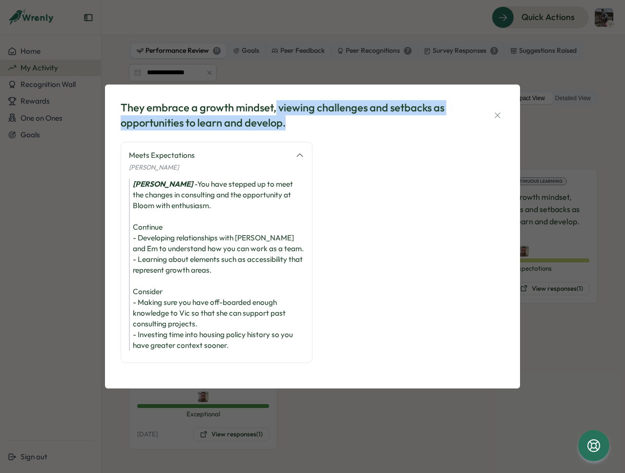
click at [276, 104] on div "They embrace a growth mindset, viewing challenges and setbacks as opportunities…" at bounding box center [294, 115] width 347 height 30
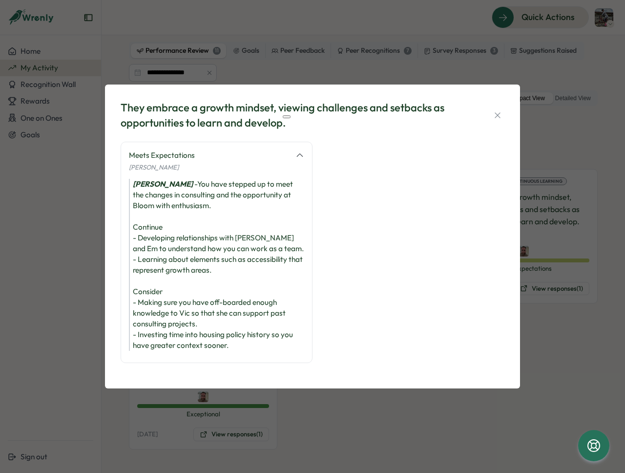
click at [127, 106] on div "They embrace a growth mindset, viewing challenges and setbacks as opportunities…" at bounding box center [294, 115] width 347 height 30
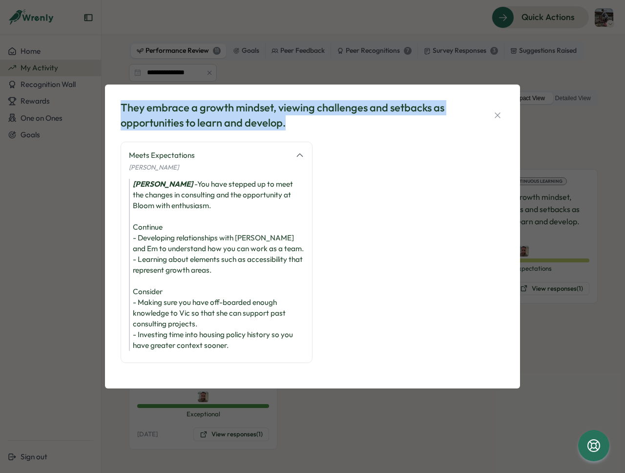
drag, startPoint x: 120, startPoint y: 104, endPoint x: 375, endPoint y: 120, distance: 255.0
click at [375, 120] on div "They embrace a growth mindset, viewing challenges and setbacks as opportunities…" at bounding box center [294, 115] width 347 height 30
drag, startPoint x: 319, startPoint y: 120, endPoint x: 102, endPoint y: 98, distance: 218.4
click at [102, 98] on div "They embrace a growth mindset, viewing challenges and setbacks as opportunities…" at bounding box center [312, 236] width 625 height 473
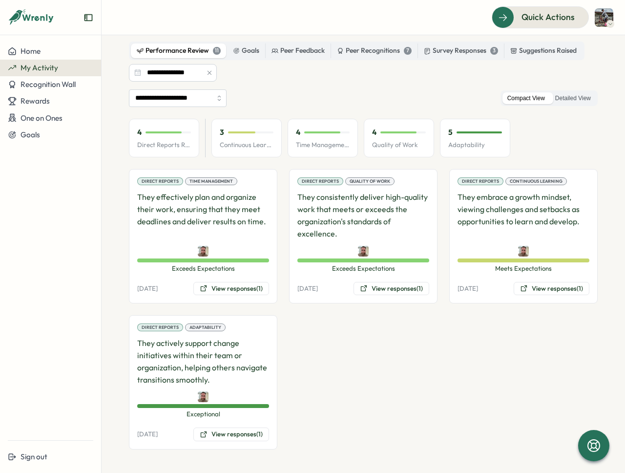
click at [196, 113] on div "**********" at bounding box center [363, 269] width 469 height 360
click at [540, 288] on button "View responses (1)" at bounding box center [552, 289] width 76 height 14
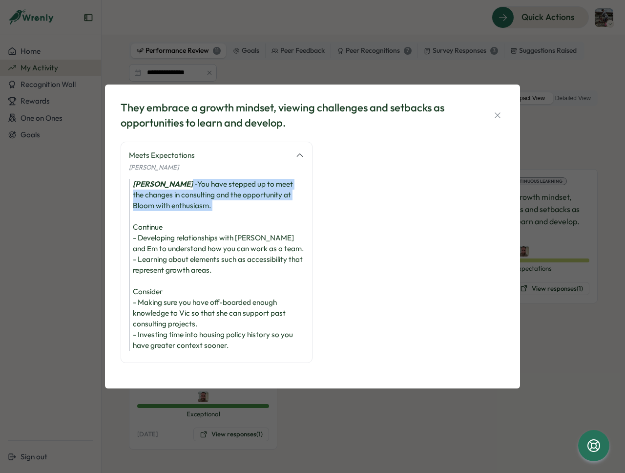
drag, startPoint x: 175, startPoint y: 179, endPoint x: 214, endPoint y: 218, distance: 55.3
click at [214, 218] on div "[PERSON_NAME] - You have stepped up to meet the changes in consulting and the o…" at bounding box center [216, 265] width 175 height 172
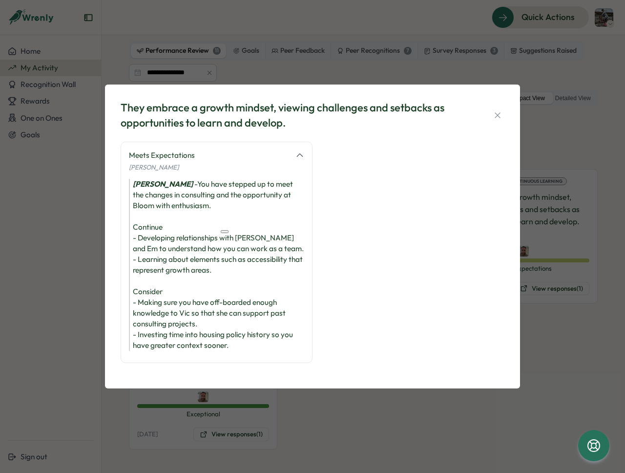
click at [219, 202] on div "[PERSON_NAME] - You have stepped up to meet the changes in consulting and the o…" at bounding box center [216, 265] width 175 height 172
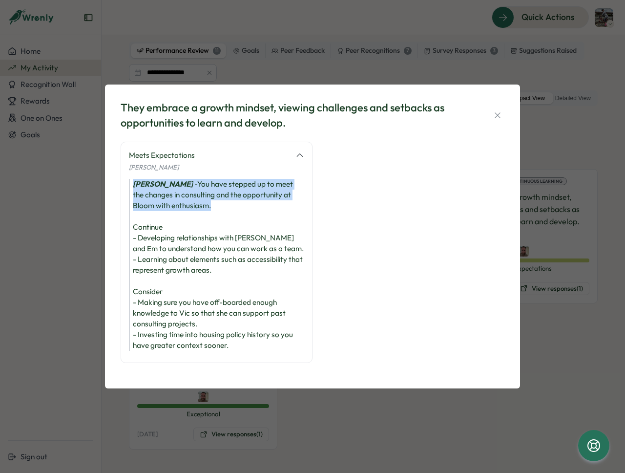
drag, startPoint x: 233, startPoint y: 207, endPoint x: 134, endPoint y: 173, distance: 105.0
click at [134, 173] on div "Meets Expectations [PERSON_NAME] [PERSON_NAME] - You have stepped up to meet th…" at bounding box center [217, 252] width 192 height 221
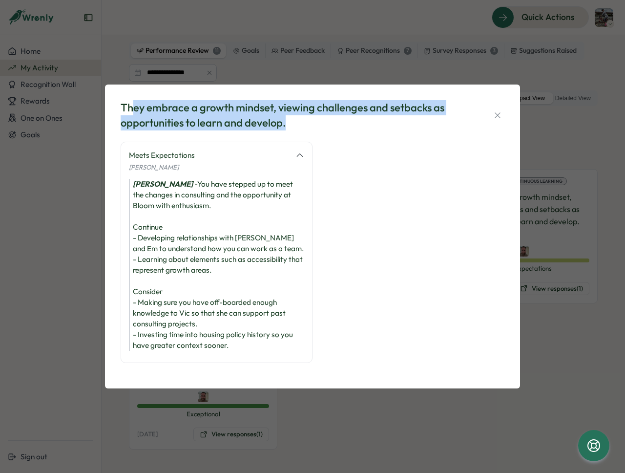
drag, startPoint x: 131, startPoint y: 106, endPoint x: 324, endPoint y: 127, distance: 194.1
click at [324, 127] on div "They embrace a growth mindset, viewing challenges and setbacks as opportunities…" at bounding box center [294, 115] width 347 height 30
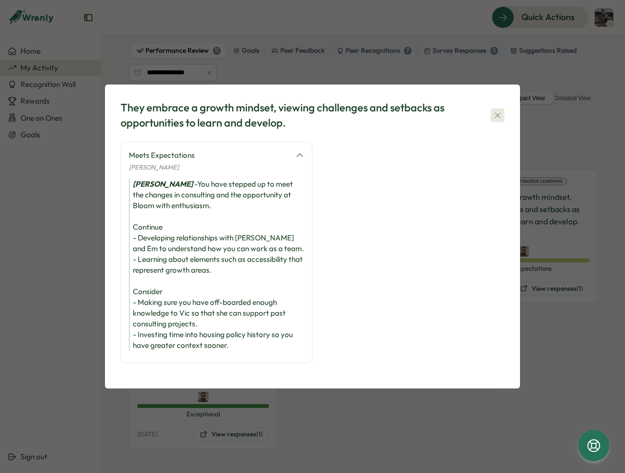
click at [498, 110] on icon "button" at bounding box center [498, 115] width 10 height 10
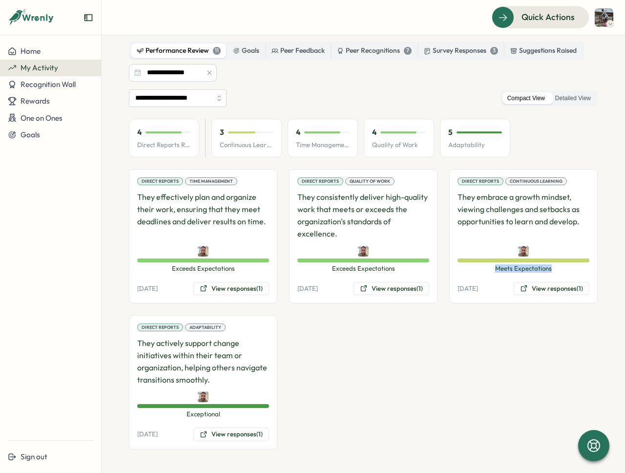
drag, startPoint x: 503, startPoint y: 267, endPoint x: 574, endPoint y: 264, distance: 70.9
click at [574, 264] on span "Meets Expectations" at bounding box center [524, 268] width 132 height 9
click at [531, 290] on button "View responses (1)" at bounding box center [552, 289] width 76 height 14
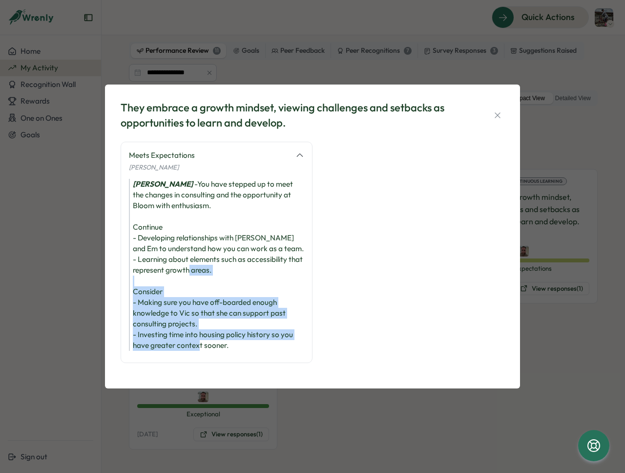
drag, startPoint x: 242, startPoint y: 349, endPoint x: 126, endPoint y: 295, distance: 128.5
click at [126, 295] on div "Meets Expectations [PERSON_NAME] [PERSON_NAME] - You have stepped up to meet th…" at bounding box center [217, 252] width 192 height 221
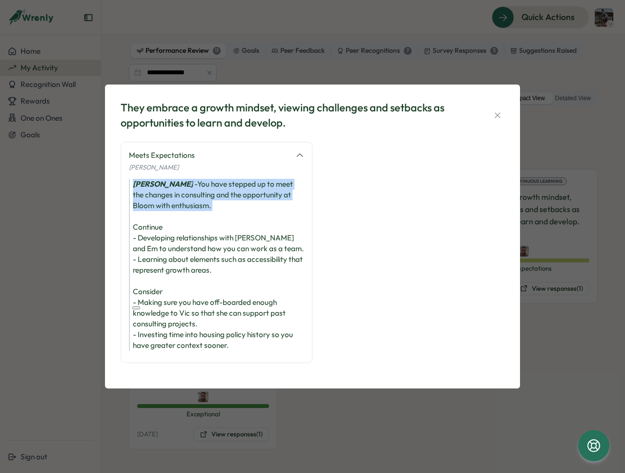
drag, startPoint x: 133, startPoint y: 180, endPoint x: 248, endPoint y: 210, distance: 118.6
click at [248, 210] on div "[PERSON_NAME] - You have stepped up to meet the changes in consulting and the o…" at bounding box center [216, 265] width 175 height 172
click at [236, 201] on div "[PERSON_NAME] - You have stepped up to meet the changes in consulting and the o…" at bounding box center [216, 265] width 175 height 172
drag, startPoint x: 251, startPoint y: 206, endPoint x: 106, endPoint y: 180, distance: 147.4
click at [106, 180] on div "They embrace a growth mindset, viewing challenges and setbacks as opportunities…" at bounding box center [312, 237] width 415 height 304
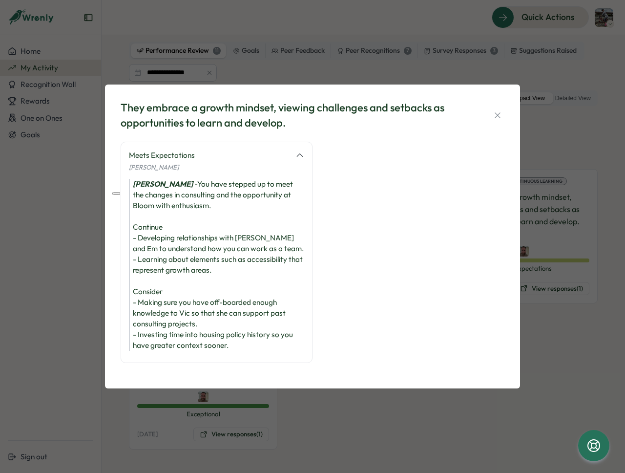
click at [225, 210] on div "[PERSON_NAME] - You have stepped up to meet the changes in consulting and the o…" at bounding box center [216, 265] width 175 height 172
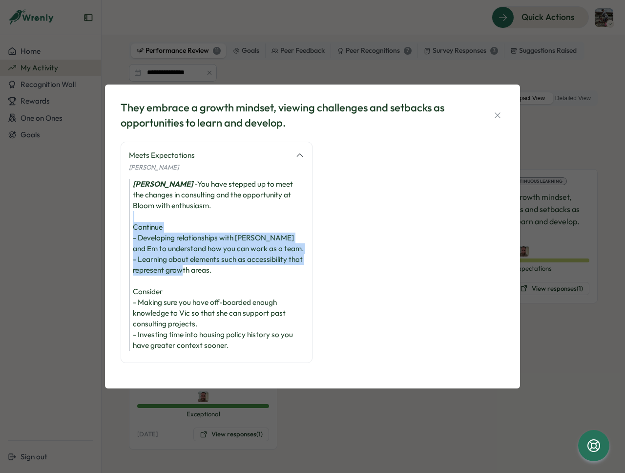
drag, startPoint x: 247, startPoint y: 271, endPoint x: 120, endPoint y: 219, distance: 137.2
click at [121, 219] on div "Meets Expectations [PERSON_NAME] [PERSON_NAME] - You have stepped up to meet th…" at bounding box center [217, 252] width 192 height 221
click at [201, 258] on div "[PERSON_NAME] - You have stepped up to meet the changes in consulting and the o…" at bounding box center [216, 265] width 175 height 172
drag, startPoint x: 235, startPoint y: 265, endPoint x: 116, endPoint y: 225, distance: 125.9
click at [116, 225] on div "They embrace a growth mindset, viewing challenges and setbacks as opportunities…" at bounding box center [312, 237] width 415 height 304
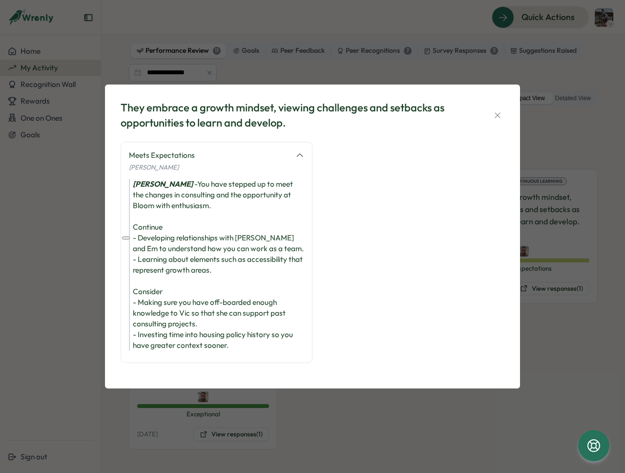
click at [240, 267] on div "[PERSON_NAME] - You have stepped up to meet the changes in consulting and the o…" at bounding box center [216, 265] width 175 height 172
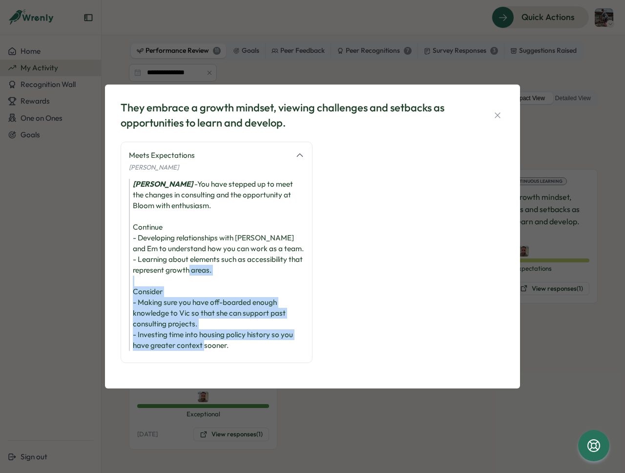
drag, startPoint x: 238, startPoint y: 347, endPoint x: 134, endPoint y: 295, distance: 117.1
click at [134, 295] on div "[PERSON_NAME] - You have stepped up to meet the changes in consulting and the o…" at bounding box center [216, 265] width 175 height 172
click at [249, 351] on div "[PERSON_NAME] - You have stepped up to meet the changes in consulting and the o…" at bounding box center [216, 265] width 175 height 172
drag, startPoint x: 246, startPoint y: 347, endPoint x: 130, endPoint y: 287, distance: 130.6
click at [130, 287] on div "[PERSON_NAME] - You have stepped up to meet the changes in consulting and the o…" at bounding box center [216, 265] width 175 height 172
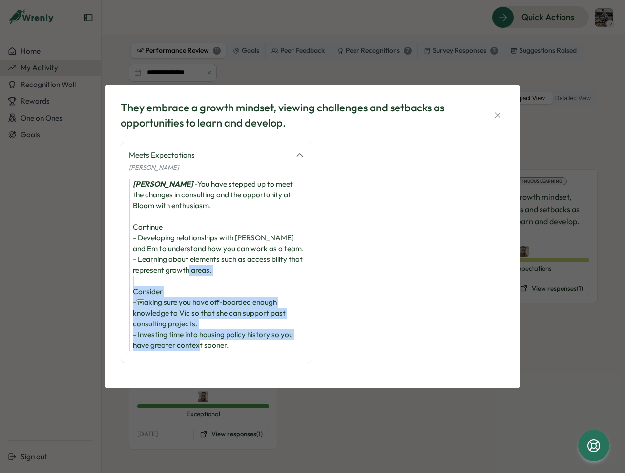
click at [225, 336] on div "[PERSON_NAME] - You have stepped up to meet the changes in consulting and the o…" at bounding box center [216, 265] width 175 height 172
drag, startPoint x: 244, startPoint y: 350, endPoint x: 124, endPoint y: 290, distance: 134.4
click at [124, 290] on div "Meets Expectations [PERSON_NAME] [PERSON_NAME] - You have stepped up to meet th…" at bounding box center [217, 252] width 192 height 221
click at [207, 327] on div "[PERSON_NAME] - You have stepped up to meet the changes in consulting and the o…" at bounding box center [216, 265] width 175 height 172
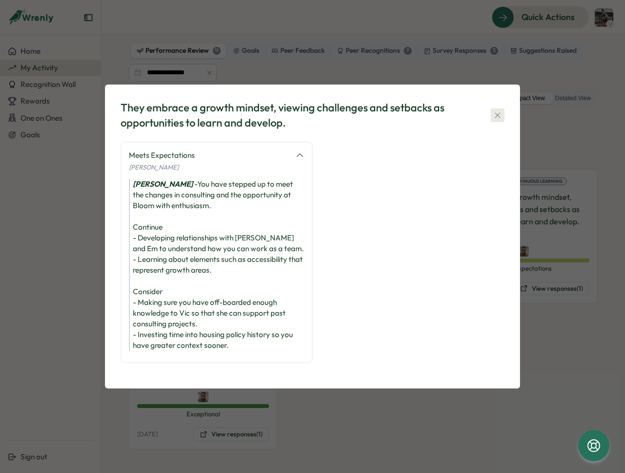
click at [499, 114] on icon "button" at bounding box center [498, 115] width 10 height 10
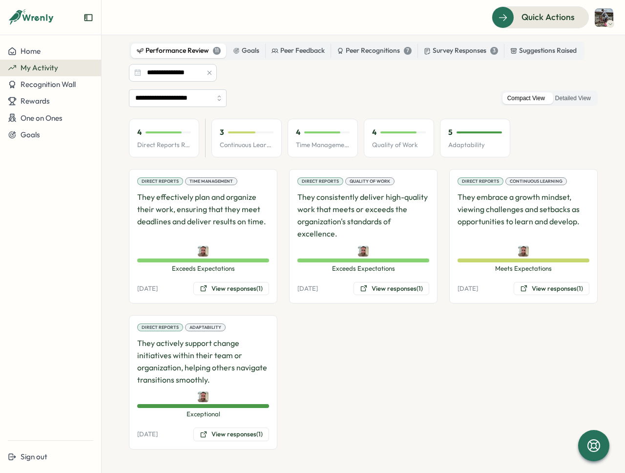
click at [429, 345] on div "Direct Reports Time Management They effectively plan and organize their work, e…" at bounding box center [363, 309] width 469 height 280
click at [337, 365] on div "Direct Reports Time Management They effectively plan and organize their work, e…" at bounding box center [363, 309] width 469 height 280
click at [243, 361] on p "They actively support change initiatives within their team or organization, hel…" at bounding box center [203, 361] width 132 height 48
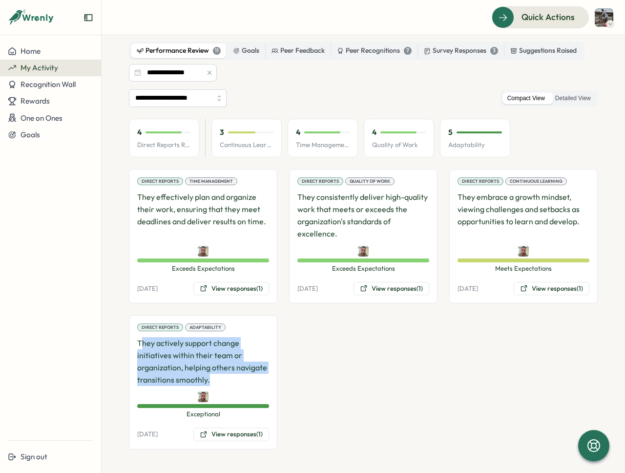
drag, startPoint x: 141, startPoint y: 342, endPoint x: 210, endPoint y: 381, distance: 78.3
click at [210, 381] on p "They actively support change initiatives within their team or organization, hel…" at bounding box center [203, 361] width 132 height 48
click at [210, 380] on p "They actively support change initiatives within their team or organization, hel…" at bounding box center [203, 361] width 132 height 48
drag, startPoint x: 219, startPoint y: 380, endPoint x: 133, endPoint y: 344, distance: 93.5
click at [129, 344] on div "Direct Reports Adaptability They actively support change initiatives within the…" at bounding box center [203, 382] width 149 height 134
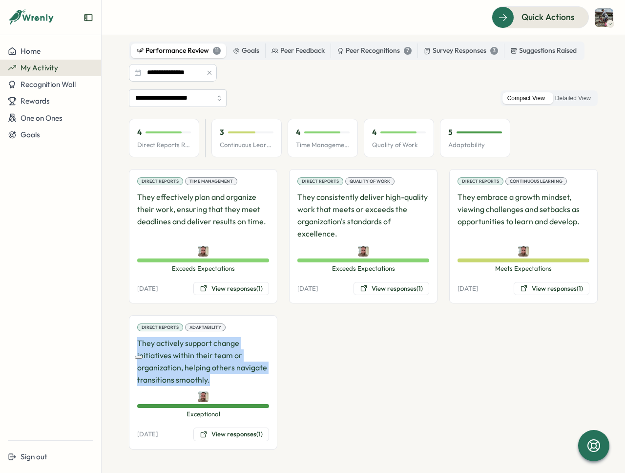
click at [165, 345] on p "They actively support change initiatives within their team or organization, hel…" at bounding box center [203, 361] width 132 height 48
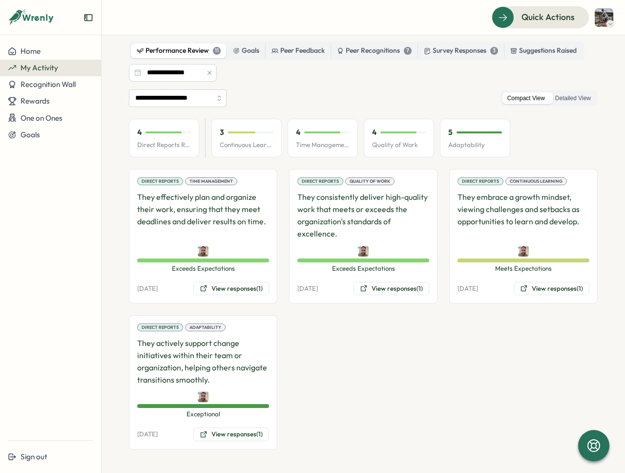
drag, startPoint x: 141, startPoint y: 340, endPoint x: 222, endPoint y: 374, distance: 87.8
click at [221, 373] on p "They actively support change initiatives within their team or organization, hel…" at bounding box center [203, 361] width 132 height 48
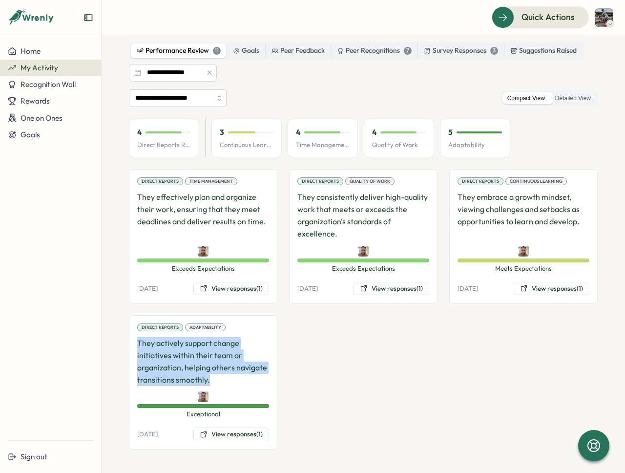
drag, startPoint x: 187, startPoint y: 366, endPoint x: 138, endPoint y: 345, distance: 53.2
click at [138, 345] on p "They actively support change initiatives within their team or organization, hel…" at bounding box center [203, 361] width 132 height 48
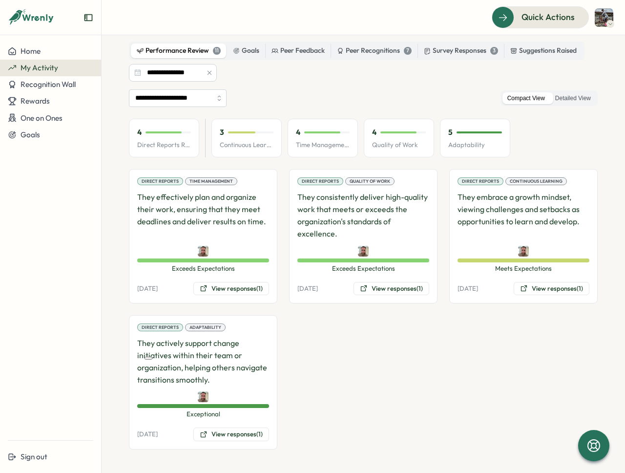
click at [199, 368] on p "They actively support change initiatives within their team or organization, hel…" at bounding box center [203, 361] width 132 height 48
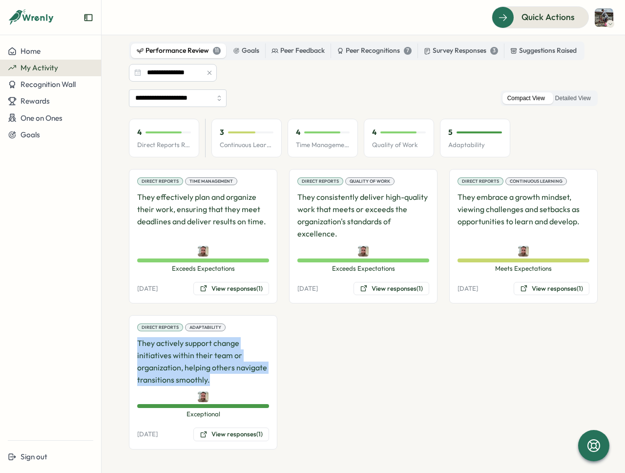
drag, startPoint x: 220, startPoint y: 378, endPoint x: 136, endPoint y: 345, distance: 90.2
click at [136, 345] on div "Direct Reports Adaptability They actively support change initiatives within the…" at bounding box center [203, 382] width 149 height 134
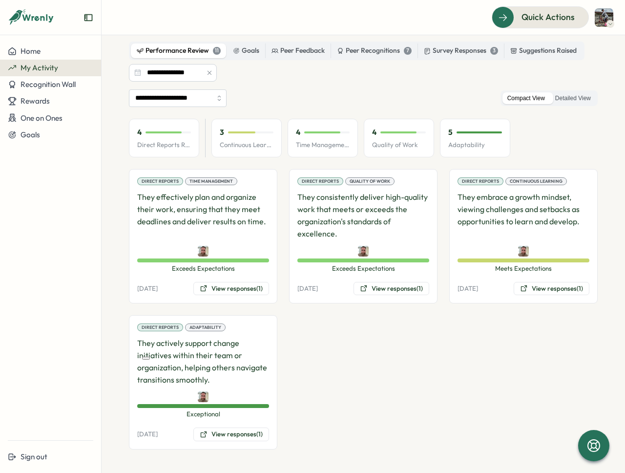
click at [209, 359] on p "They actively support change initiatives within their team or organization, hel…" at bounding box center [203, 361] width 132 height 48
click at [232, 430] on button "View responses (1)" at bounding box center [231, 434] width 76 height 14
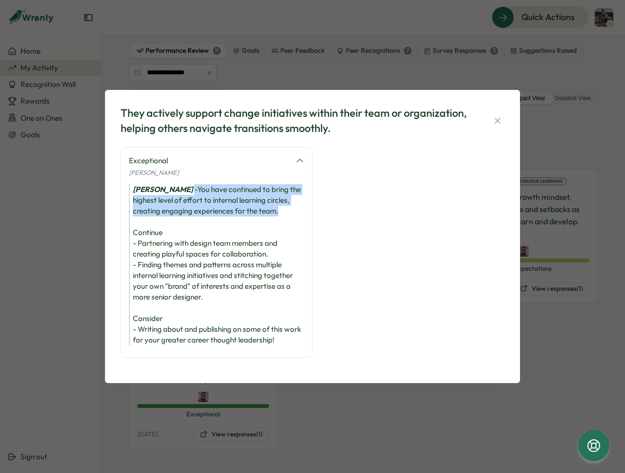
drag, startPoint x: 178, startPoint y: 183, endPoint x: 285, endPoint y: 204, distance: 109.1
click at [285, 204] on div "[PERSON_NAME] - You have continued to bring the highest level of effort to inte…" at bounding box center [216, 264] width 175 height 161
drag, startPoint x: 263, startPoint y: 209, endPoint x: 240, endPoint y: 209, distance: 23.0
click at [263, 209] on div "[PERSON_NAME] - You have continued to bring the highest level of effort to inte…" at bounding box center [216, 264] width 175 height 161
drag, startPoint x: 234, startPoint y: 206, endPoint x: 214, endPoint y: 181, distance: 32.3
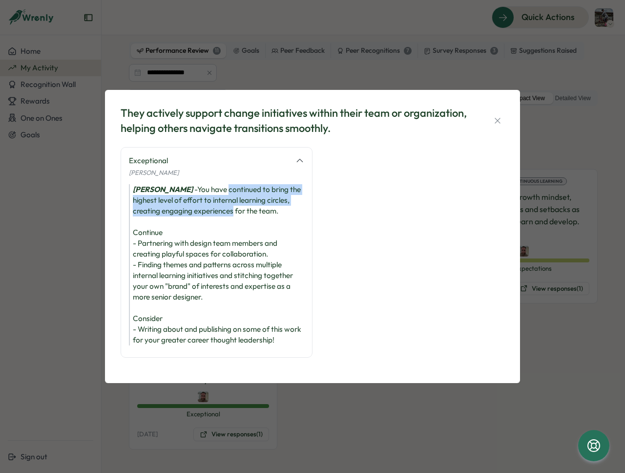
click at [214, 184] on div "[PERSON_NAME] - You have continued to bring the highest level of effort to inte…" at bounding box center [216, 264] width 175 height 161
drag, startPoint x: 213, startPoint y: 182, endPoint x: 214, endPoint y: 195, distance: 12.8
click at [214, 195] on div "[PERSON_NAME] - You have continued to bring the highest level of effort to inte…" at bounding box center [216, 264] width 175 height 161
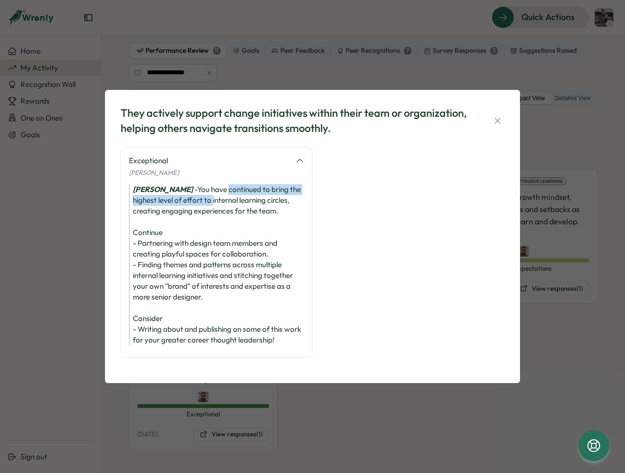
drag, startPoint x: 213, startPoint y: 194, endPoint x: 213, endPoint y: 183, distance: 11.7
click at [213, 184] on div "[PERSON_NAME] - You have continued to bring the highest level of effort to inte…" at bounding box center [216, 264] width 175 height 161
click at [213, 187] on div "[PERSON_NAME] - You have continued to bring the highest level of effort to inte…" at bounding box center [216, 264] width 175 height 161
drag, startPoint x: 213, startPoint y: 198, endPoint x: 212, endPoint y: 181, distance: 17.6
click at [212, 184] on div "[PERSON_NAME] - You have continued to bring the highest level of effort to inte…" at bounding box center [216, 264] width 175 height 161
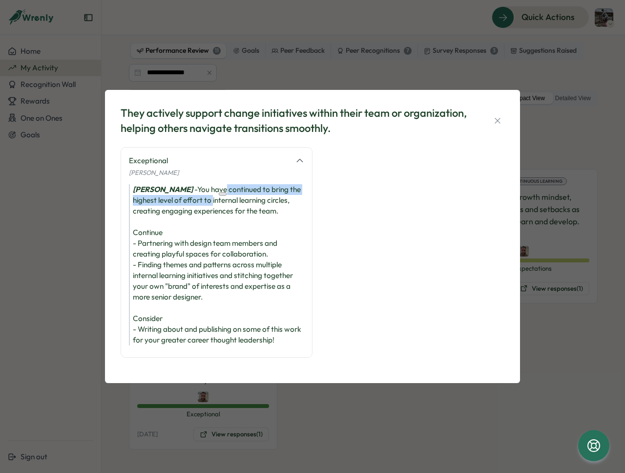
click at [212, 184] on div "[PERSON_NAME] - You have continued to bring the highest level of effort to inte…" at bounding box center [216, 264] width 175 height 161
drag, startPoint x: 211, startPoint y: 206, endPoint x: 214, endPoint y: 178, distance: 28.1
click at [214, 184] on div "[PERSON_NAME] - You have continued to bring the highest level of effort to inte…" at bounding box center [216, 264] width 175 height 161
click at [201, 217] on div "[PERSON_NAME] - You have continued to bring the highest level of effort to inte…" at bounding box center [216, 264] width 175 height 161
drag, startPoint x: 206, startPoint y: 240, endPoint x: 210, endPoint y: 251, distance: 11.4
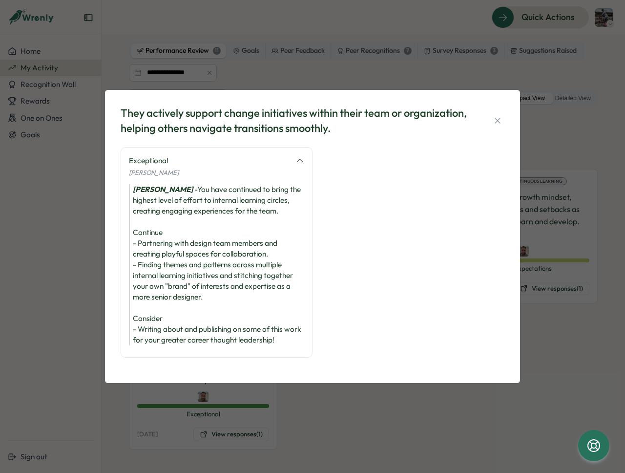
click at [210, 251] on div "[PERSON_NAME] - You have continued to bring the highest level of effort to inte…" at bounding box center [216, 264] width 175 height 161
drag, startPoint x: 212, startPoint y: 251, endPoint x: 210, endPoint y: 236, distance: 14.2
click at [210, 236] on div "[PERSON_NAME] - You have continued to bring the highest level of effort to inte…" at bounding box center [216, 264] width 175 height 161
click at [212, 241] on div "[PERSON_NAME] - You have continued to bring the highest level of effort to inte…" at bounding box center [216, 264] width 175 height 161
drag, startPoint x: 213, startPoint y: 235, endPoint x: 213, endPoint y: 246, distance: 10.8
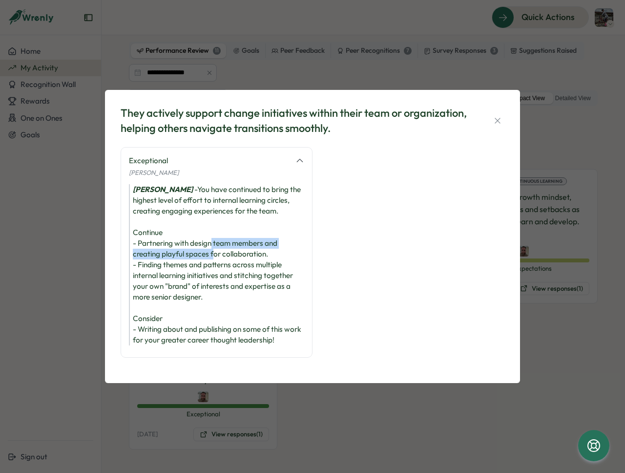
click at [213, 246] on div "[PERSON_NAME] - You have continued to bring the highest level of effort to inte…" at bounding box center [216, 264] width 175 height 161
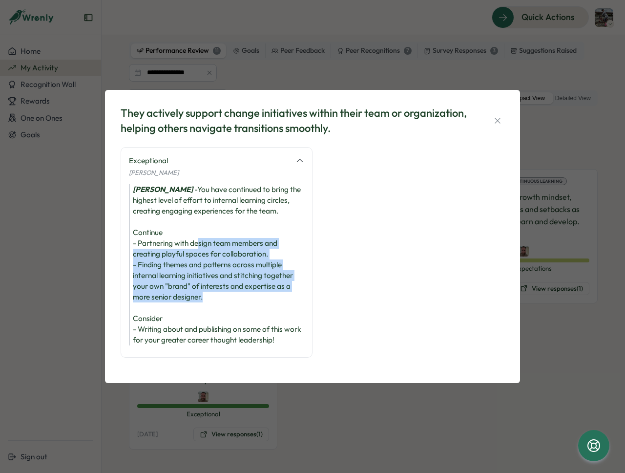
drag, startPoint x: 208, startPoint y: 290, endPoint x: 198, endPoint y: 240, distance: 50.4
click at [198, 240] on div "[PERSON_NAME] - You have continued to bring the highest level of effort to inte…" at bounding box center [216, 264] width 175 height 161
drag, startPoint x: 209, startPoint y: 294, endPoint x: 207, endPoint y: 243, distance: 50.9
click at [207, 243] on div "[PERSON_NAME] - You have continued to bring the highest level of effort to inte…" at bounding box center [216, 264] width 175 height 161
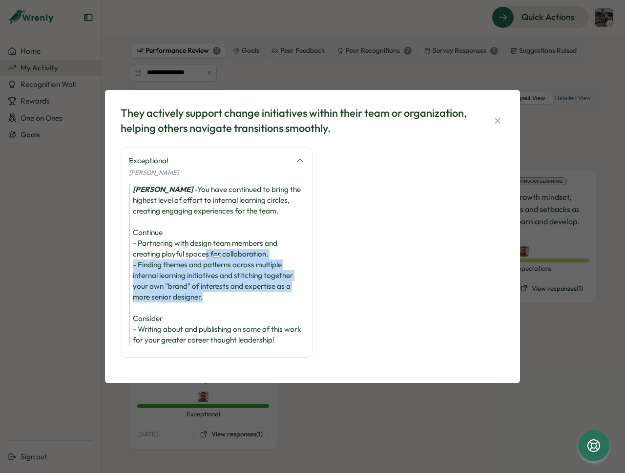
click at [207, 243] on div "[PERSON_NAME] - You have continued to bring the highest level of effort to inte…" at bounding box center [216, 264] width 175 height 161
drag, startPoint x: 207, startPoint y: 292, endPoint x: 194, endPoint y: 236, distance: 57.2
click at [194, 236] on div "[PERSON_NAME] - You have continued to bring the highest level of effort to inte…" at bounding box center [216, 264] width 175 height 161
click at [188, 278] on div "[PERSON_NAME] - You have continued to bring the highest level of effort to inte…" at bounding box center [216, 264] width 175 height 161
drag, startPoint x: 139, startPoint y: 257, endPoint x: 225, endPoint y: 293, distance: 93.3
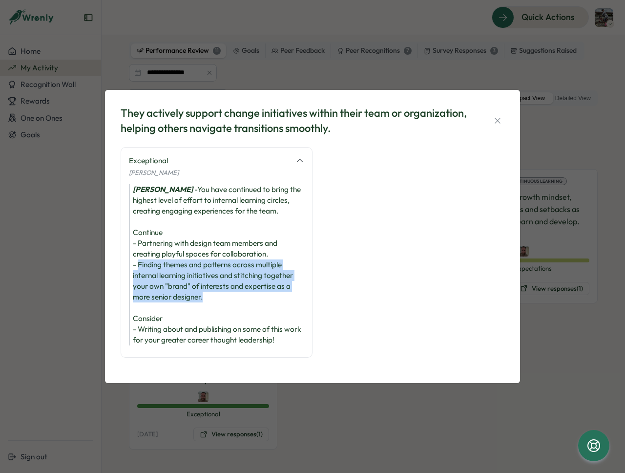
click at [225, 293] on div "[PERSON_NAME] - You have continued to bring the highest level of effort to inte…" at bounding box center [216, 264] width 175 height 161
click at [224, 293] on div "[PERSON_NAME] - You have continued to bring the highest level of effort to inte…" at bounding box center [216, 264] width 175 height 161
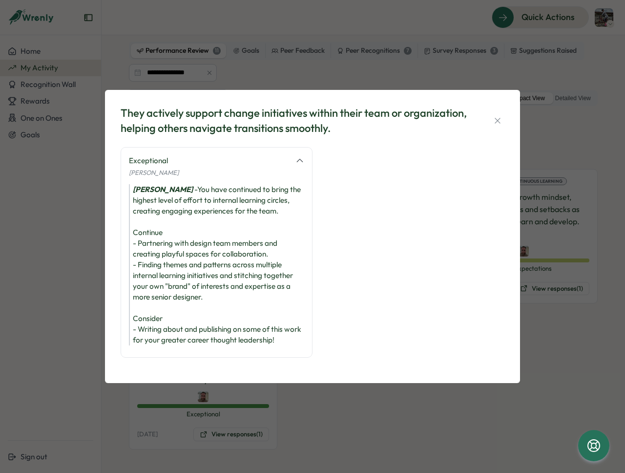
scroll to position [6, 0]
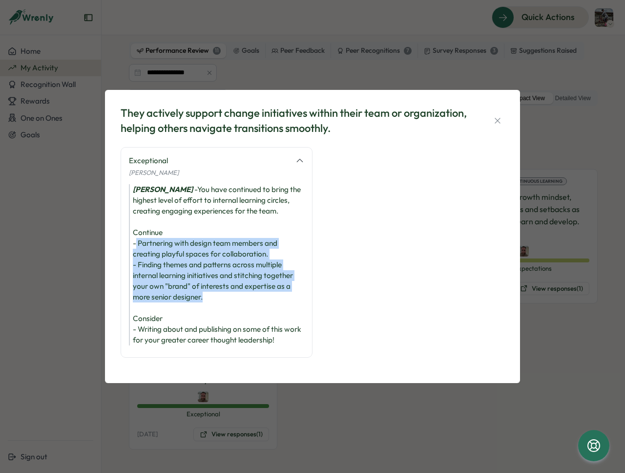
drag, startPoint x: 208, startPoint y: 278, endPoint x: 136, endPoint y: 230, distance: 86.2
click at [136, 230] on div "[PERSON_NAME] - You have continued to bring the highest level of effort to inte…" at bounding box center [216, 264] width 175 height 161
click at [214, 275] on div "[PERSON_NAME] - You have continued to bring the highest level of effort to inte…" at bounding box center [216, 264] width 175 height 161
drag, startPoint x: 214, startPoint y: 280, endPoint x: 165, endPoint y: 241, distance: 62.9
click at [131, 217] on div "[PERSON_NAME] - You have continued to bring the highest level of effort to inte…" at bounding box center [216, 264] width 175 height 161
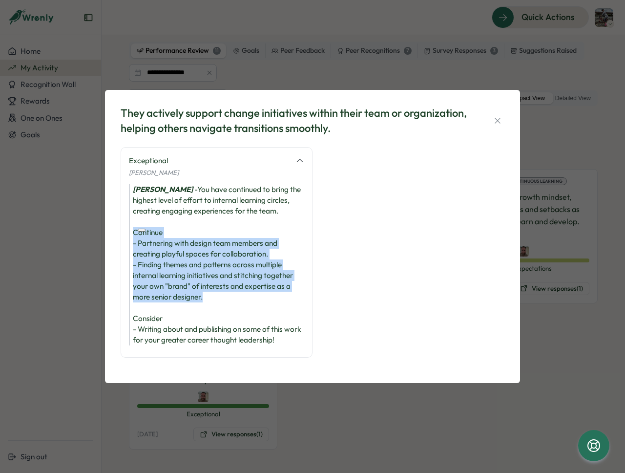
click at [209, 272] on div "[PERSON_NAME] - You have continued to bring the highest level of effort to inte…" at bounding box center [216, 264] width 175 height 161
drag, startPoint x: 214, startPoint y: 289, endPoint x: 132, endPoint y: 220, distance: 106.8
click at [132, 220] on div "[PERSON_NAME] - You have continued to bring the highest level of effort to inte…" at bounding box center [216, 264] width 175 height 161
click at [217, 276] on div "[PERSON_NAME] - You have continued to bring the highest level of effort to inte…" at bounding box center [216, 264] width 175 height 161
drag, startPoint x: 222, startPoint y: 287, endPoint x: 127, endPoint y: 215, distance: 118.6
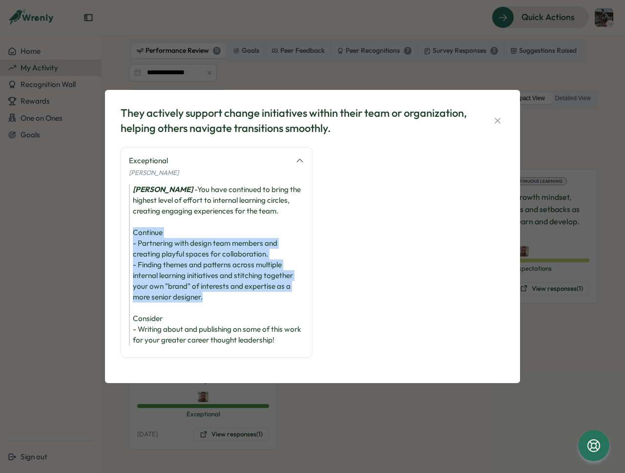
click at [127, 215] on div "Exceptional [PERSON_NAME] [PERSON_NAME] - You have continued to bring the highe…" at bounding box center [217, 252] width 192 height 211
click at [228, 279] on div "[PERSON_NAME] - You have continued to bring the highest level of effort to inte…" at bounding box center [216, 264] width 175 height 161
drag, startPoint x: 213, startPoint y: 276, endPoint x: 126, endPoint y: 218, distance: 105.0
click at [126, 218] on div "Exceptional [PERSON_NAME] [PERSON_NAME] - You have continued to bring the highe…" at bounding box center [217, 252] width 192 height 211
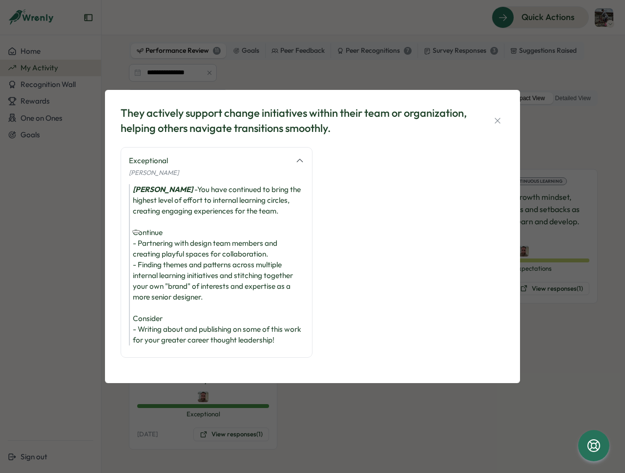
click at [213, 286] on div "[PERSON_NAME] - You have continued to bring the highest level of effort to inte…" at bounding box center [216, 264] width 175 height 161
drag, startPoint x: 203, startPoint y: 316, endPoint x: 296, endPoint y: 327, distance: 93.5
click at [296, 327] on div "[PERSON_NAME] - You have continued to bring the highest level of effort to inte…" at bounding box center [216, 264] width 175 height 161
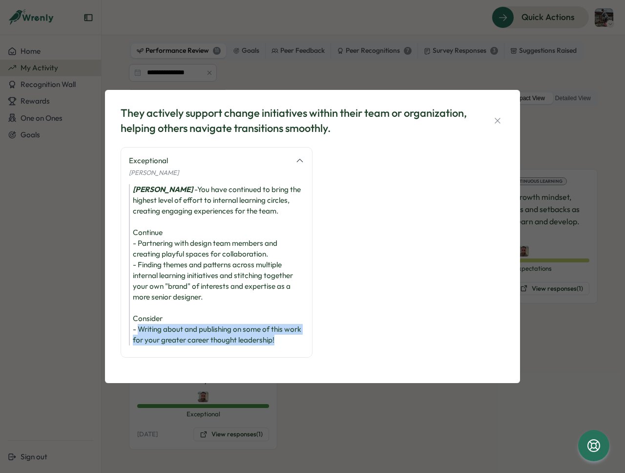
drag, startPoint x: 138, startPoint y: 317, endPoint x: 312, endPoint y: 326, distance: 174.1
click at [312, 326] on div "Exceptional [PERSON_NAME] [PERSON_NAME] - You have continued to bring the highe…" at bounding box center [313, 257] width 384 height 220
copy div "Writing about and publishing on some of this work for your greater career thoug…"
drag, startPoint x: 209, startPoint y: 175, endPoint x: 212, endPoint y: 335, distance: 159.3
click at [211, 338] on div "[PERSON_NAME] - You have continued to bring the highest level of effort to inte…" at bounding box center [216, 264] width 175 height 161
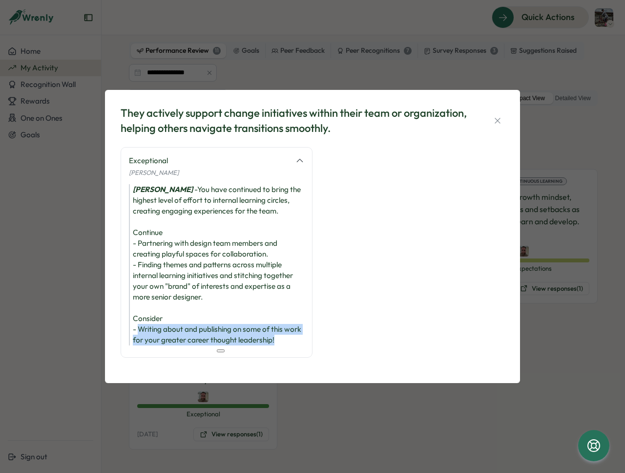
click at [217, 326] on div "[PERSON_NAME] - You have continued to bring the highest level of effort to inte…" at bounding box center [216, 264] width 175 height 161
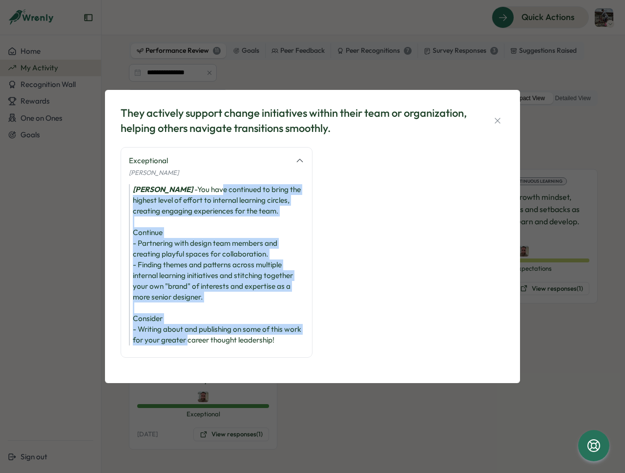
drag, startPoint x: 209, startPoint y: 176, endPoint x: 206, endPoint y: 329, distance: 152.4
click at [206, 329] on div "[PERSON_NAME] - You have continued to bring the highest level of effort to inte…" at bounding box center [216, 264] width 175 height 161
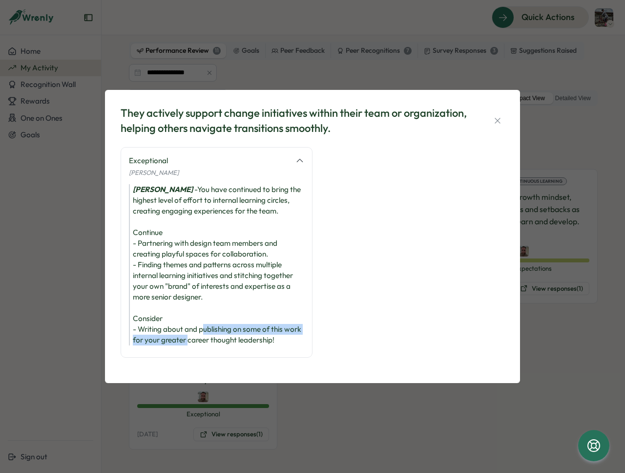
drag, startPoint x: 206, startPoint y: 330, endPoint x: 203, endPoint y: 314, distance: 16.3
click at [203, 314] on div "[PERSON_NAME] - You have continued to bring the highest level of effort to inte…" at bounding box center [216, 264] width 175 height 161
click at [204, 325] on div "[PERSON_NAME] - You have continued to bring the highest level of effort to inte…" at bounding box center [216, 264] width 175 height 161
drag, startPoint x: 208, startPoint y: 331, endPoint x: 198, endPoint y: 315, distance: 19.0
click at [198, 315] on div "[PERSON_NAME] - You have continued to bring the highest level of effort to inte…" at bounding box center [216, 264] width 175 height 161
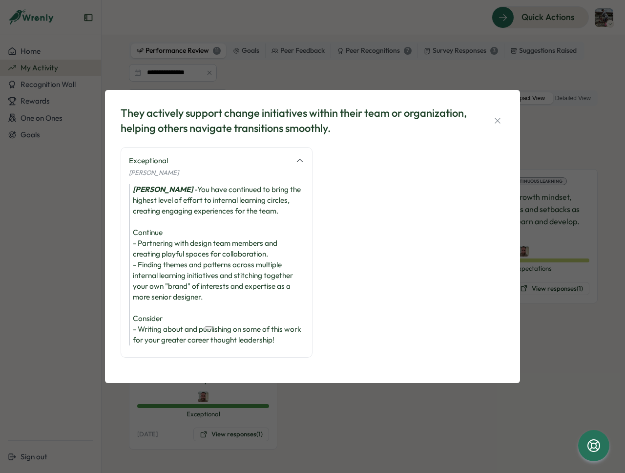
click at [204, 314] on div "[PERSON_NAME] - You have continued to bring the highest level of effort to inte…" at bounding box center [216, 264] width 175 height 161
drag, startPoint x: 201, startPoint y: 318, endPoint x: 228, endPoint y: 327, distance: 28.6
click at [228, 327] on div "[PERSON_NAME] - You have continued to bring the highest level of effort to inte…" at bounding box center [216, 264] width 175 height 161
drag, startPoint x: 262, startPoint y: 306, endPoint x: 357, endPoint y: 231, distance: 121.4
click at [261, 307] on div "[PERSON_NAME] - You have continued to bring the highest level of effort to inte…" at bounding box center [216, 264] width 175 height 161
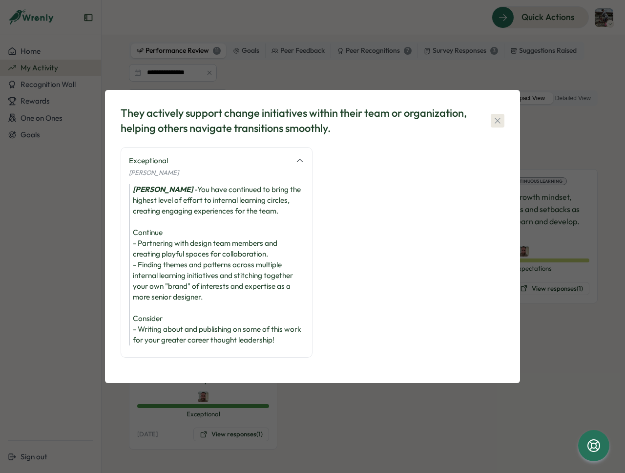
click at [497, 116] on icon "button" at bounding box center [498, 121] width 10 height 10
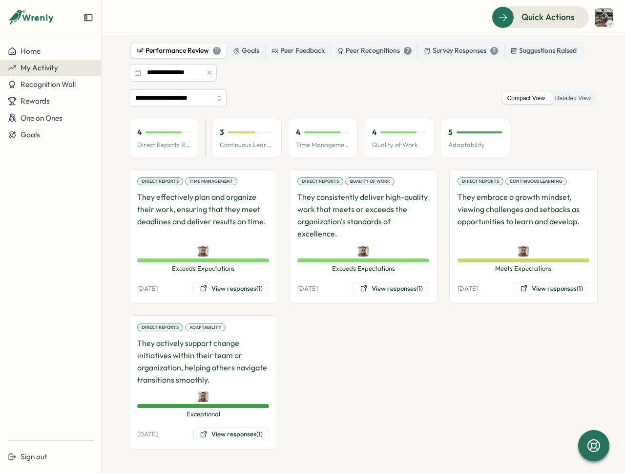
click at [543, 137] on div "4 Direct Reports Review Avg 3 Continuous Learning 4 Time Management 4 Quality o…" at bounding box center [363, 138] width 469 height 39
drag, startPoint x: 562, startPoint y: 142, endPoint x: 124, endPoint y: 132, distance: 437.8
click at [124, 132] on section "**********" at bounding box center [364, 254] width 524 height 438
click at [124, 133] on section "**********" at bounding box center [364, 254] width 524 height 438
drag, startPoint x: 122, startPoint y: 128, endPoint x: 523, endPoint y: 144, distance: 401.4
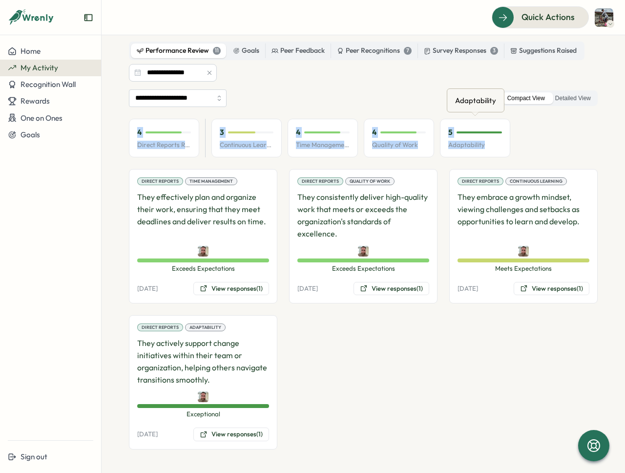
click at [518, 144] on section "**********" at bounding box center [364, 254] width 524 height 438
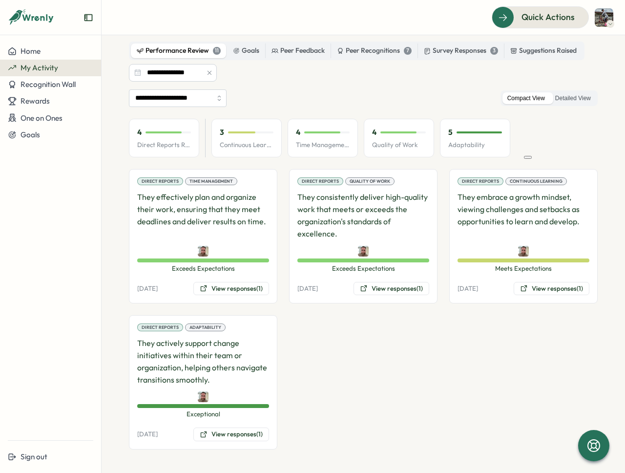
click at [529, 144] on div "4 Direct Reports Review Avg 3 Continuous Learning 4 Time Management 4 Quality o…" at bounding box center [363, 138] width 469 height 39
click at [230, 439] on button "View responses (1)" at bounding box center [231, 434] width 76 height 14
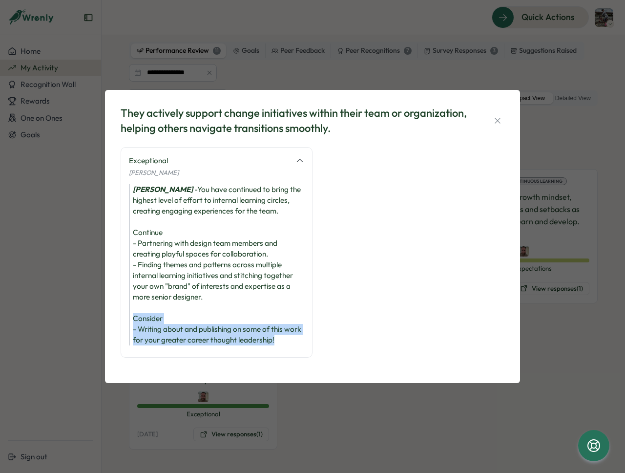
drag, startPoint x: 306, startPoint y: 331, endPoint x: 131, endPoint y: 309, distance: 175.8
click at [131, 309] on div "Exceptional [PERSON_NAME] [PERSON_NAME] - You have continued to bring the highe…" at bounding box center [217, 252] width 192 height 211
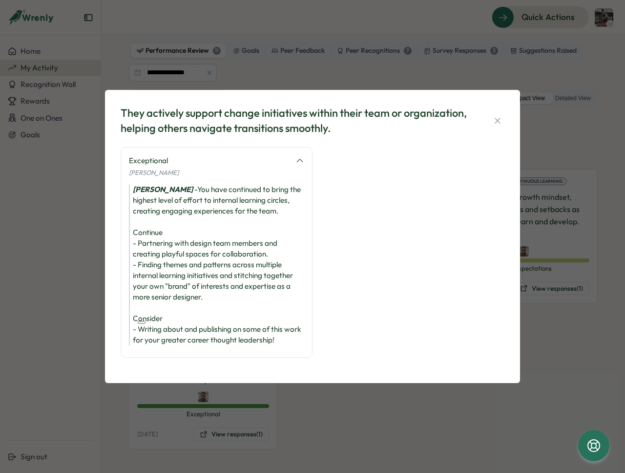
click at [374, 422] on div "They actively support change initiatives within their team or organization, hel…" at bounding box center [312, 236] width 625 height 473
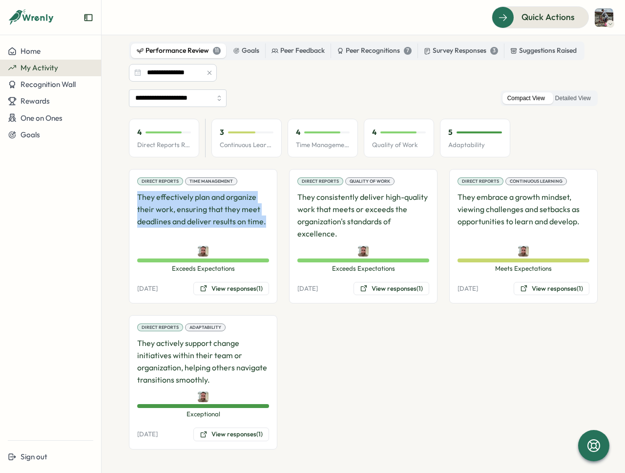
drag, startPoint x: 140, startPoint y: 196, endPoint x: 279, endPoint y: 226, distance: 141.9
click at [279, 226] on div "Direct Reports Time Management They effectively plan and organize their work, e…" at bounding box center [363, 309] width 469 height 280
click at [267, 224] on p "They effectively plan and organize their work, ensuring that they meet deadline…" at bounding box center [203, 215] width 132 height 48
drag, startPoint x: 231, startPoint y: 220, endPoint x: 137, endPoint y: 196, distance: 97.3
click at [137, 196] on p "They effectively plan and organize their work, ensuring that they meet deadline…" at bounding box center [203, 215] width 132 height 48
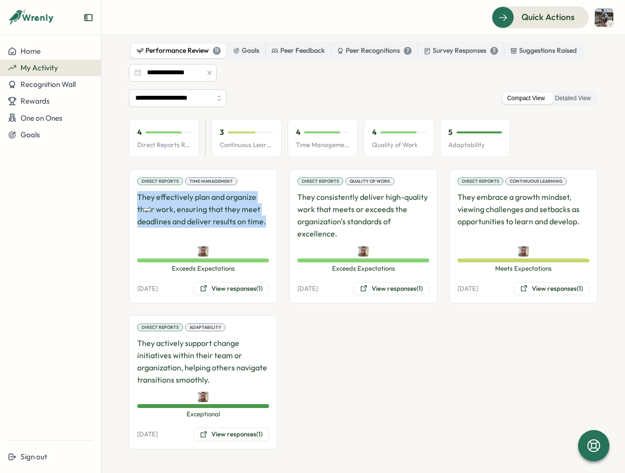
click at [138, 198] on p "They effectively plan and organize their work, ensuring that they meet deadline…" at bounding box center [203, 215] width 132 height 48
drag, startPoint x: 134, startPoint y: 196, endPoint x: 267, endPoint y: 228, distance: 136.1
click at [267, 228] on div "Direct Reports Time Management They effectively plan and organize their work, e…" at bounding box center [203, 236] width 149 height 134
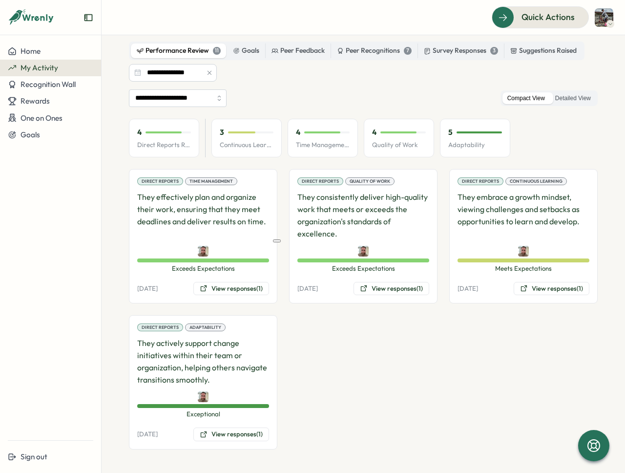
click at [266, 224] on p "They effectively plan and organize their work, ensuring that they meet deadline…" at bounding box center [203, 215] width 132 height 48
click at [304, 367] on div "Direct Reports Time Management They effectively plan and organize their work, e…" at bounding box center [363, 309] width 469 height 280
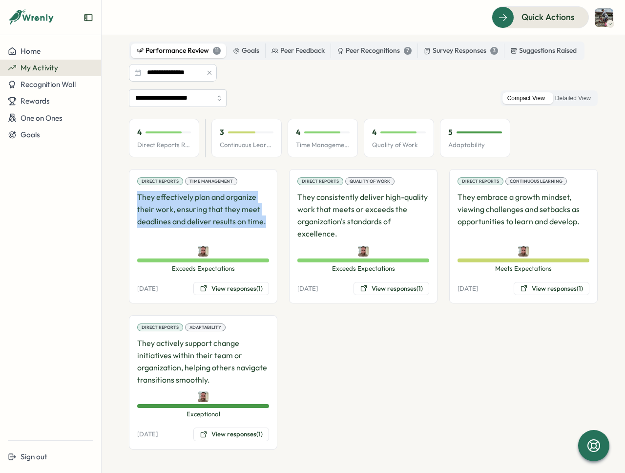
drag, startPoint x: 268, startPoint y: 220, endPoint x: 136, endPoint y: 195, distance: 134.7
click at [136, 195] on div "Direct Reports Time Management They effectively plan and organize their work, e…" at bounding box center [203, 236] width 149 height 134
click at [128, 196] on section "**********" at bounding box center [364, 254] width 524 height 438
drag, startPoint x: 127, startPoint y: 196, endPoint x: 270, endPoint y: 217, distance: 144.2
click at [270, 217] on section "**********" at bounding box center [364, 254] width 524 height 438
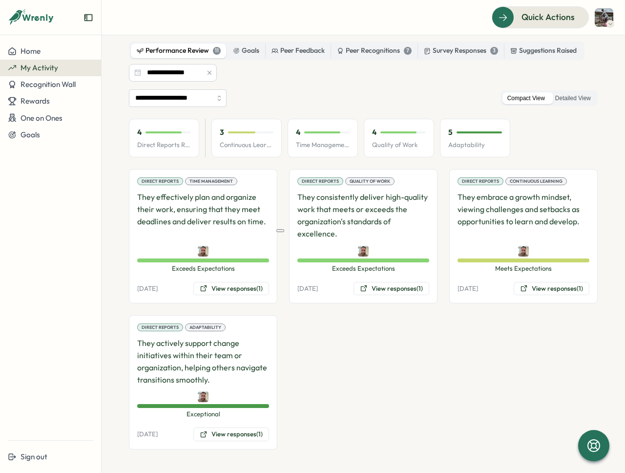
drag, startPoint x: 269, startPoint y: 222, endPoint x: 267, endPoint y: 228, distance: 5.6
click at [268, 225] on div "Direct Reports Time Management They effectively plan and organize their work, e…" at bounding box center [203, 236] width 149 height 134
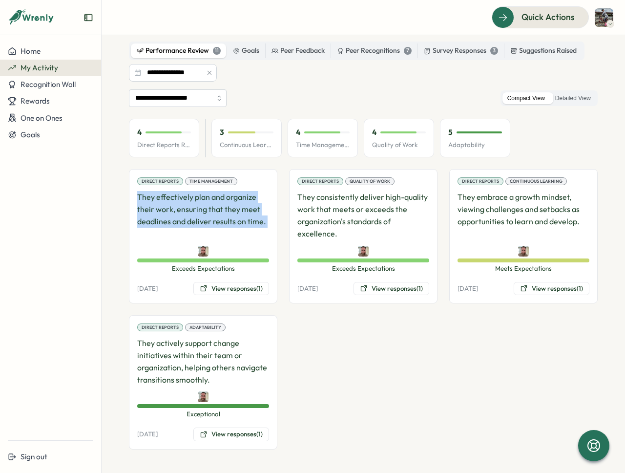
drag, startPoint x: 270, startPoint y: 218, endPoint x: 134, endPoint y: 197, distance: 137.5
click at [134, 197] on div "Direct Reports Time Management They effectively plan and organize their work, e…" at bounding box center [203, 236] width 149 height 134
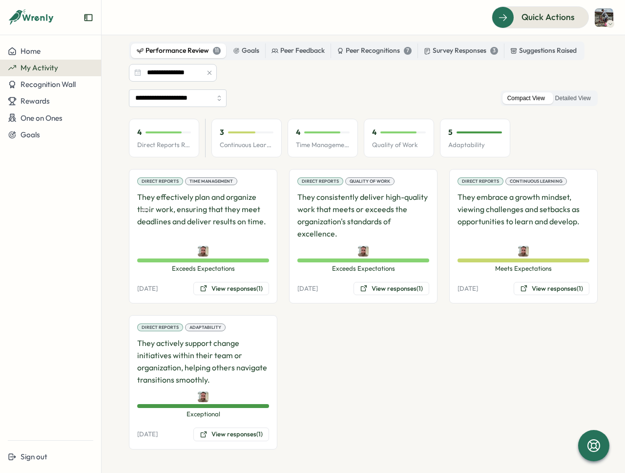
click at [239, 212] on p "They effectively plan and organize their work, ensuring that they meet deadline…" at bounding box center [203, 215] width 132 height 48
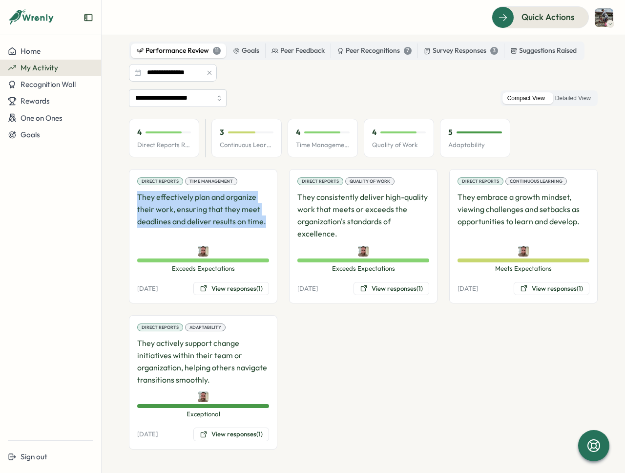
drag, startPoint x: 268, startPoint y: 220, endPoint x: 187, endPoint y: 221, distance: 81.6
click at [130, 193] on div "Direct Reports Time Management They effectively plan and organize their work, e…" at bounding box center [203, 236] width 149 height 134
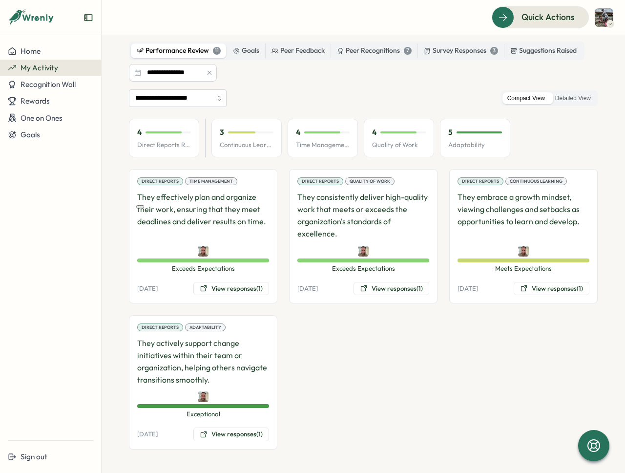
click at [198, 224] on p "They effectively plan and organize their work, ensuring that they meet deadline…" at bounding box center [203, 215] width 132 height 48
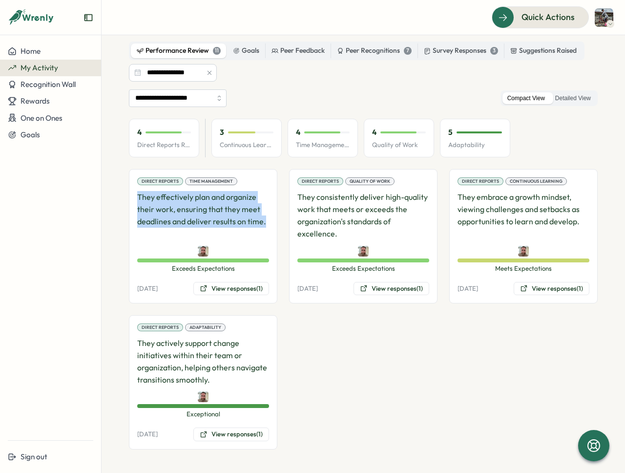
drag, startPoint x: 260, startPoint y: 220, endPoint x: 129, endPoint y: 196, distance: 133.6
click at [129, 196] on div "Direct Reports Time Management They effectively plan and organize their work, e…" at bounding box center [203, 236] width 149 height 134
click at [213, 212] on p "They effectively plan and organize their work, ensuring that they meet deadline…" at bounding box center [203, 215] width 132 height 48
drag, startPoint x: 274, startPoint y: 220, endPoint x: 134, endPoint y: 191, distance: 142.3
click at [134, 191] on div "Direct Reports Time Management They effectively plan and organize their work, e…" at bounding box center [203, 236] width 149 height 134
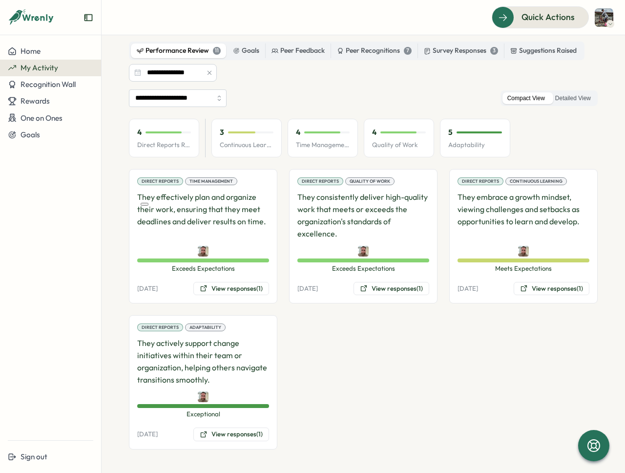
click at [331, 381] on div "Direct Reports Time Management They effectively plan and organize their work, e…" at bounding box center [363, 309] width 469 height 280
drag, startPoint x: 137, startPoint y: 145, endPoint x: 193, endPoint y: 145, distance: 56.2
click at [193, 145] on div "4 Direct Reports Review Avg" at bounding box center [164, 138] width 70 height 39
drag, startPoint x: 222, startPoint y: 145, endPoint x: 272, endPoint y: 149, distance: 50.5
click at [272, 149] on div "3 Continuous Learning" at bounding box center [247, 138] width 70 height 39
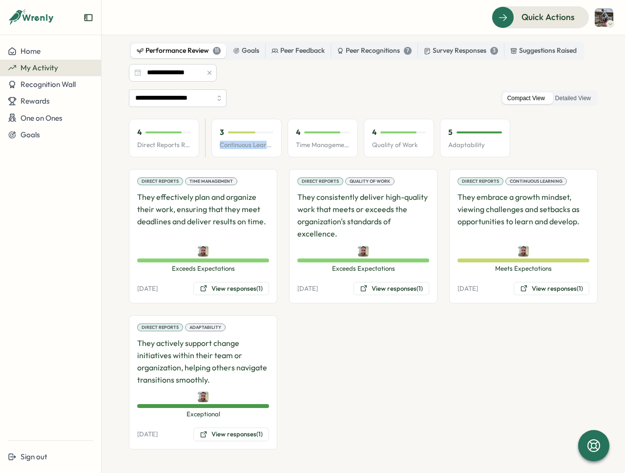
click at [218, 140] on div "3 Continuous Learning" at bounding box center [247, 138] width 70 height 39
drag, startPoint x: 135, startPoint y: 141, endPoint x: 243, endPoint y: 154, distance: 108.7
click at [201, 146] on div "4 Direct Reports Review Avg 3 Continuous Learning 4 Time Management 4 Quality o…" at bounding box center [320, 138] width 382 height 39
drag, startPoint x: 232, startPoint y: 140, endPoint x: 218, endPoint y: 144, distance: 14.4
click at [232, 140] on div "3 Continuous Learning" at bounding box center [247, 138] width 70 height 39
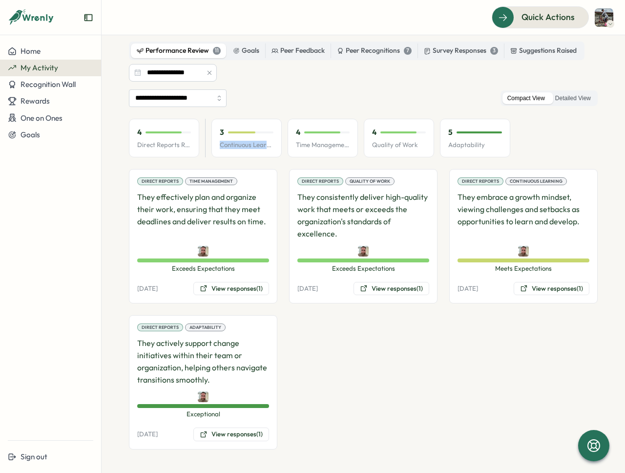
drag, startPoint x: 218, startPoint y: 144, endPoint x: 281, endPoint y: 149, distance: 62.7
click at [275, 147] on div "3 Continuous Learning" at bounding box center [247, 138] width 70 height 39
drag, startPoint x: 295, startPoint y: 144, endPoint x: 348, endPoint y: 148, distance: 53.4
click at [348, 148] on div "4 Time Management" at bounding box center [323, 138] width 70 height 39
drag, startPoint x: 373, startPoint y: 143, endPoint x: 417, endPoint y: 144, distance: 44.0
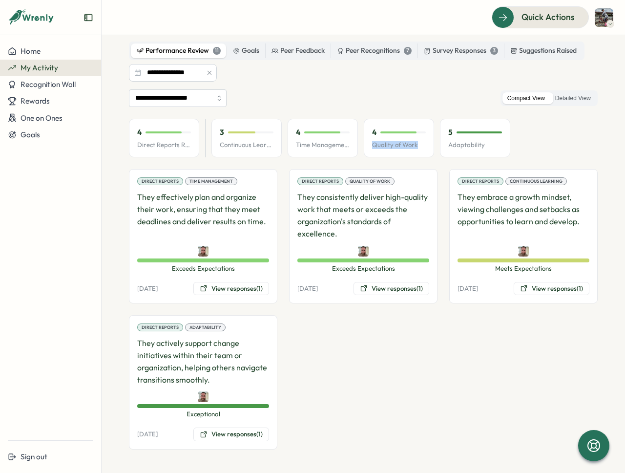
click at [417, 144] on p "Quality of Work" at bounding box center [399, 145] width 54 height 9
drag, startPoint x: 417, startPoint y: 144, endPoint x: 442, endPoint y: 145, distance: 25.4
click at [417, 144] on p "Quality of Work" at bounding box center [399, 145] width 54 height 9
drag, startPoint x: 448, startPoint y: 144, endPoint x: 499, endPoint y: 149, distance: 51.5
click at [499, 149] on div "5 Adaptability" at bounding box center [475, 138] width 70 height 39
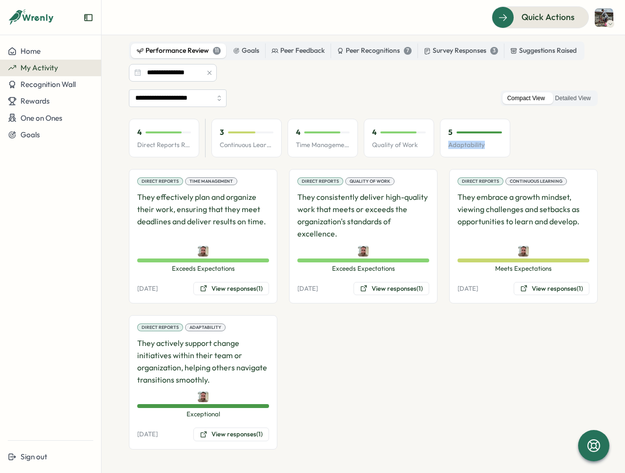
click at [499, 149] on p "Adaptability" at bounding box center [475, 145] width 54 height 9
click at [542, 149] on div "4 Direct Reports Review Avg 3 Continuous Learning 4 Time Management 4 Quality o…" at bounding box center [363, 138] width 469 height 39
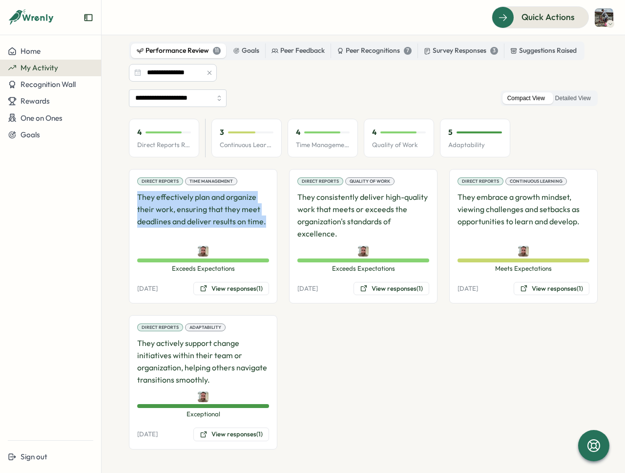
drag, startPoint x: 139, startPoint y: 196, endPoint x: 267, endPoint y: 226, distance: 130.9
click at [267, 226] on p "They effectively plan and organize their work, ensuring that they meet deadline…" at bounding box center [203, 215] width 132 height 48
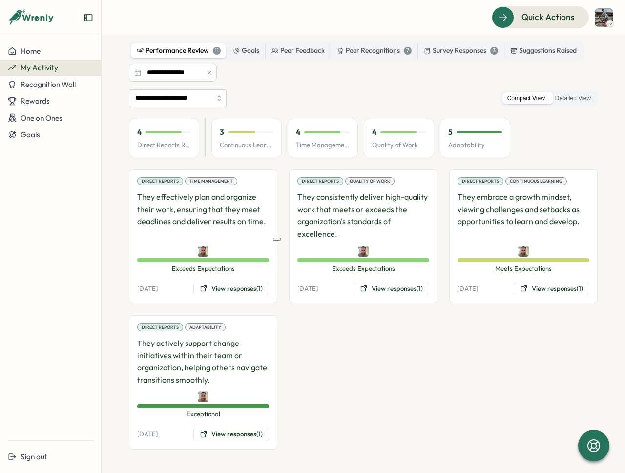
click at [347, 231] on p "They consistently deliver high-quality work that meets or exceeds the organizat…" at bounding box center [363, 215] width 132 height 48
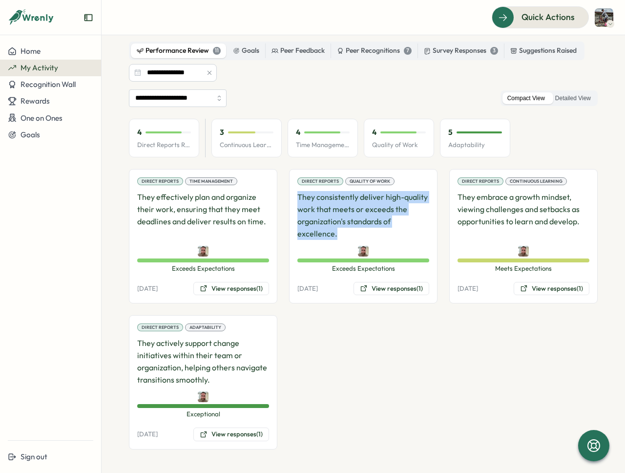
drag, startPoint x: 331, startPoint y: 228, endPoint x: 295, endPoint y: 200, distance: 45.3
click at [295, 200] on div "Direct Reports Quality of Work They consistently deliver high-quality work that…" at bounding box center [363, 236] width 149 height 134
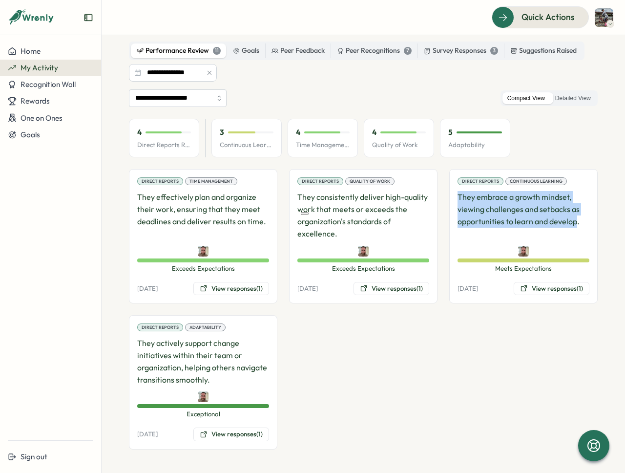
drag, startPoint x: 573, startPoint y: 224, endPoint x: 453, endPoint y: 198, distance: 122.3
click at [453, 198] on div "Direct Reports Continuous Learning They embrace a growth mindset, viewing chall…" at bounding box center [523, 236] width 149 height 134
click at [554, 212] on p "They embrace a growth mindset, viewing challenges and setbacks as opportunities…" at bounding box center [524, 215] width 132 height 48
drag, startPoint x: 567, startPoint y: 221, endPoint x: 451, endPoint y: 197, distance: 118.3
click at [453, 196] on div "Direct Reports Continuous Learning They embrace a growth mindset, viewing chall…" at bounding box center [523, 236] width 149 height 134
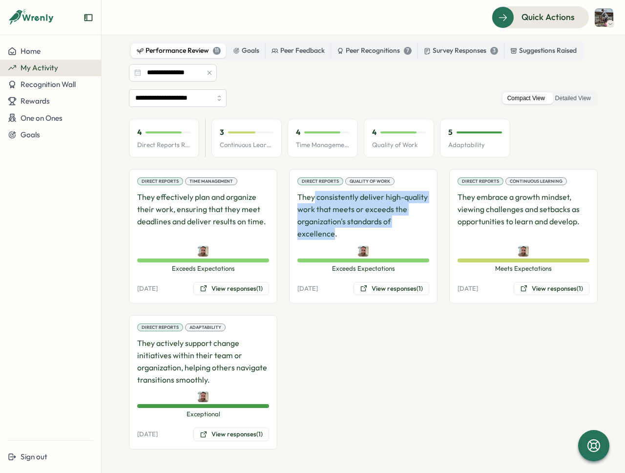
drag, startPoint x: 313, startPoint y: 198, endPoint x: 332, endPoint y: 233, distance: 39.6
click at [332, 233] on p "They consistently deliver high-quality work that meets or exceeds the organizat…" at bounding box center [363, 215] width 132 height 48
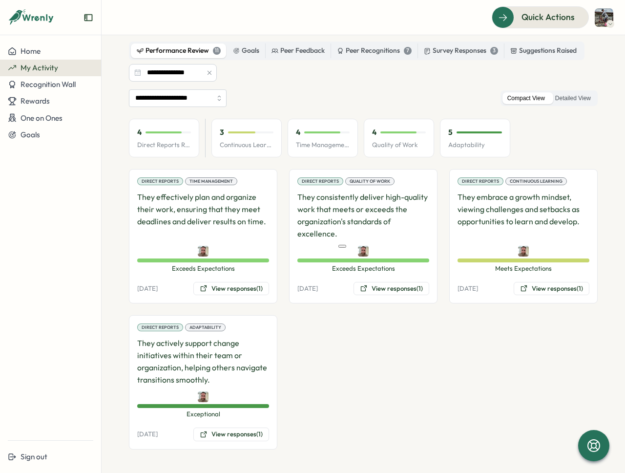
click at [333, 232] on p "They consistently deliver high-quality work that meets or exceeds the organizat…" at bounding box center [363, 215] width 132 height 48
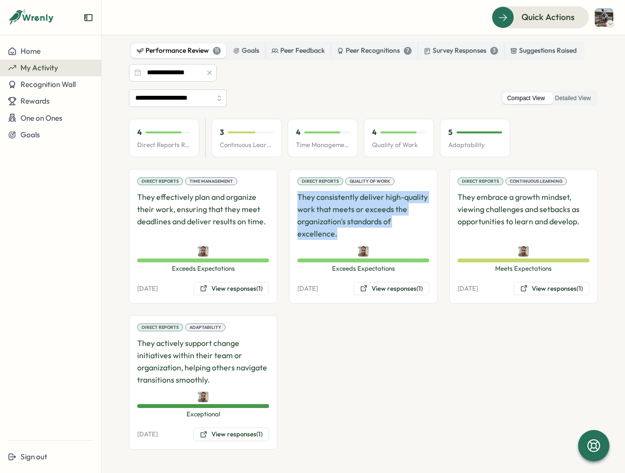
drag, startPoint x: 334, startPoint y: 232, endPoint x: 299, endPoint y: 200, distance: 47.0
click at [292, 198] on div "Direct Reports Quality of Work They consistently deliver high-quality work that…" at bounding box center [363, 236] width 149 height 134
click at [327, 208] on p "They consistently deliver high-quality work that meets or exceeds the organizat…" at bounding box center [363, 215] width 132 height 48
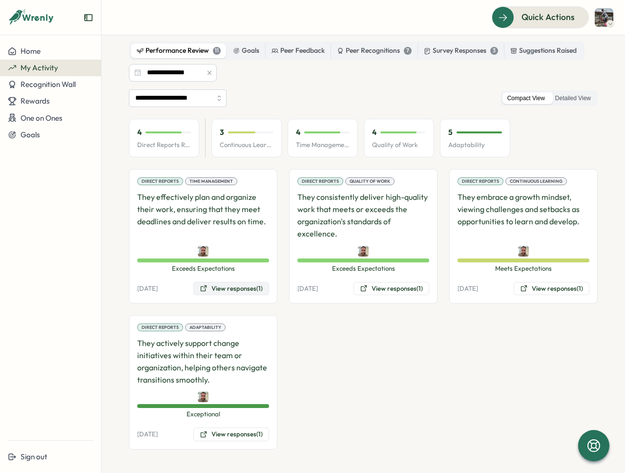
click at [234, 288] on button "View responses (1)" at bounding box center [231, 289] width 76 height 14
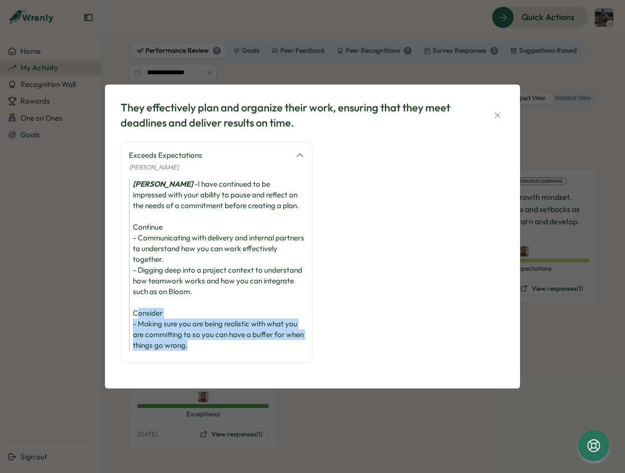
drag, startPoint x: 208, startPoint y: 349, endPoint x: 193, endPoint y: 340, distance: 17.1
click at [138, 309] on div "Exceeds Expectations [PERSON_NAME] [PERSON_NAME] - I have continued to be impre…" at bounding box center [217, 252] width 192 height 221
click at [207, 348] on div "[PERSON_NAME] - I have continued to be impressed with your ability to pause and…" at bounding box center [216, 265] width 175 height 172
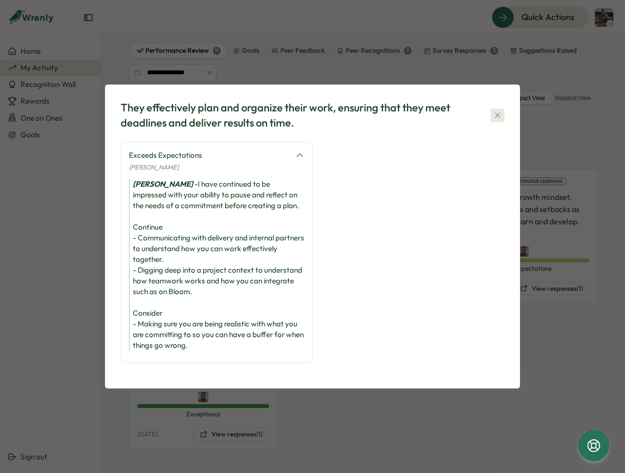
click at [501, 112] on icon "button" at bounding box center [498, 115] width 10 height 10
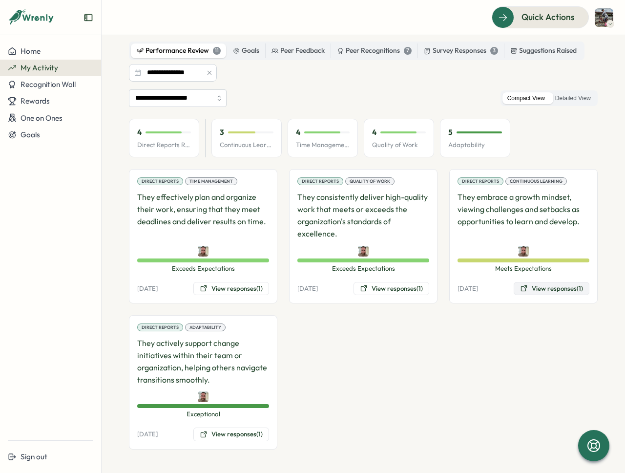
click at [534, 287] on button "View responses (1)" at bounding box center [552, 289] width 76 height 14
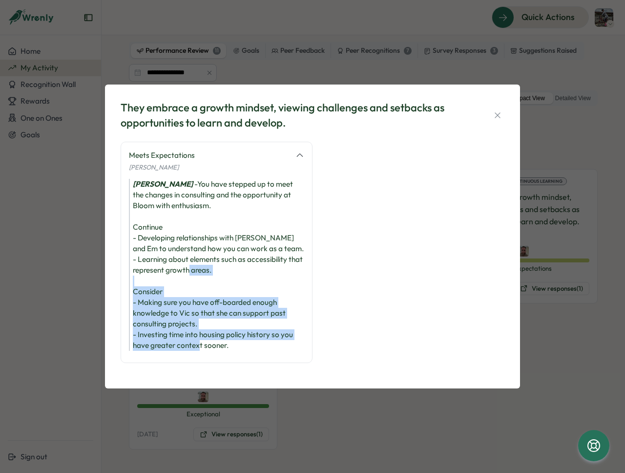
drag, startPoint x: 133, startPoint y: 286, endPoint x: 233, endPoint y: 342, distance: 114.6
click at [233, 342] on div "[PERSON_NAME] - You have stepped up to meet the changes in consulting and the o…" at bounding box center [216, 265] width 175 height 172
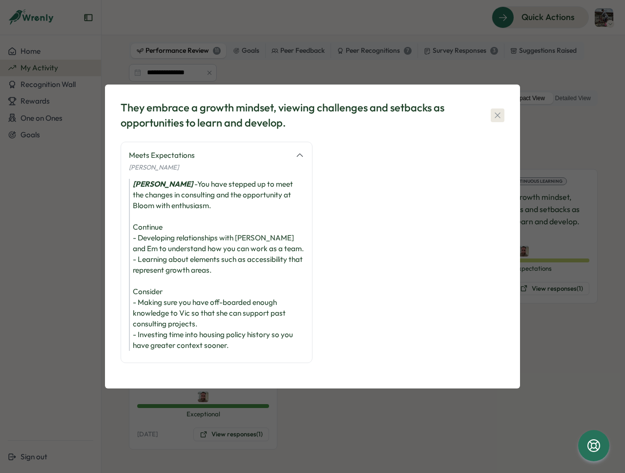
click at [496, 110] on icon "button" at bounding box center [498, 115] width 10 height 10
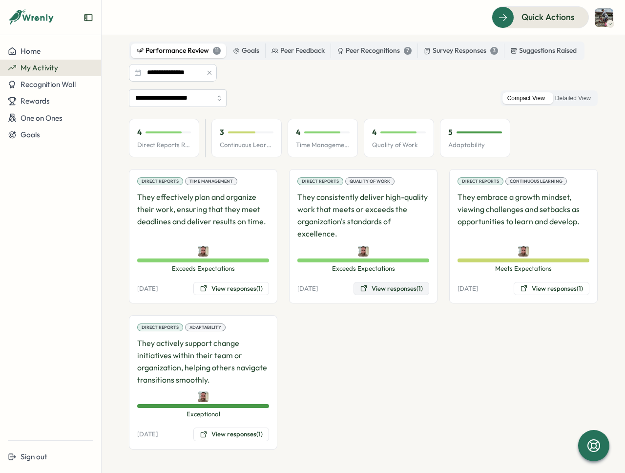
click at [373, 289] on button "View responses (1)" at bounding box center [392, 289] width 76 height 14
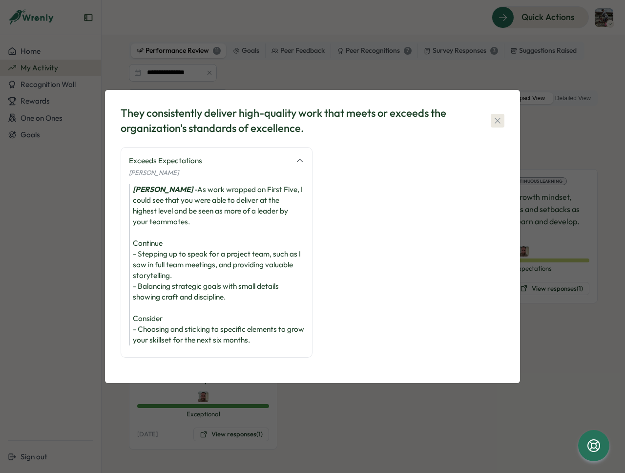
click at [495, 114] on button "button" at bounding box center [498, 121] width 14 height 14
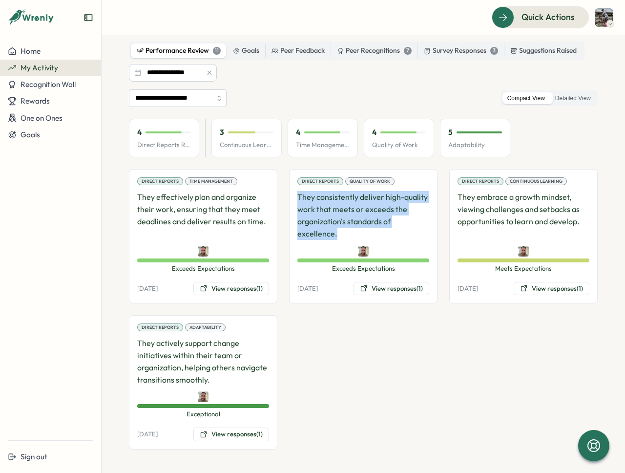
drag, startPoint x: 307, startPoint y: 205, endPoint x: 339, endPoint y: 233, distance: 43.2
click at [339, 233] on p "They consistently deliver high-quality work that meets or exceeds the organizat…" at bounding box center [363, 215] width 132 height 48
click at [336, 233] on p "They consistently deliver high-quality work that meets or exceeds the organizat…" at bounding box center [363, 215] width 132 height 48
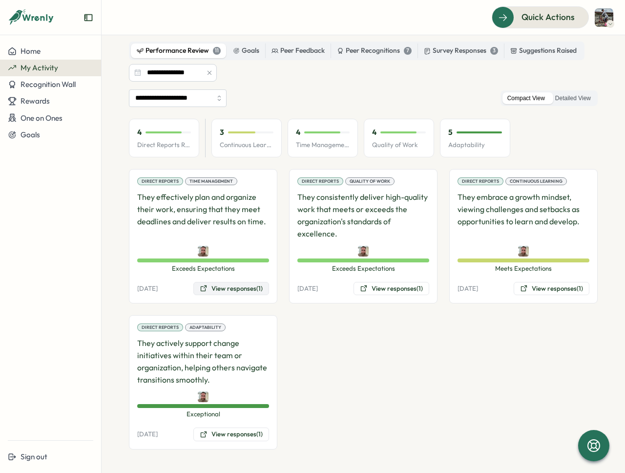
click at [250, 285] on button "View responses (1)" at bounding box center [231, 289] width 76 height 14
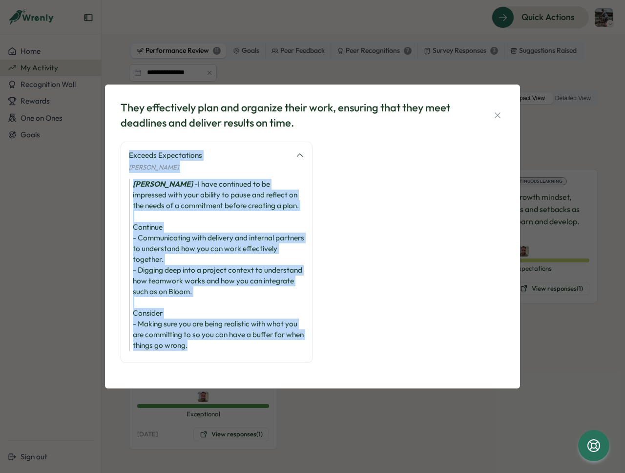
drag, startPoint x: 220, startPoint y: 343, endPoint x: 127, endPoint y: 149, distance: 215.4
click at [127, 149] on div "Exceeds Expectations [PERSON_NAME] [PERSON_NAME] - I have continued to be impre…" at bounding box center [217, 252] width 192 height 221
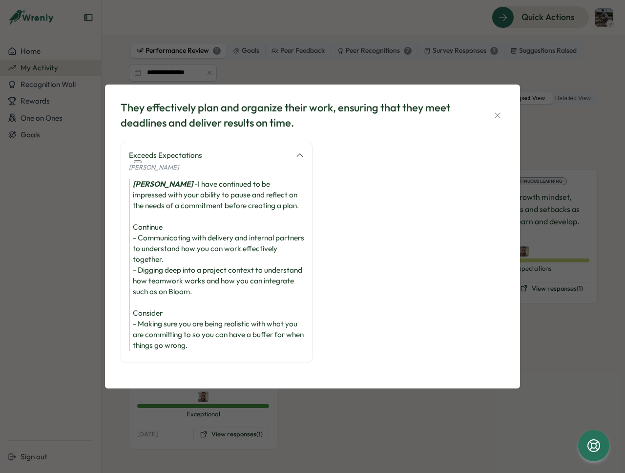
click at [182, 231] on div "[PERSON_NAME] - I have continued to be impressed with your ability to pause and…" at bounding box center [216, 265] width 175 height 172
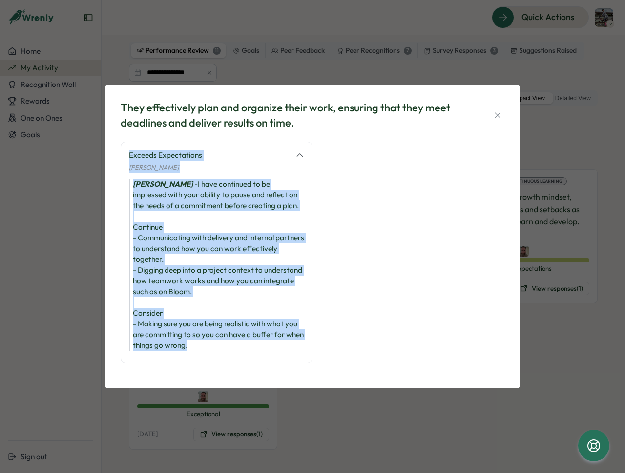
drag, startPoint x: 130, startPoint y: 155, endPoint x: 224, endPoint y: 348, distance: 214.1
click at [224, 348] on div "Exceeds Expectations [PERSON_NAME] [PERSON_NAME] - I have continued to be impre…" at bounding box center [217, 252] width 192 height 221
click at [224, 348] on div "[PERSON_NAME] - I have continued to be impressed with your ability to pause and…" at bounding box center [216, 265] width 175 height 172
drag, startPoint x: 228, startPoint y: 342, endPoint x: 115, endPoint y: 152, distance: 221.4
click at [115, 152] on div "They effectively plan and organize their work, ensuring that they meet deadline…" at bounding box center [312, 237] width 415 height 304
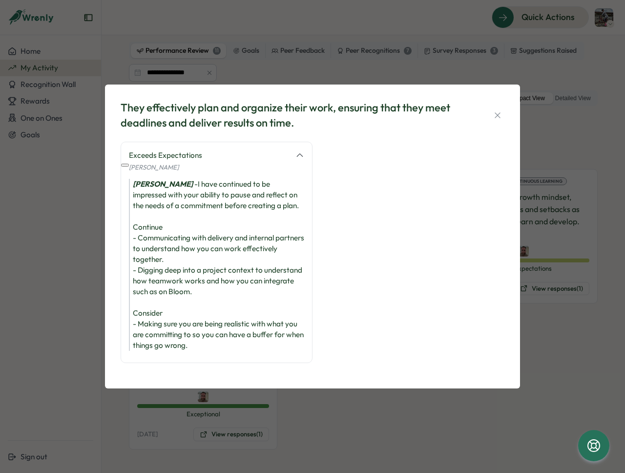
click at [217, 312] on div "[PERSON_NAME] - I have continued to be impressed with your ability to pause and…" at bounding box center [216, 265] width 175 height 172
click at [501, 113] on icon "button" at bounding box center [498, 115] width 10 height 10
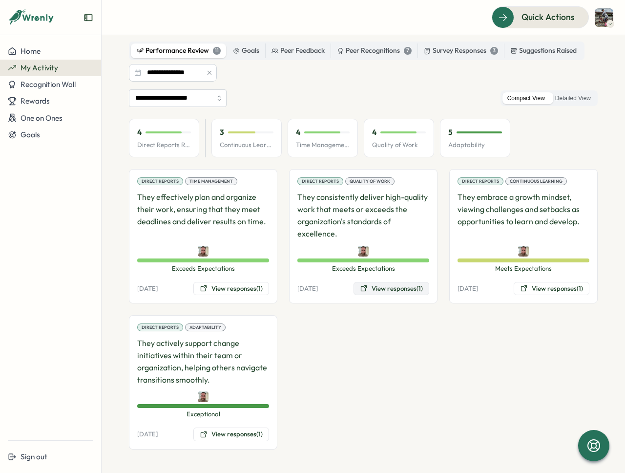
click at [373, 286] on button "View responses (1)" at bounding box center [392, 289] width 76 height 14
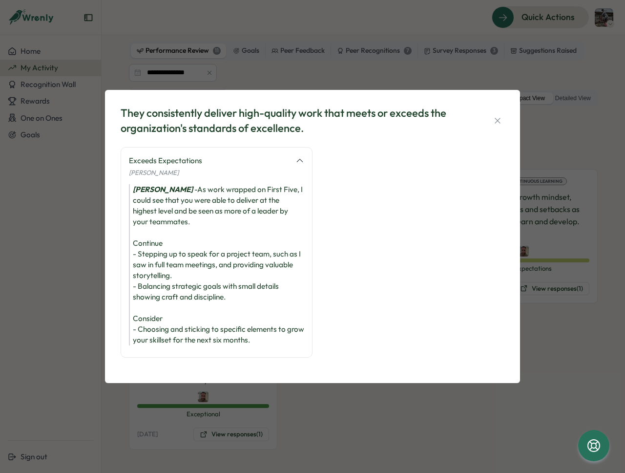
scroll to position [4, 0]
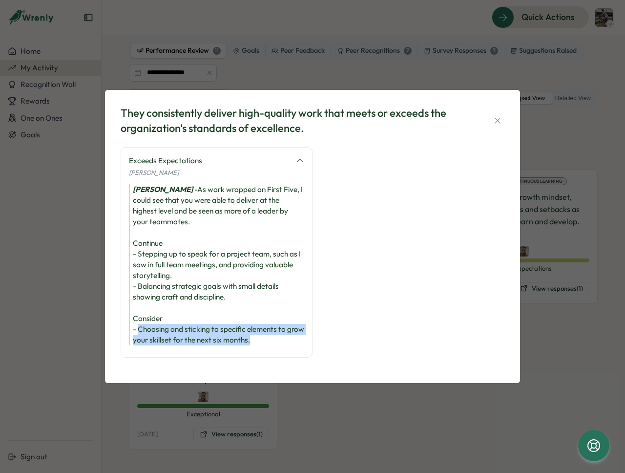
drag, startPoint x: 138, startPoint y: 316, endPoint x: 272, endPoint y: 330, distance: 135.1
click at [272, 330] on div "[PERSON_NAME] - As work wrapped on First Five, I could see that you were able t…" at bounding box center [216, 264] width 175 height 161
drag, startPoint x: 298, startPoint y: 332, endPoint x: 127, endPoint y: 318, distance: 172.0
click at [127, 318] on div "Exceeds Expectations [PERSON_NAME] [PERSON_NAME] - As work wrapped on First Fiv…" at bounding box center [217, 252] width 192 height 211
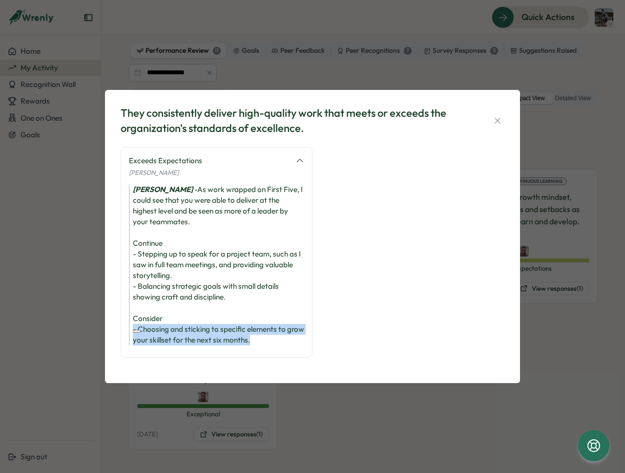
click at [182, 322] on div "[PERSON_NAME] - As work wrapped on First Five, I could see that you were able t…" at bounding box center [216, 264] width 175 height 161
